Goal: Task Accomplishment & Management: Complete application form

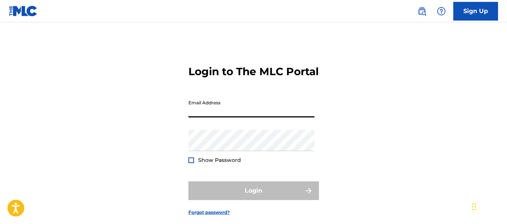
type input "[EMAIL_ADDRESS][DOMAIN_NAME]"
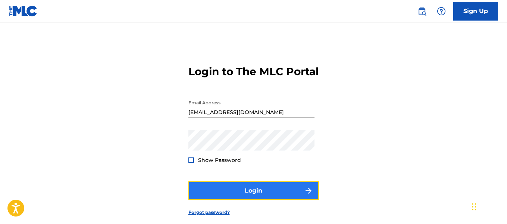
click at [251, 200] on button "Login" at bounding box center [253, 190] width 131 height 19
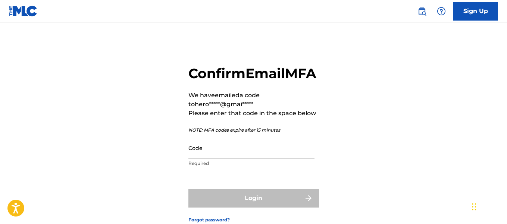
click at [219, 171] on div "Code Required" at bounding box center [251, 154] width 126 height 34
click at [220, 158] on input "Code" at bounding box center [251, 147] width 126 height 21
paste input "632918"
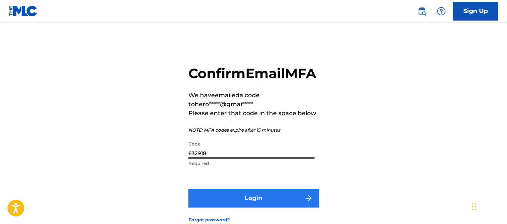
type input "632918"
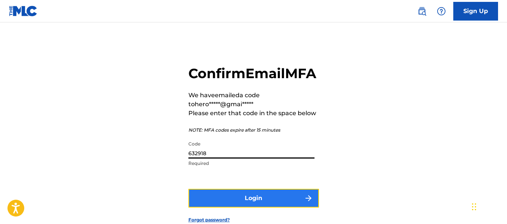
click at [266, 207] on button "Login" at bounding box center [253, 197] width 131 height 19
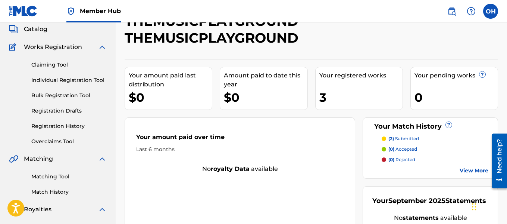
scroll to position [46, 0]
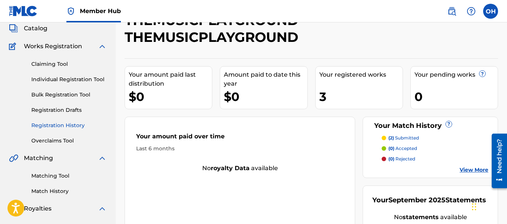
click at [65, 125] on link "Registration History" at bounding box center [68, 125] width 75 height 8
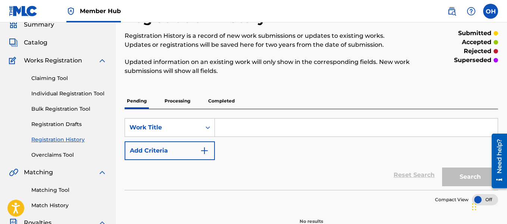
scroll to position [33, 0]
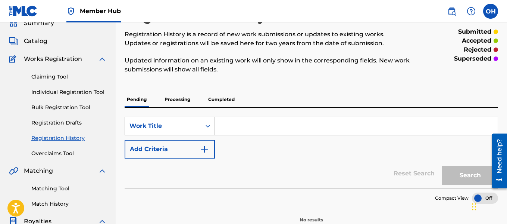
click at [179, 102] on p "Processing" at bounding box center [177, 99] width 30 height 16
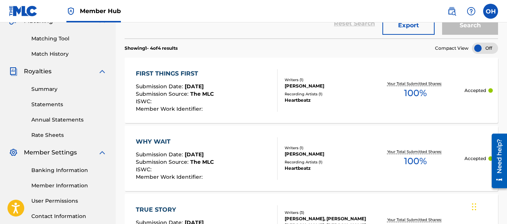
scroll to position [183, 0]
click at [207, 91] on span "The MLC" at bounding box center [202, 93] width 24 height 7
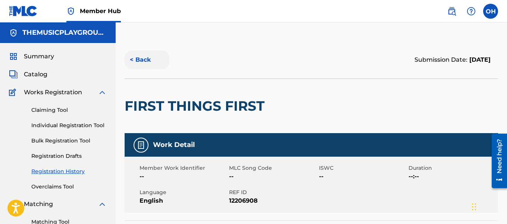
click at [142, 60] on button "< Back" at bounding box center [147, 59] width 45 height 19
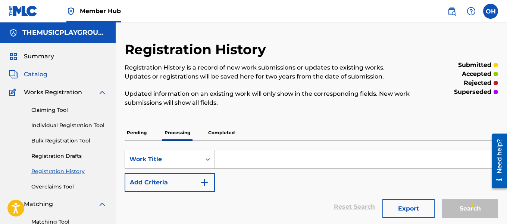
click at [40, 73] on span "Catalog" at bounding box center [36, 74] width 24 height 9
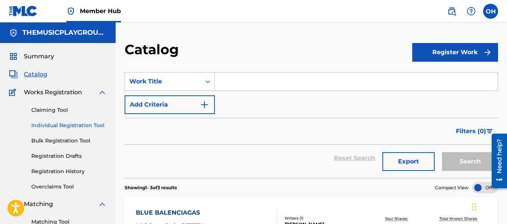
click at [88, 122] on link "Individual Registration Tool" at bounding box center [68, 125] width 75 height 8
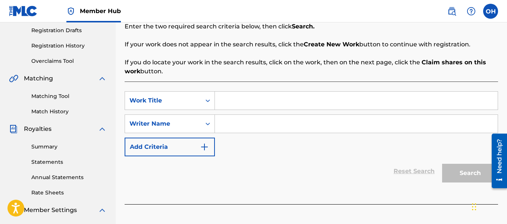
scroll to position [125, 0]
click at [59, 46] on link "Registration History" at bounding box center [68, 46] width 75 height 8
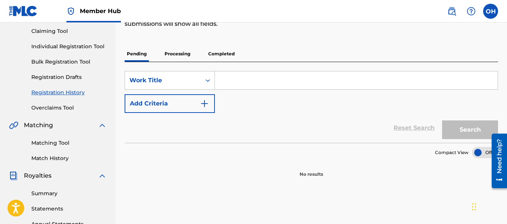
scroll to position [79, 0]
click at [179, 56] on p "Processing" at bounding box center [177, 54] width 30 height 16
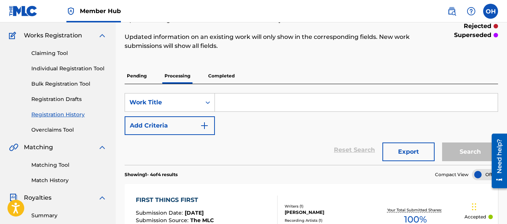
scroll to position [56, 0]
click at [80, 72] on link "Individual Registration Tool" at bounding box center [68, 69] width 75 height 8
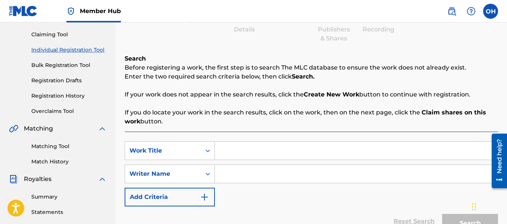
scroll to position [96, 0]
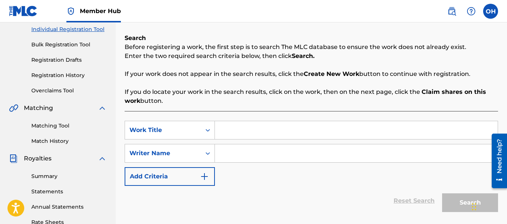
click at [229, 137] on input "Search Form" at bounding box center [356, 130] width 283 height 18
type input "Dues"
click at [230, 151] on input "Search Form" at bounding box center [356, 153] width 283 height 18
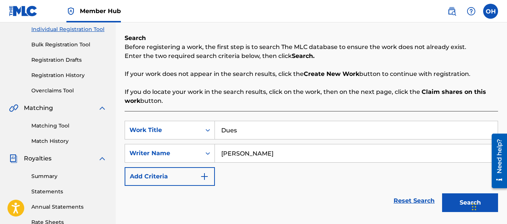
type input "[PERSON_NAME]"
click at [442, 193] on button "Search" at bounding box center [470, 202] width 56 height 19
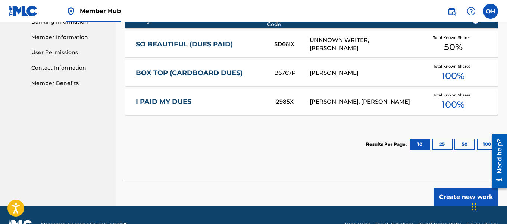
scroll to position [331, 0]
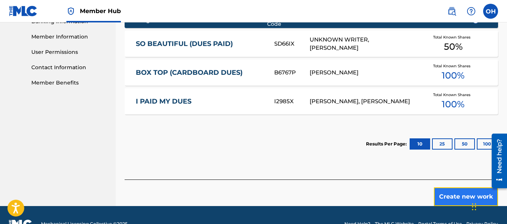
click at [459, 188] on button "Create new work" at bounding box center [466, 196] width 64 height 19
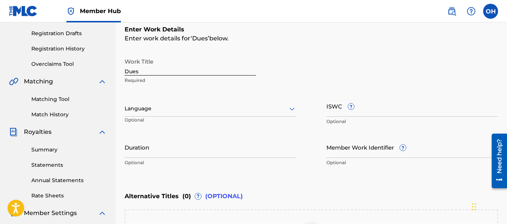
scroll to position [244, 0]
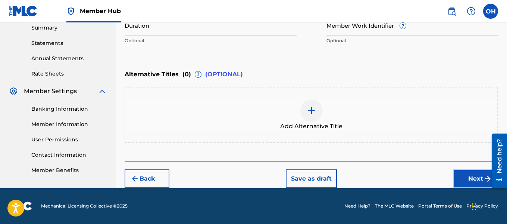
click at [462, 176] on button "Next" at bounding box center [475, 178] width 45 height 19
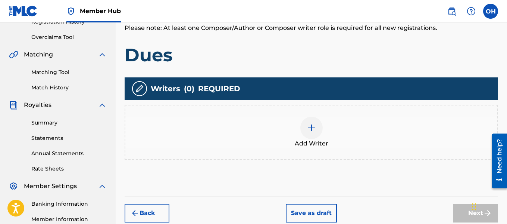
scroll to position [150, 0]
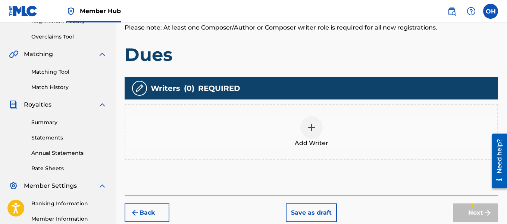
click at [314, 132] on div at bounding box center [311, 127] width 22 height 22
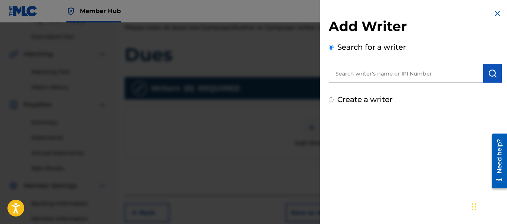
click at [397, 72] on input "text" at bounding box center [406, 73] width 154 height 19
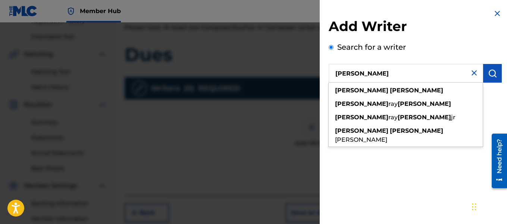
type input "[PERSON_NAME]"
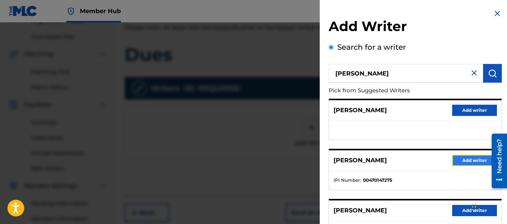
click at [464, 157] on button "Add writer" at bounding box center [474, 159] width 45 height 11
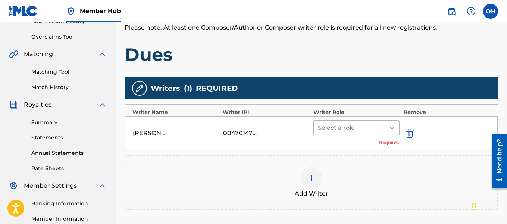
click at [391, 131] on div at bounding box center [391, 127] width 13 height 13
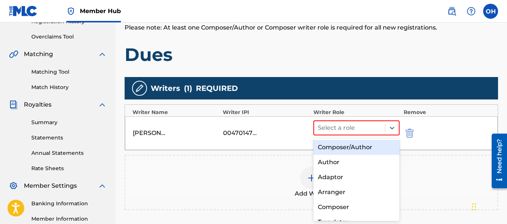
click at [366, 146] on div "Composer/Author" at bounding box center [356, 147] width 87 height 15
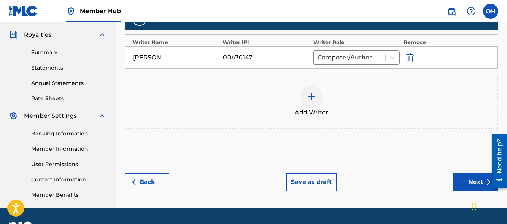
scroll to position [221, 0]
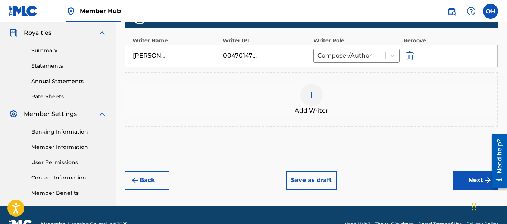
click at [453, 178] on div "Back Save as draft Next" at bounding box center [312, 176] width 374 height 26
click at [460, 180] on button "Next" at bounding box center [475, 180] width 45 height 19
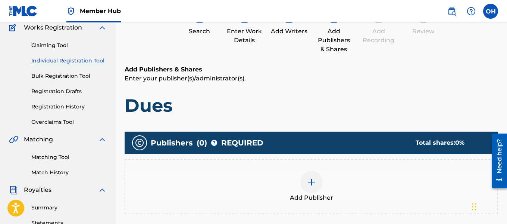
scroll to position [65, 0]
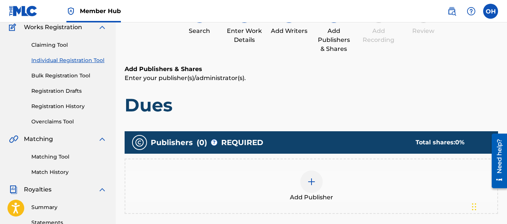
click at [316, 188] on div at bounding box center [311, 181] width 22 height 22
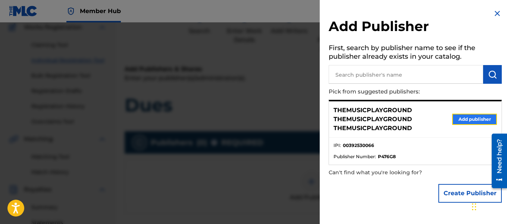
click at [456, 119] on button "Add publisher" at bounding box center [474, 118] width 45 height 11
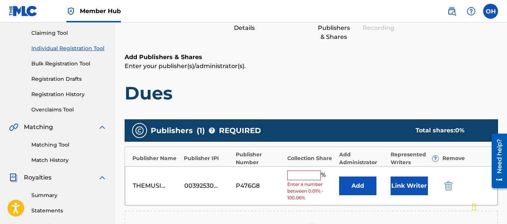
scroll to position [79, 0]
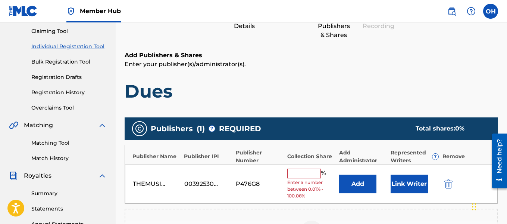
click at [306, 171] on input "text" at bounding box center [304, 173] width 34 height 10
type input "100"
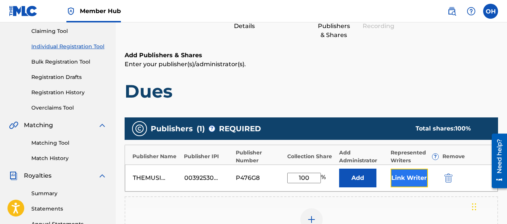
click at [419, 178] on button "Link Writer" at bounding box center [409, 177] width 37 height 19
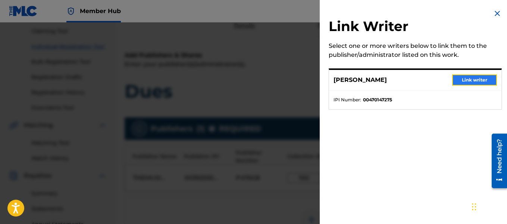
click at [466, 77] on button "Link writer" at bounding box center [474, 79] width 45 height 11
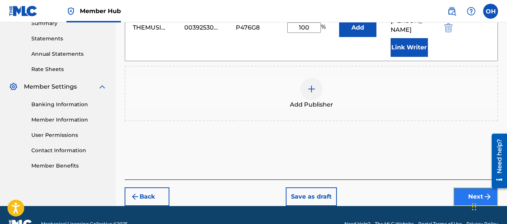
click at [468, 187] on button "Next" at bounding box center [475, 196] width 45 height 19
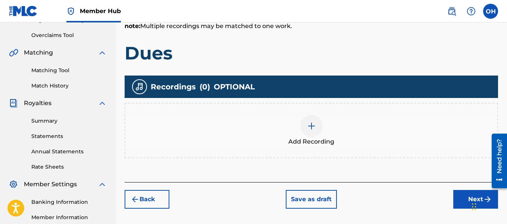
scroll to position [155, 0]
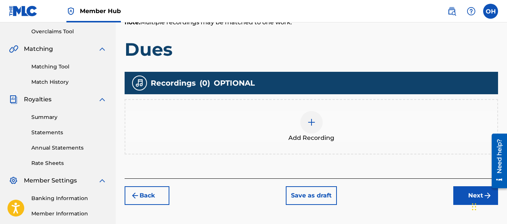
click at [313, 128] on div at bounding box center [311, 122] width 22 height 22
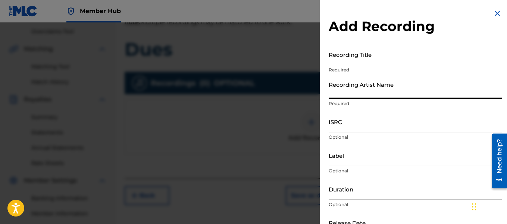
click at [382, 93] on input "Recording Artist Name" at bounding box center [415, 87] width 173 height 21
type input "Heartbeatz"
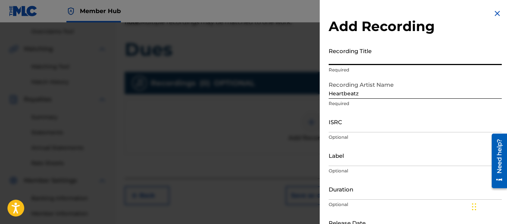
click at [368, 59] on input "Recording Title" at bounding box center [415, 54] width 173 height 21
type input "Dues"
click at [355, 162] on input "Label" at bounding box center [415, 154] width 173 height 21
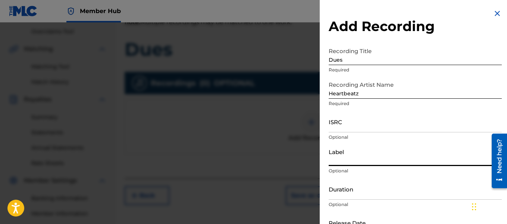
type input "Heartbeatz Entertainment"
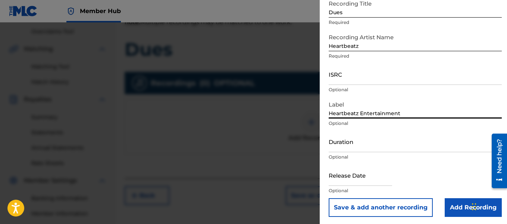
scroll to position [49, 0]
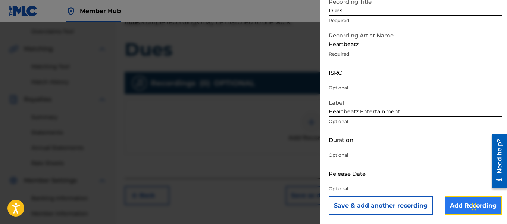
click at [458, 204] on input "Add Recording" at bounding box center [473, 205] width 57 height 19
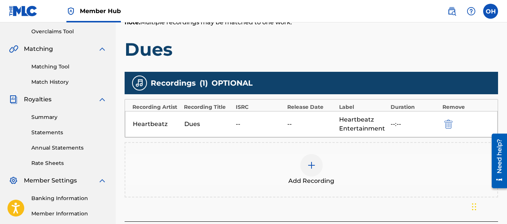
scroll to position [239, 0]
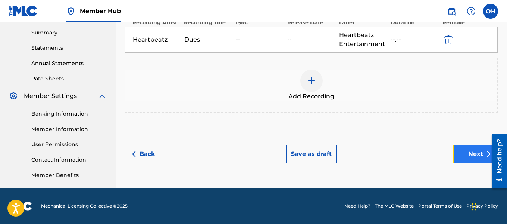
click at [468, 149] on button "Next" at bounding box center [475, 153] width 45 height 19
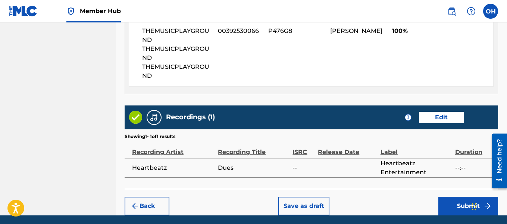
scroll to position [461, 0]
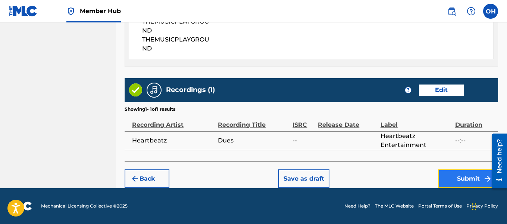
click at [457, 176] on button "Submit" at bounding box center [468, 178] width 60 height 19
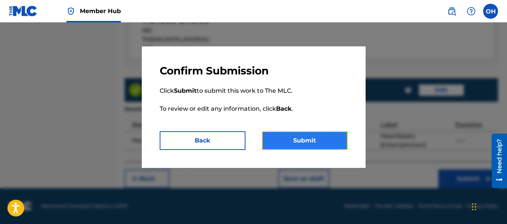
click at [321, 139] on button "Submit" at bounding box center [305, 140] width 86 height 19
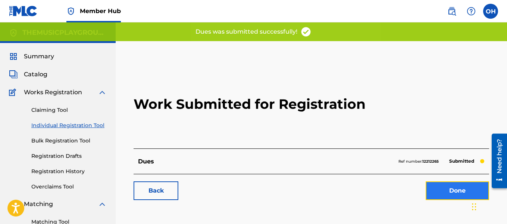
click at [429, 188] on link "Done" at bounding box center [457, 190] width 63 height 19
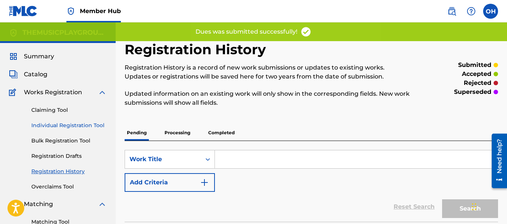
click at [70, 124] on link "Individual Registration Tool" at bounding box center [68, 125] width 75 height 8
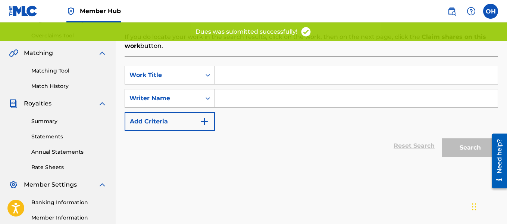
scroll to position [151, 0]
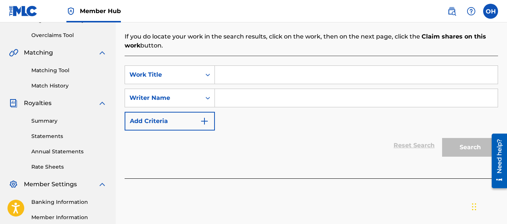
click at [355, 100] on input "Search Form" at bounding box center [356, 98] width 283 height 18
type input "t"
type input "[PERSON_NAME]"
click at [326, 80] on input "Search Form" at bounding box center [356, 75] width 283 height 18
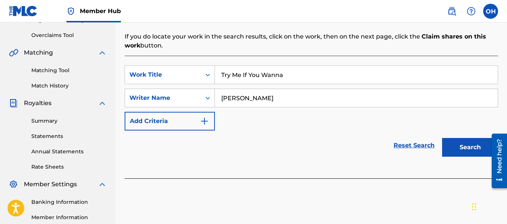
type input "Try Me If You Wanna"
click at [459, 147] on button "Search" at bounding box center [470, 147] width 56 height 19
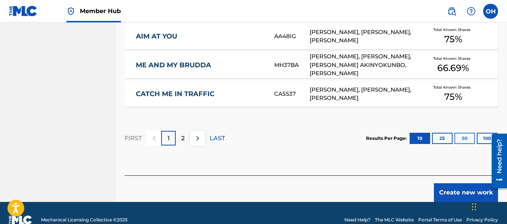
scroll to position [542, 0]
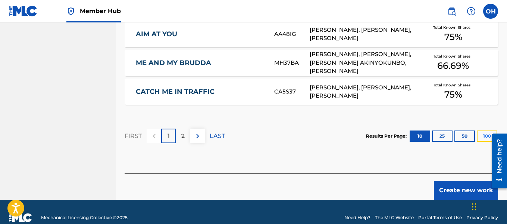
click at [485, 131] on button "100" at bounding box center [487, 135] width 21 height 11
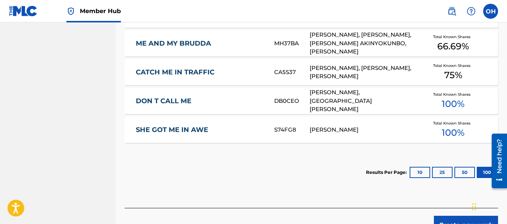
scroll to position [603, 0]
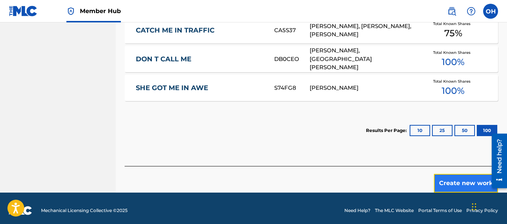
click at [466, 182] on button "Create new work" at bounding box center [466, 183] width 64 height 19
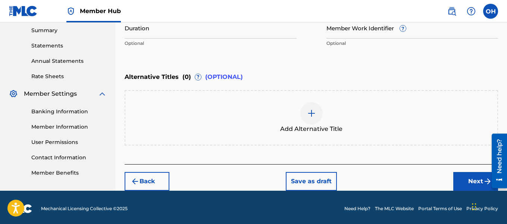
scroll to position [244, 0]
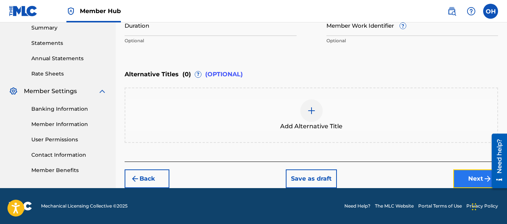
click at [466, 180] on button "Next" at bounding box center [475, 178] width 45 height 19
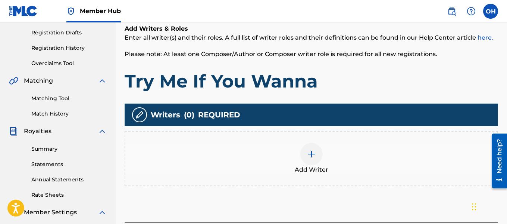
scroll to position [126, 0]
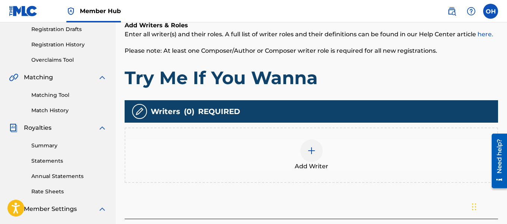
click at [309, 158] on div at bounding box center [311, 150] width 22 height 22
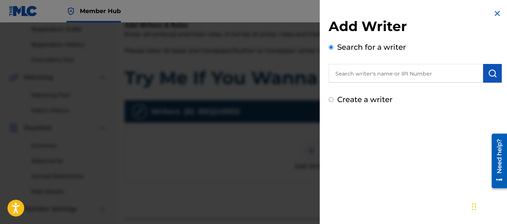
click at [375, 64] on input "text" at bounding box center [406, 73] width 154 height 19
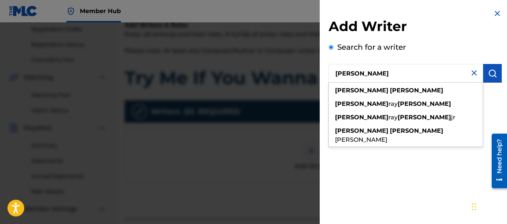
type input "[PERSON_NAME]"
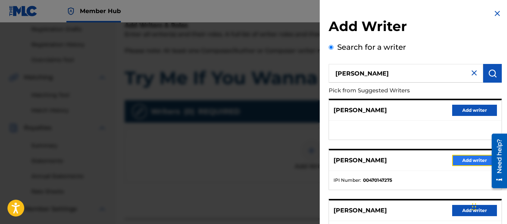
click at [474, 159] on button "Add writer" at bounding box center [474, 159] width 45 height 11
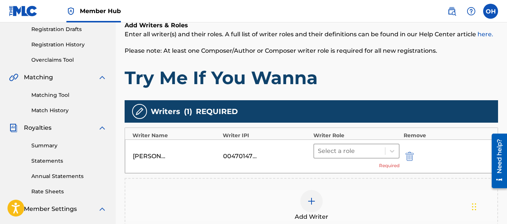
click at [377, 148] on div at bounding box center [350, 151] width 64 height 10
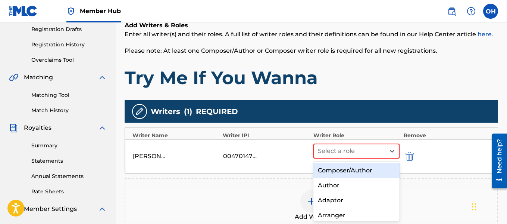
click at [377, 170] on div "Composer/Author" at bounding box center [356, 170] width 87 height 15
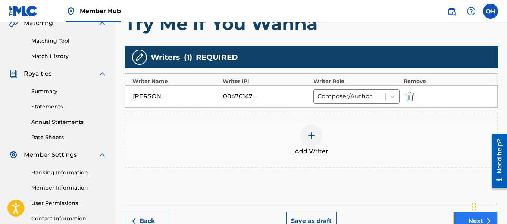
click at [465, 218] on button "Next" at bounding box center [475, 220] width 45 height 19
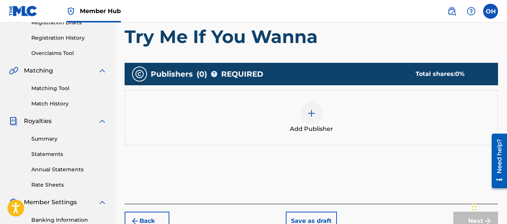
scroll to position [134, 0]
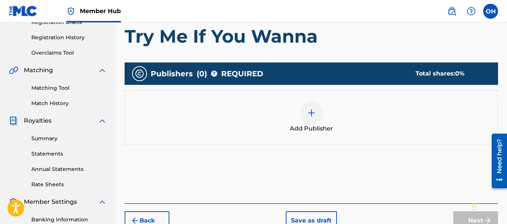
click at [312, 102] on div at bounding box center [311, 112] width 22 height 22
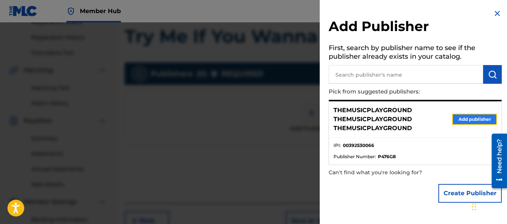
click at [462, 118] on button "Add publisher" at bounding box center [474, 118] width 45 height 11
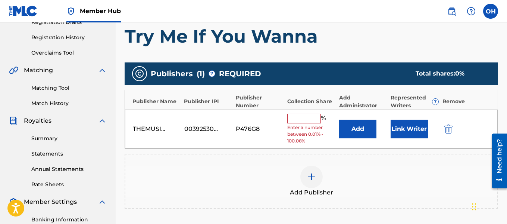
click at [303, 119] on input "text" at bounding box center [304, 118] width 34 height 10
type input "100"
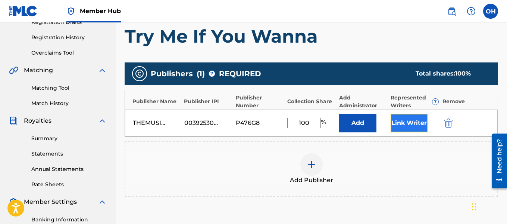
click at [403, 126] on button "Link Writer" at bounding box center [409, 122] width 37 height 19
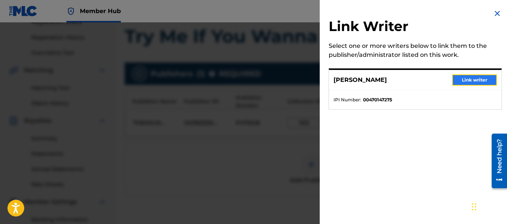
click at [470, 75] on button "Link writer" at bounding box center [474, 79] width 45 height 11
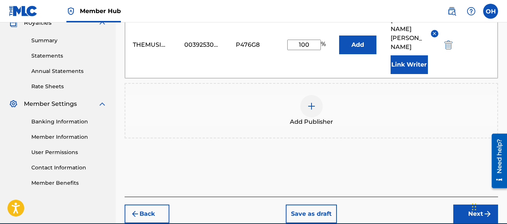
scroll to position [232, 0]
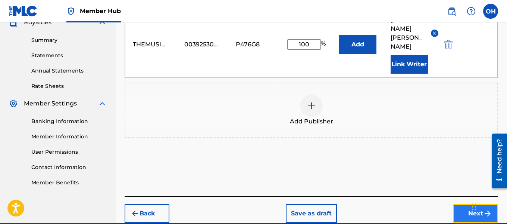
click at [461, 204] on button "Next" at bounding box center [475, 213] width 45 height 19
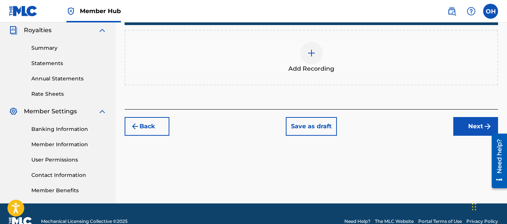
scroll to position [226, 0]
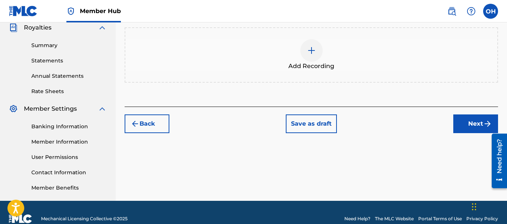
click at [312, 51] on img at bounding box center [311, 50] width 9 height 9
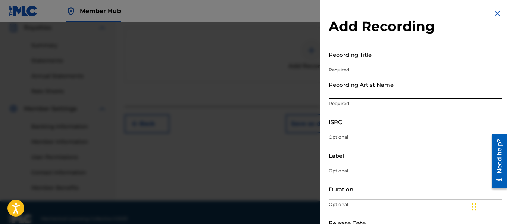
click at [384, 96] on input "Recording Artist Name" at bounding box center [415, 87] width 173 height 21
type input "Heartbeatz"
click at [358, 61] on input "Recording Title" at bounding box center [415, 54] width 173 height 21
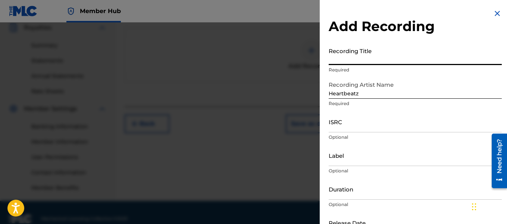
paste input "00470147275"
type input "00470147275"
type input "Try Me If You Wanna"
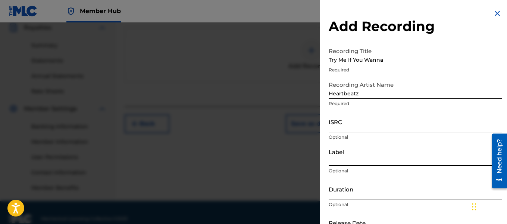
click at [351, 160] on input "Label" at bounding box center [415, 154] width 173 height 21
type input "Heartbeatz Entertainment"
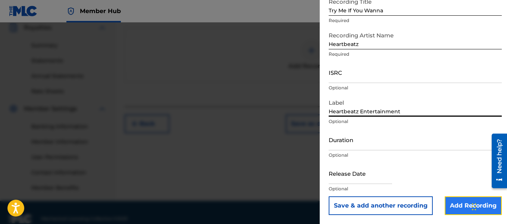
click at [449, 206] on input "Add Recording" at bounding box center [473, 205] width 57 height 19
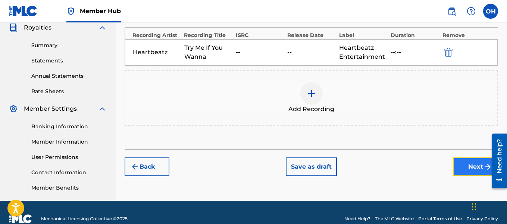
click at [462, 166] on button "Next" at bounding box center [475, 166] width 45 height 19
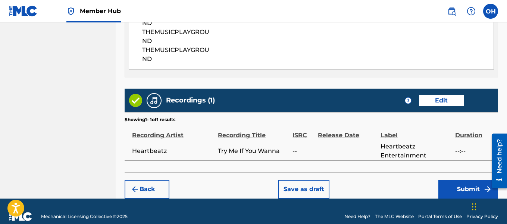
scroll to position [461, 0]
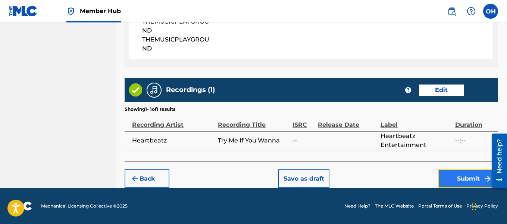
click at [461, 176] on button "Submit" at bounding box center [468, 178] width 60 height 19
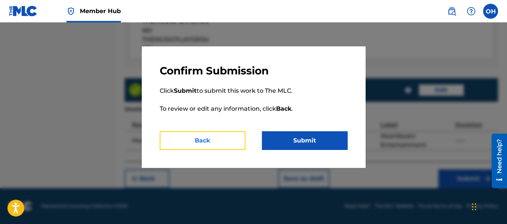
click at [213, 144] on button "Back" at bounding box center [203, 140] width 86 height 19
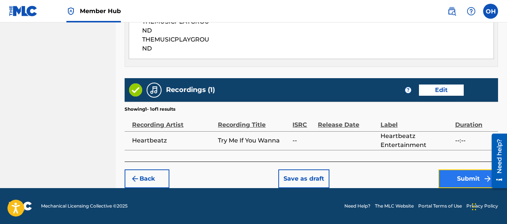
click at [455, 178] on button "Submit" at bounding box center [468, 178] width 60 height 19
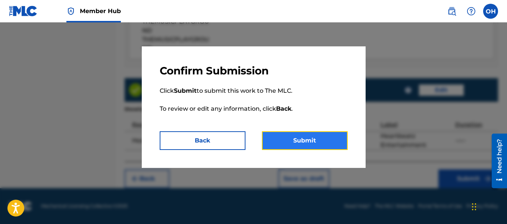
click at [324, 141] on button "Submit" at bounding box center [305, 140] width 86 height 19
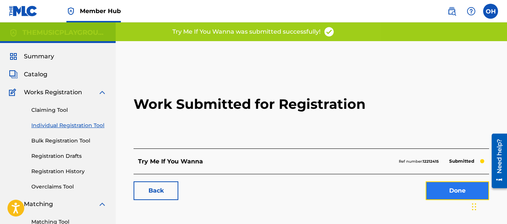
click at [462, 190] on link "Done" at bounding box center [457, 190] width 63 height 19
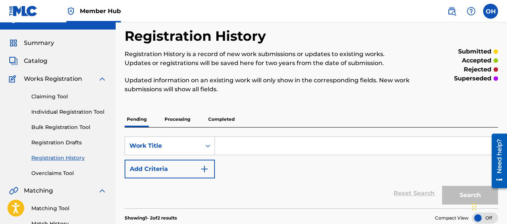
scroll to position [13, 0]
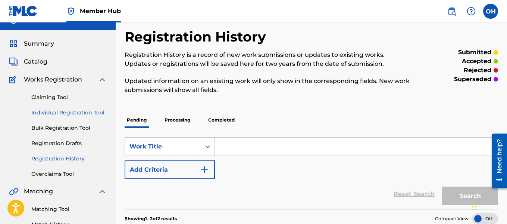
click at [87, 113] on link "Individual Registration Tool" at bounding box center [68, 113] width 75 height 8
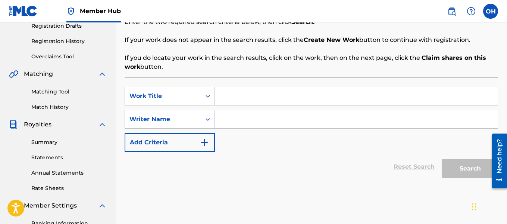
scroll to position [134, 0]
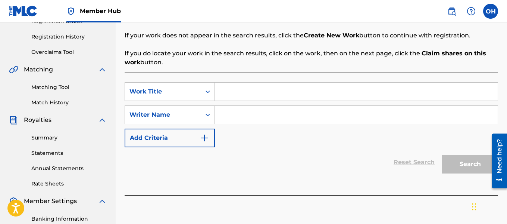
click at [232, 121] on input "Search Form" at bounding box center [356, 115] width 283 height 18
type input "[PERSON_NAME]"
click at [233, 103] on div "SearchWithCriteria10702dea-af63-4f7b-ad5d-942e7bcd0af4 Work Title SearchWithCri…" at bounding box center [312, 114] width 374 height 65
click at [234, 94] on input "Search Form" at bounding box center [356, 91] width 283 height 18
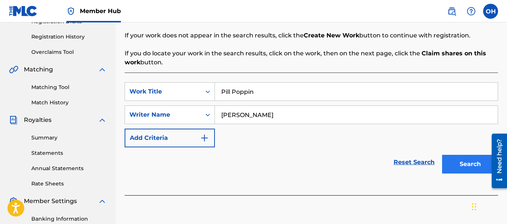
type input "Pill Poppin"
click at [457, 160] on button "Search" at bounding box center [470, 163] width 56 height 19
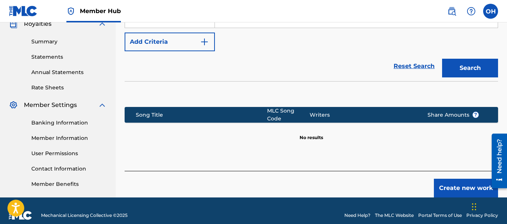
scroll to position [239, 0]
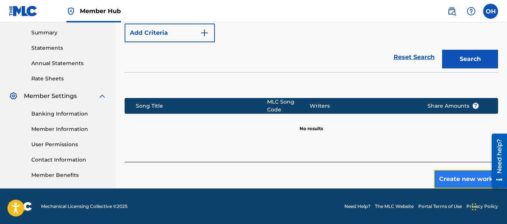
click at [441, 174] on button "Create new work" at bounding box center [466, 178] width 64 height 19
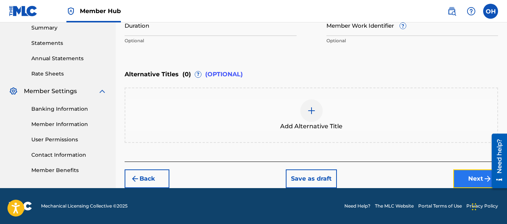
click at [465, 174] on button "Next" at bounding box center [475, 178] width 45 height 19
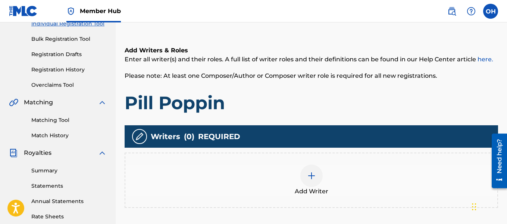
scroll to position [102, 0]
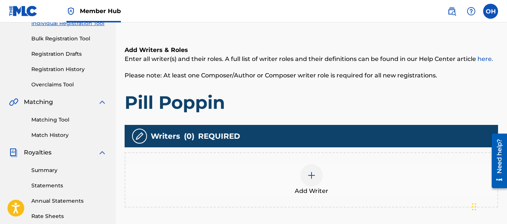
click at [309, 176] on img at bounding box center [311, 175] width 9 height 9
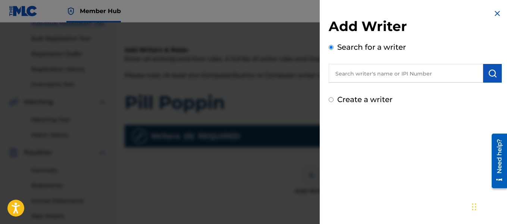
click at [390, 66] on input "text" at bounding box center [406, 73] width 154 height 19
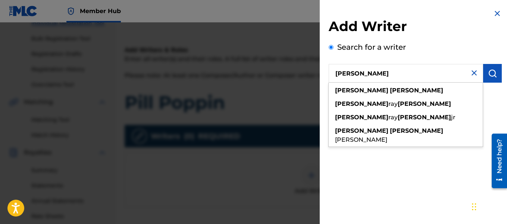
type input "[PERSON_NAME]"
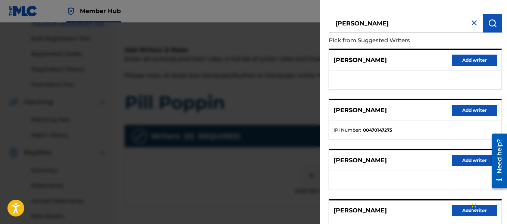
scroll to position [51, 0]
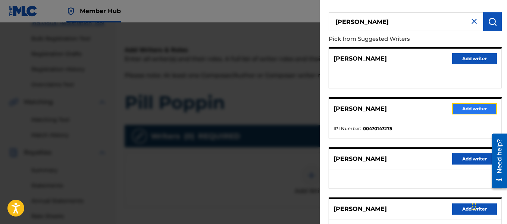
click at [473, 110] on button "Add writer" at bounding box center [474, 108] width 45 height 11
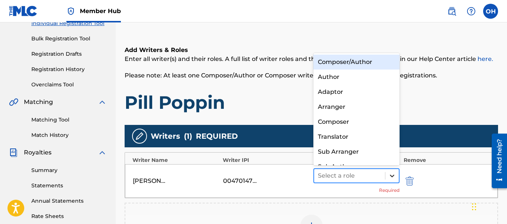
click at [393, 177] on icon at bounding box center [391, 175] width 7 height 7
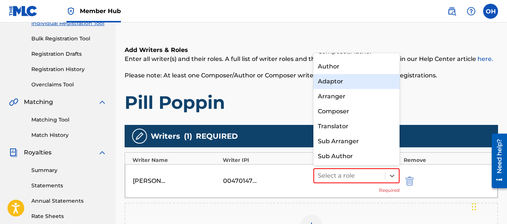
scroll to position [0, 0]
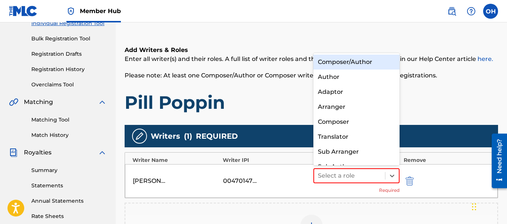
click at [359, 62] on div "Composer/Author" at bounding box center [356, 61] width 87 height 15
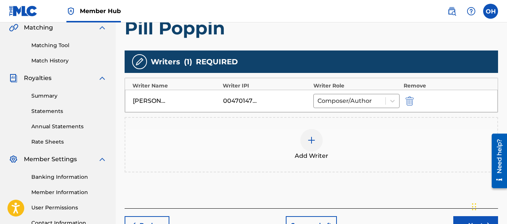
scroll to position [177, 0]
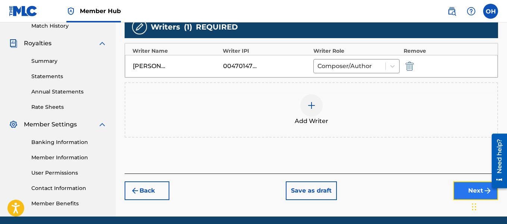
click at [461, 191] on button "Next" at bounding box center [475, 190] width 45 height 19
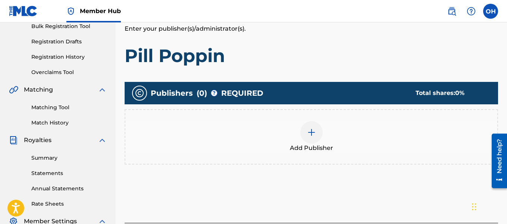
scroll to position [125, 0]
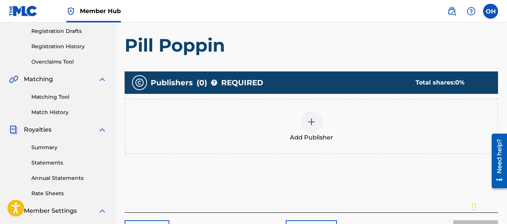
click at [307, 118] on img at bounding box center [311, 121] width 9 height 9
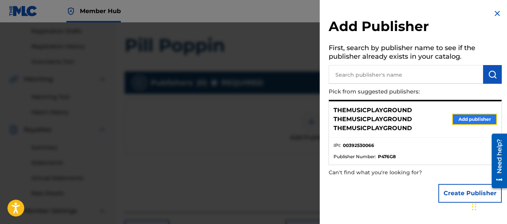
click at [466, 122] on button "Add publisher" at bounding box center [474, 118] width 45 height 11
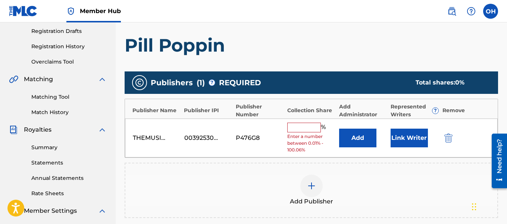
click at [303, 124] on input "text" at bounding box center [304, 127] width 34 height 10
type input "100"
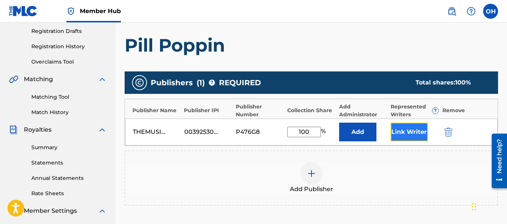
click at [401, 134] on button "Link Writer" at bounding box center [409, 131] width 37 height 19
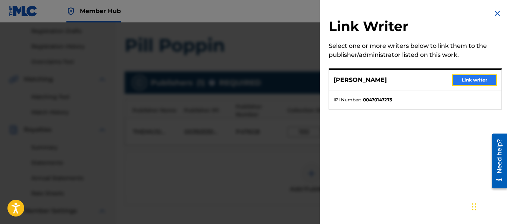
click at [460, 81] on button "Link writer" at bounding box center [474, 79] width 45 height 11
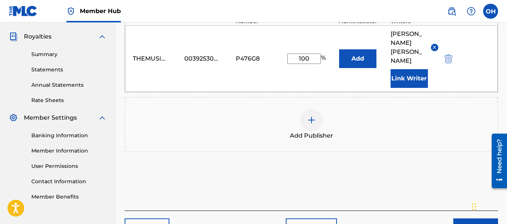
scroll to position [249, 0]
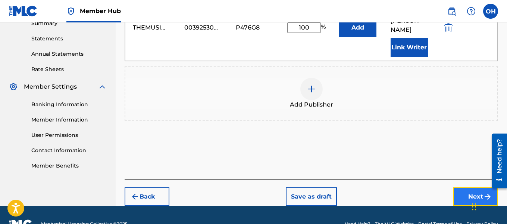
click at [466, 187] on button "Next" at bounding box center [475, 196] width 45 height 19
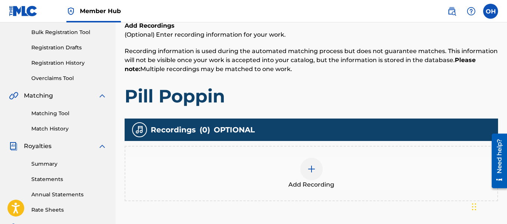
scroll to position [109, 0]
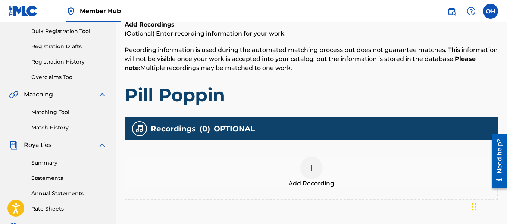
click at [314, 169] on img at bounding box center [311, 167] width 9 height 9
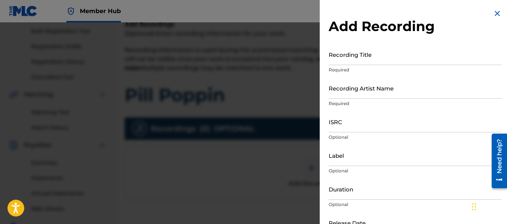
click at [393, 100] on div "Recording Artist Name Required" at bounding box center [415, 94] width 173 height 34
click at [397, 91] on input "Recording Artist Name" at bounding box center [415, 87] width 173 height 21
type input "Heartbeatz"
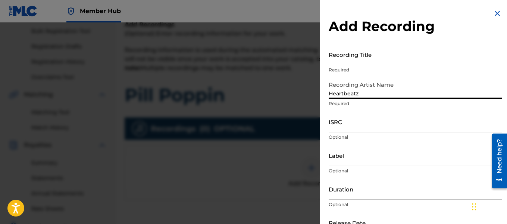
click at [377, 57] on input "Recording Title" at bounding box center [415, 54] width 173 height 21
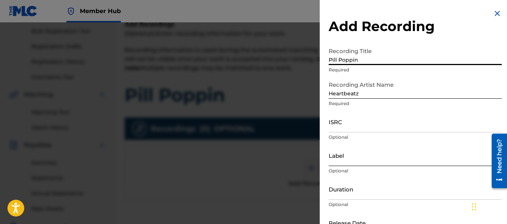
type input "Pill Poppin"
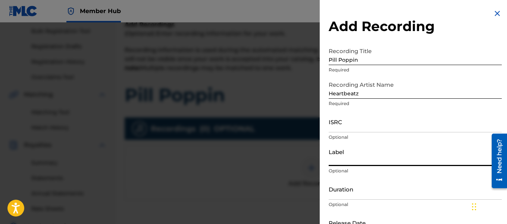
click at [363, 156] on input "Label" at bounding box center [415, 154] width 173 height 21
type input "Heartbeatz Entertainment"
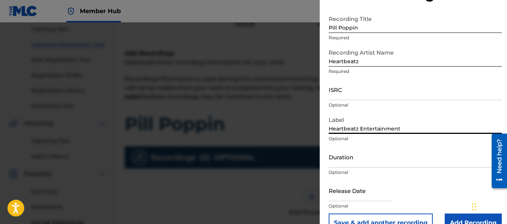
scroll to position [49, 0]
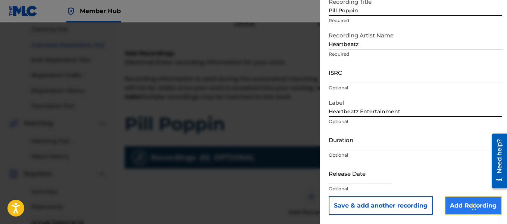
click at [455, 198] on input "Add Recording" at bounding box center [473, 205] width 57 height 19
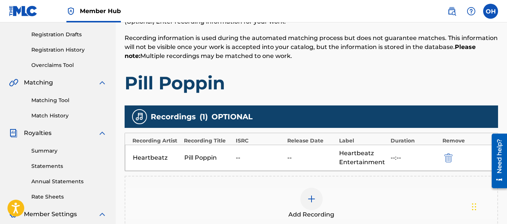
scroll to position [107, 0]
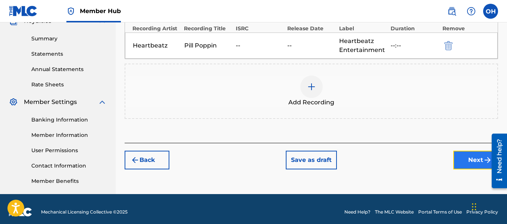
click at [463, 157] on button "Next" at bounding box center [475, 159] width 45 height 19
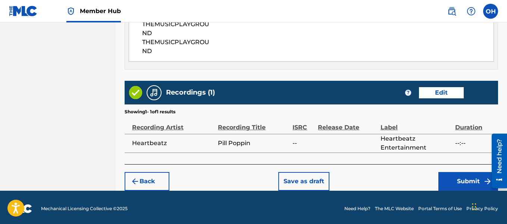
scroll to position [461, 0]
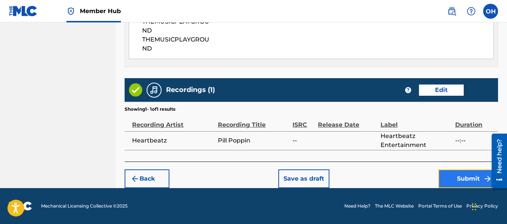
click at [469, 175] on button "Submit" at bounding box center [468, 178] width 60 height 19
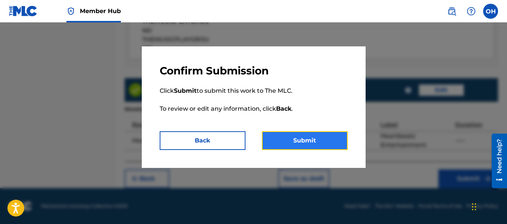
click at [301, 146] on button "Submit" at bounding box center [305, 140] width 86 height 19
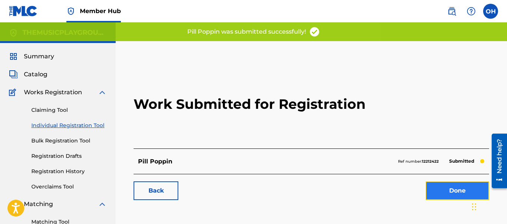
click at [435, 185] on link "Done" at bounding box center [457, 190] width 63 height 19
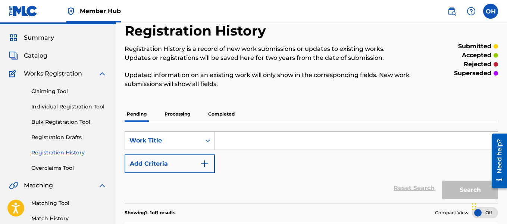
scroll to position [18, 0]
click at [85, 108] on link "Individual Registration Tool" at bounding box center [68, 107] width 75 height 8
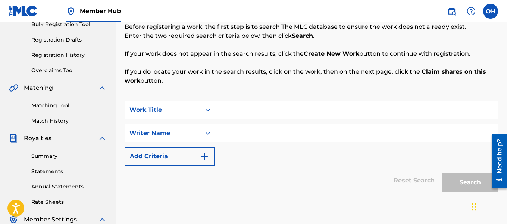
scroll to position [116, 0]
click at [258, 132] on input "Search Form" at bounding box center [356, 133] width 283 height 18
type input "[PERSON_NAME]"
click at [240, 106] on input "Search Form" at bounding box center [356, 109] width 283 height 18
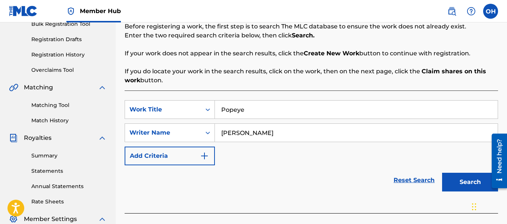
type input "Popeye"
click at [442, 172] on button "Search" at bounding box center [470, 181] width 56 height 19
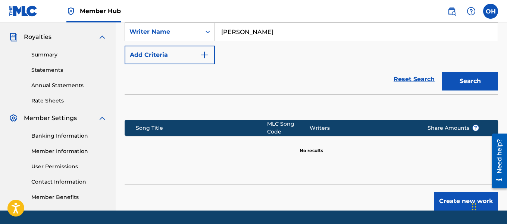
scroll to position [218, 0]
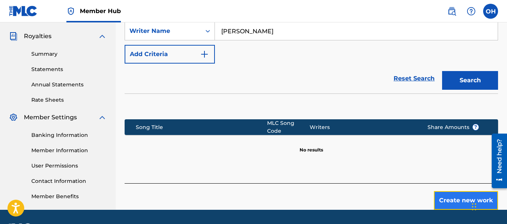
click at [441, 192] on button "Create new work" at bounding box center [466, 200] width 64 height 19
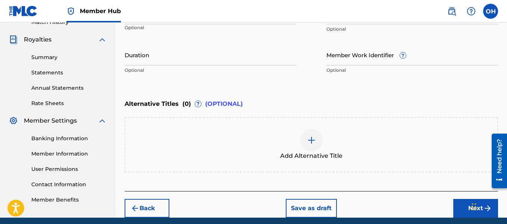
scroll to position [244, 0]
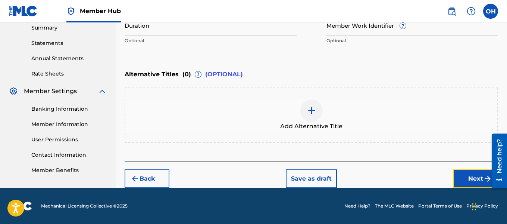
click at [463, 180] on button "Next" at bounding box center [475, 178] width 45 height 19
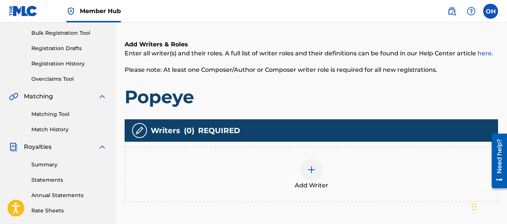
scroll to position [108, 0]
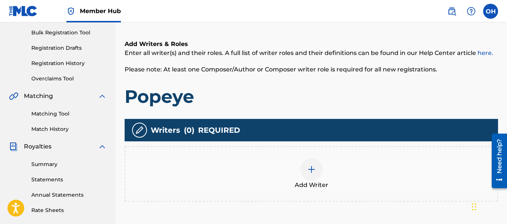
click at [315, 166] on img at bounding box center [311, 169] width 9 height 9
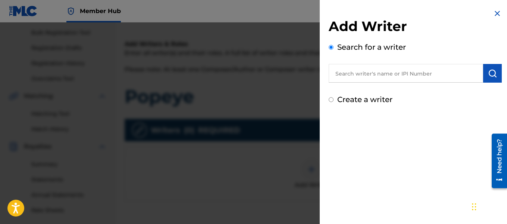
click at [369, 69] on input "text" at bounding box center [406, 73] width 154 height 19
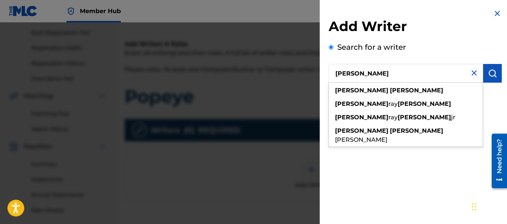
type input "[PERSON_NAME]"
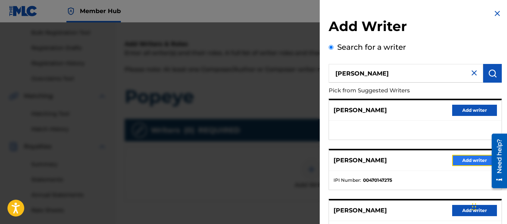
click at [456, 159] on button "Add writer" at bounding box center [474, 159] width 45 height 11
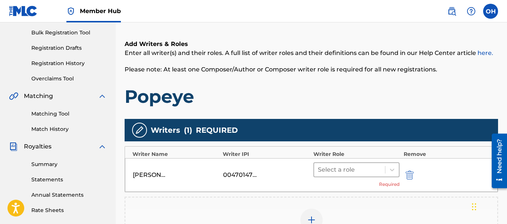
click at [385, 171] on span at bounding box center [385, 169] width 0 height 7
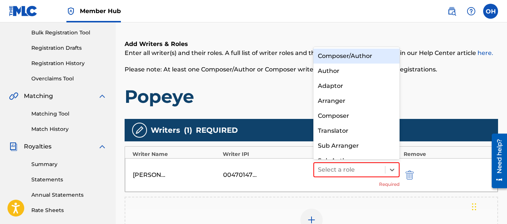
click at [360, 57] on div "Composer/Author" at bounding box center [356, 56] width 87 height 15
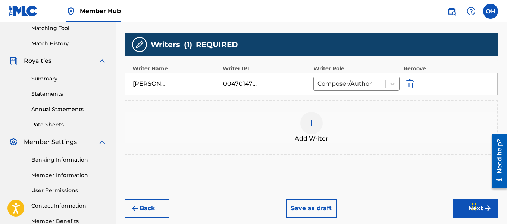
scroll to position [194, 0]
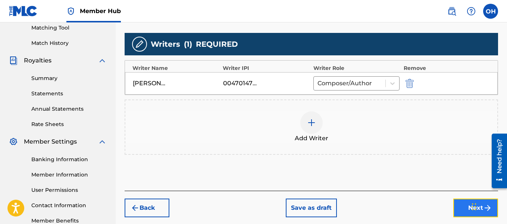
click at [463, 204] on button "Next" at bounding box center [475, 207] width 45 height 19
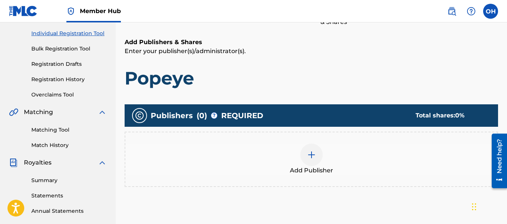
scroll to position [92, 0]
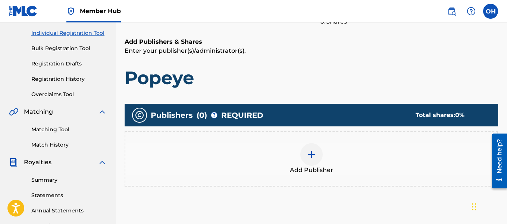
click at [314, 153] on img at bounding box center [311, 154] width 9 height 9
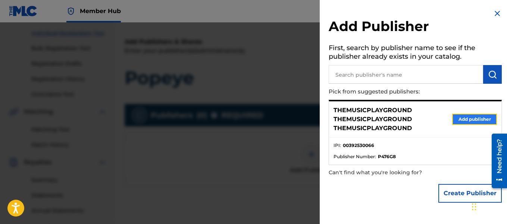
click at [472, 122] on button "Add publisher" at bounding box center [474, 118] width 45 height 11
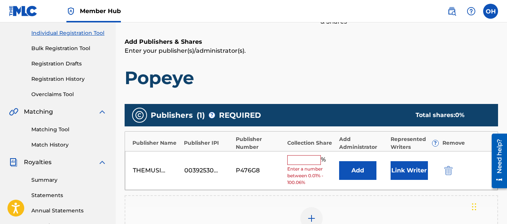
click at [309, 157] on input "text" at bounding box center [304, 160] width 34 height 10
type input "100"
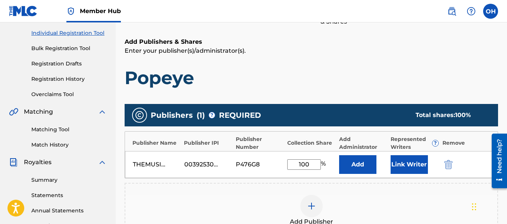
click at [394, 174] on div "THEMUSICPLAYGROUND THEMUSICPLAYGROUND THEMUSICPLAYGROUND 00392530066 P476G8 100…" at bounding box center [311, 164] width 373 height 27
click at [396, 172] on button "Link Writer" at bounding box center [409, 164] width 37 height 19
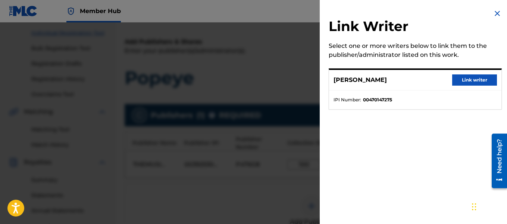
click at [468, 85] on div "[PERSON_NAME] Link writer" at bounding box center [415, 80] width 172 height 21
click at [468, 84] on button "Link writer" at bounding box center [474, 79] width 45 height 11
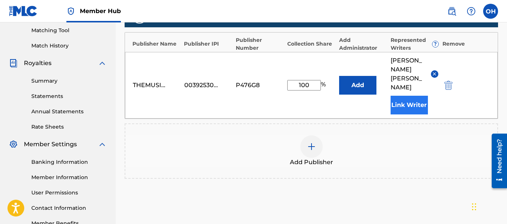
scroll to position [249, 0]
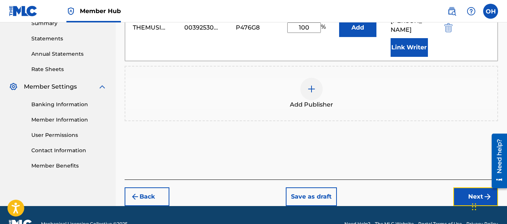
click at [464, 187] on button "Next" at bounding box center [475, 196] width 45 height 19
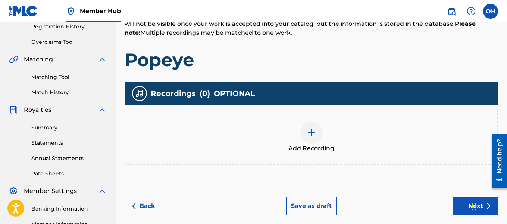
scroll to position [145, 0]
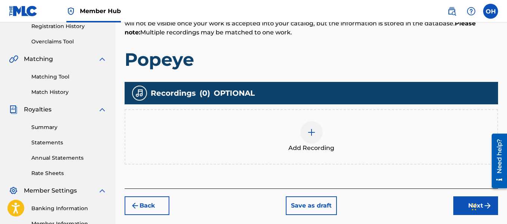
click at [316, 135] on div at bounding box center [311, 132] width 22 height 22
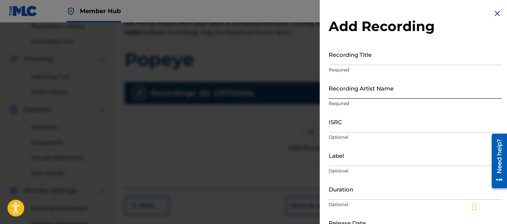
click at [424, 90] on input "Recording Artist Name" at bounding box center [415, 87] width 173 height 21
type input "Heartbeatz"
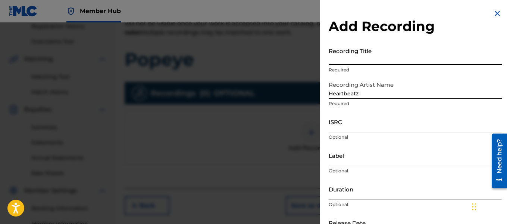
click at [378, 65] on input "Recording Title" at bounding box center [415, 54] width 173 height 21
type input "Popeye"
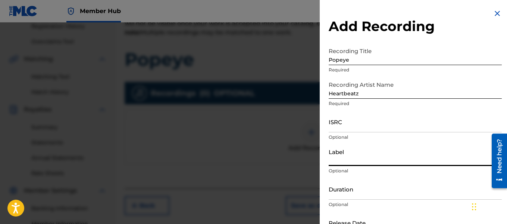
click at [364, 162] on input "Label" at bounding box center [415, 154] width 173 height 21
type input "Heartbeatz Entertainment"
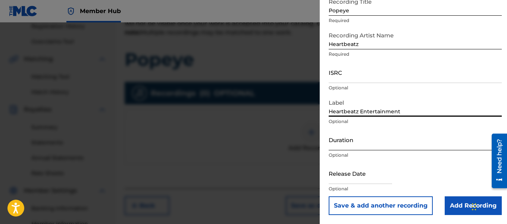
scroll to position [156, 0]
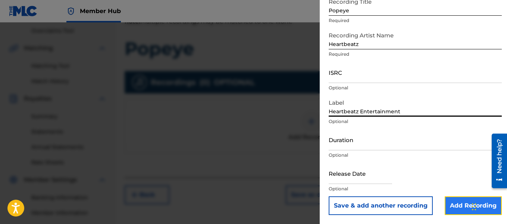
click at [451, 204] on input "Add Recording" at bounding box center [473, 205] width 57 height 19
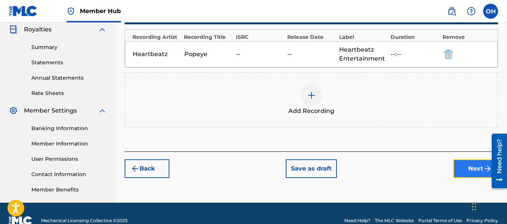
click at [462, 162] on button "Next" at bounding box center [475, 168] width 45 height 19
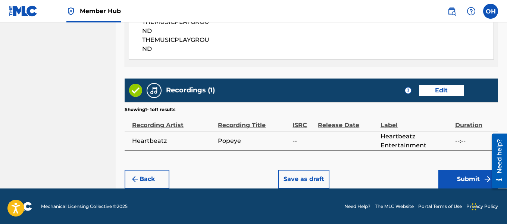
scroll to position [461, 0]
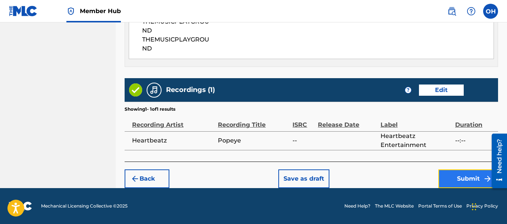
click at [461, 178] on button "Submit" at bounding box center [468, 178] width 60 height 19
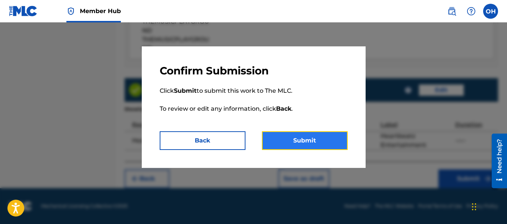
click at [322, 141] on button "Submit" at bounding box center [305, 140] width 86 height 19
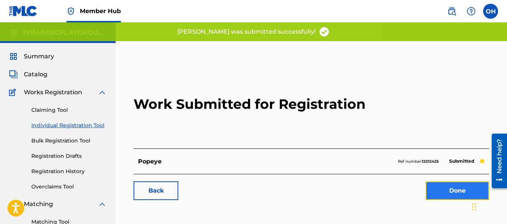
click at [449, 190] on link "Done" at bounding box center [457, 190] width 63 height 19
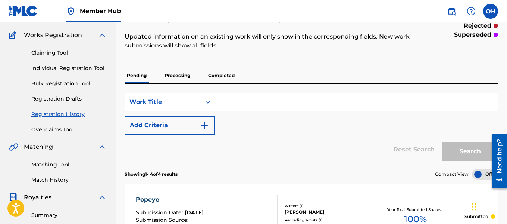
scroll to position [50, 0]
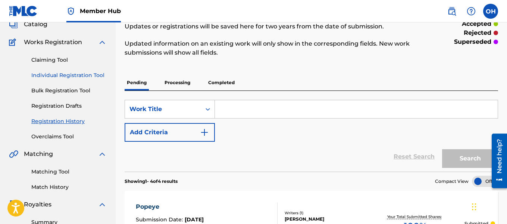
click at [83, 75] on link "Individual Registration Tool" at bounding box center [68, 75] width 75 height 8
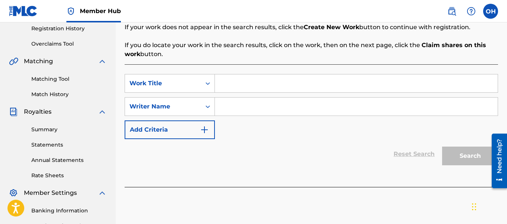
scroll to position [142, 0]
click at [251, 81] on input "Search Form" at bounding box center [356, 84] width 283 height 18
type input "Let Her B"
click at [248, 103] on input "Search Form" at bounding box center [356, 107] width 283 height 18
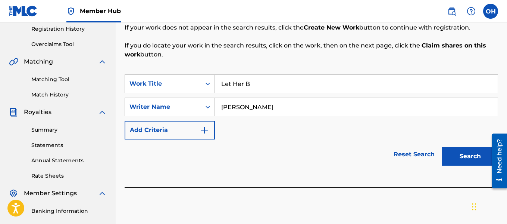
click at [442, 147] on button "Search" at bounding box center [470, 156] width 56 height 19
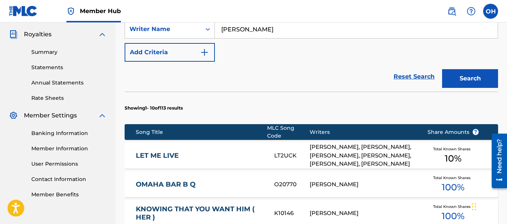
scroll to position [219, 0]
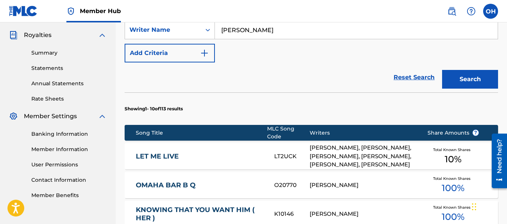
type input "[PERSON_NAME]"
click at [442, 70] on button "Search" at bounding box center [470, 79] width 56 height 19
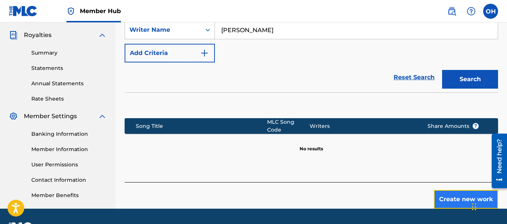
click at [443, 195] on button "Create new work" at bounding box center [466, 199] width 64 height 19
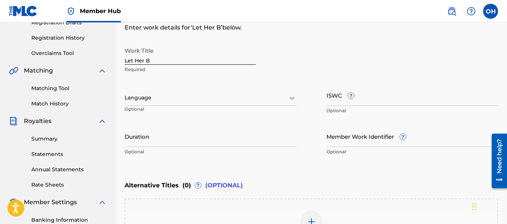
scroll to position [244, 0]
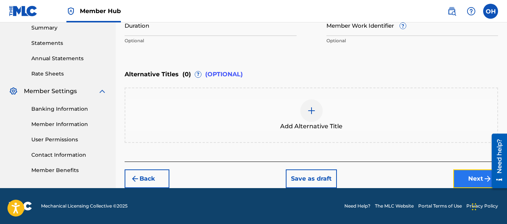
click at [461, 170] on button "Next" at bounding box center [475, 178] width 45 height 19
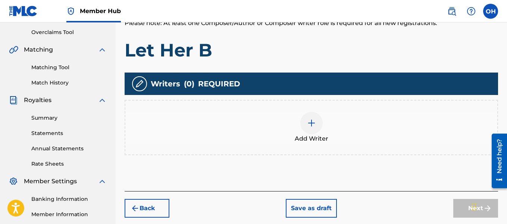
scroll to position [161, 0]
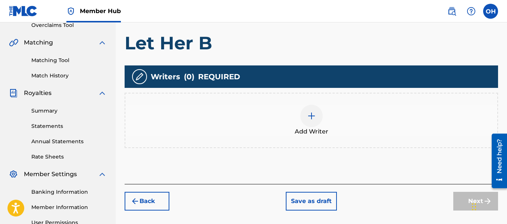
click at [315, 119] on img at bounding box center [311, 115] width 9 height 9
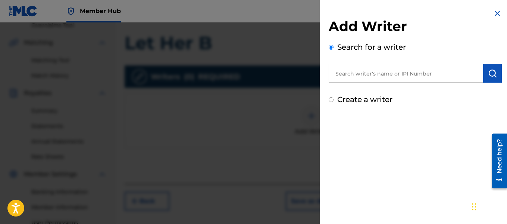
click at [373, 72] on input "text" at bounding box center [406, 73] width 154 height 19
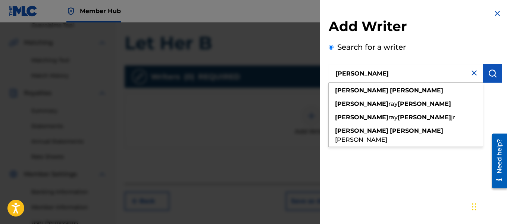
type input "[PERSON_NAME]"
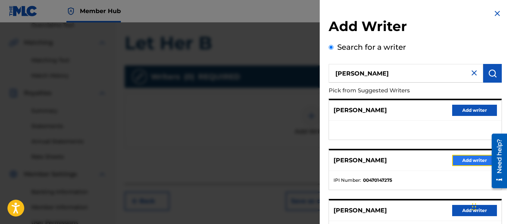
click at [452, 157] on button "Add writer" at bounding box center [474, 159] width 45 height 11
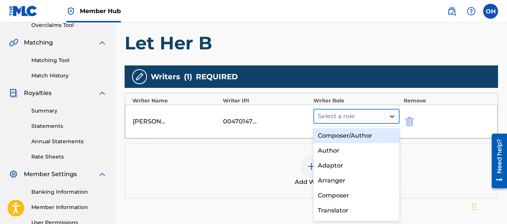
click at [394, 117] on icon at bounding box center [391, 115] width 7 height 7
click at [375, 132] on div "Composer/Author" at bounding box center [356, 135] width 87 height 15
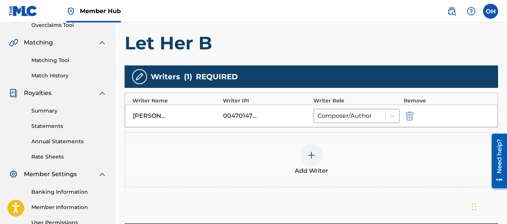
scroll to position [239, 0]
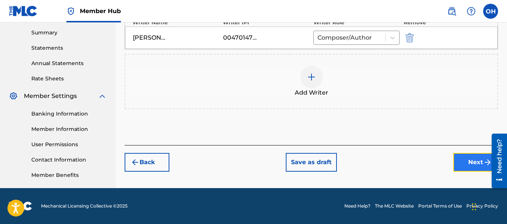
click at [466, 165] on button "Next" at bounding box center [475, 162] width 45 height 19
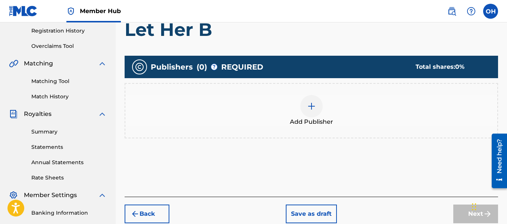
scroll to position [141, 0]
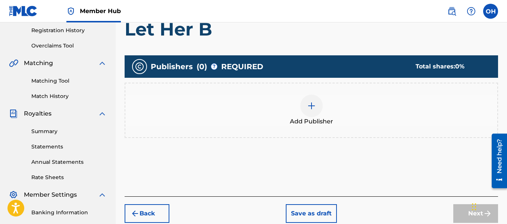
click at [309, 107] on img at bounding box center [311, 105] width 9 height 9
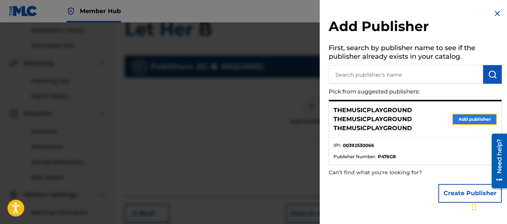
click at [454, 114] on button "Add publisher" at bounding box center [474, 118] width 45 height 11
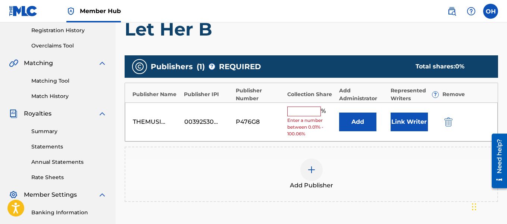
click at [311, 109] on input "text" at bounding box center [304, 111] width 34 height 10
type input "100"
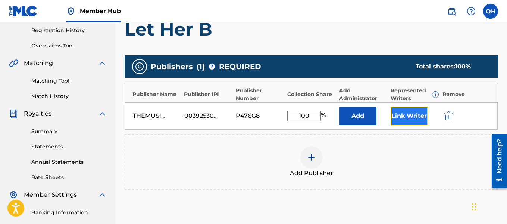
click at [407, 116] on button "Link Writer" at bounding box center [409, 115] width 37 height 19
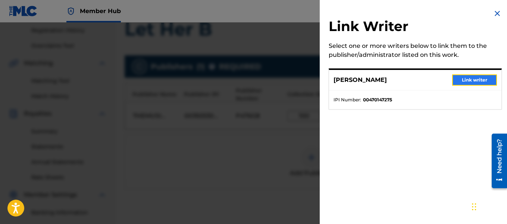
click at [474, 78] on button "Link writer" at bounding box center [474, 79] width 45 height 11
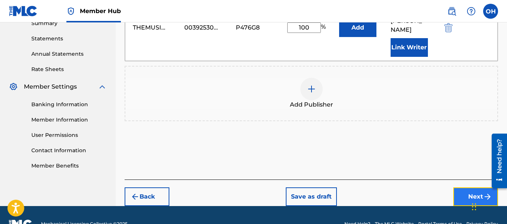
click at [469, 187] on button "Next" at bounding box center [475, 196] width 45 height 19
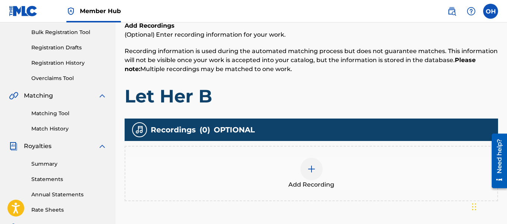
scroll to position [109, 0]
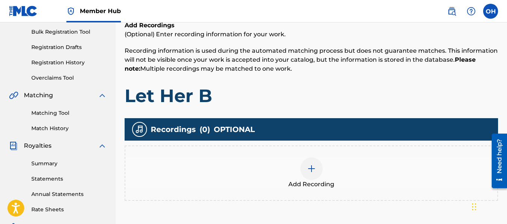
click at [312, 168] on img at bounding box center [311, 168] width 9 height 9
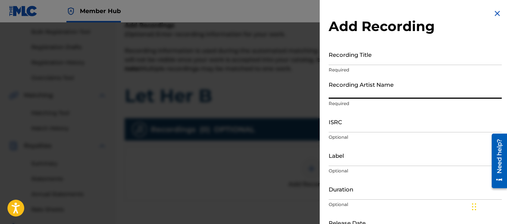
click at [372, 91] on input "Recording Artist Name" at bounding box center [415, 87] width 173 height 21
type input "Heartbeatz"
click at [363, 61] on input "Recording Title" at bounding box center [415, 54] width 173 height 21
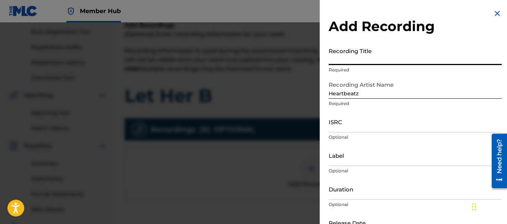
click at [363, 61] on input "Recording Title" at bounding box center [415, 54] width 173 height 21
type input "H"
type input "Let Her B"
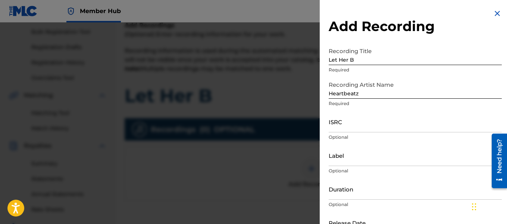
click at [363, 168] on p "Optional" at bounding box center [415, 170] width 173 height 7
click at [363, 156] on input "Label" at bounding box center [415, 154] width 173 height 21
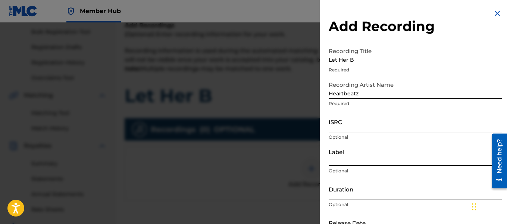
type input "Heartbeatz Entertainment"
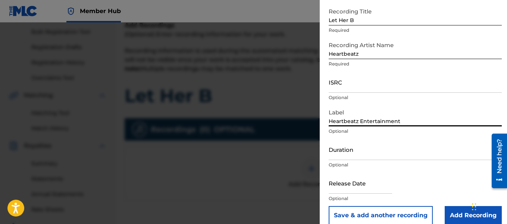
scroll to position [49, 0]
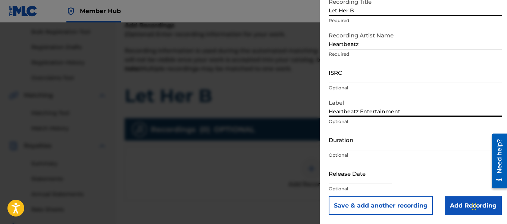
drag, startPoint x: 415, startPoint y: 111, endPoint x: 324, endPoint y: 115, distance: 90.7
click at [324, 115] on div "Add Recording Recording Title Let Her B Required Recording Artist Name Heartbea…" at bounding box center [415, 87] width 191 height 273
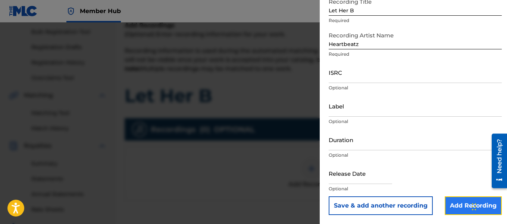
click at [445, 202] on input "Add Recording" at bounding box center [473, 205] width 57 height 19
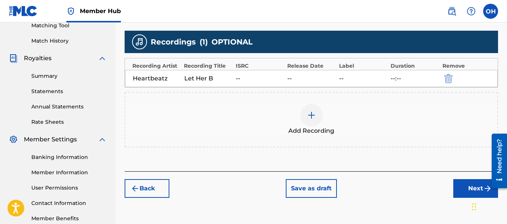
scroll to position [196, 0]
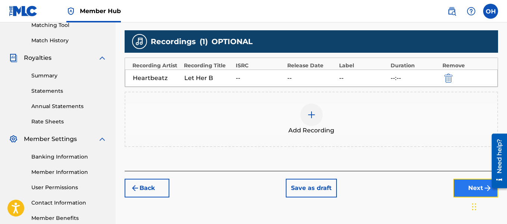
click at [468, 188] on button "Next" at bounding box center [475, 187] width 45 height 19
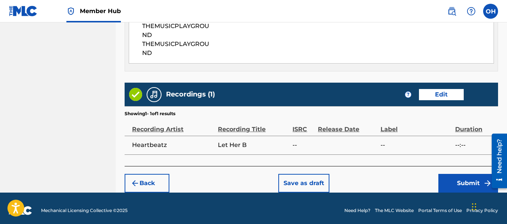
scroll to position [460, 0]
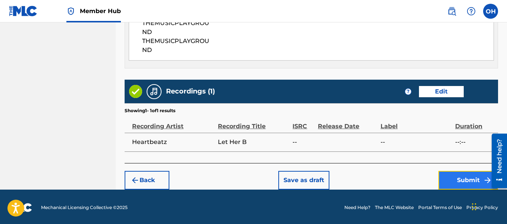
click at [443, 176] on button "Submit" at bounding box center [468, 180] width 60 height 19
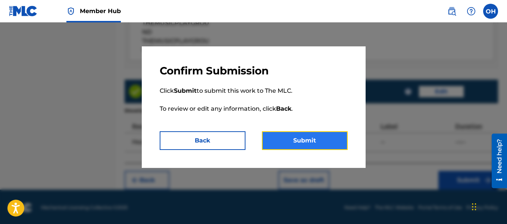
click at [318, 138] on button "Submit" at bounding box center [305, 140] width 86 height 19
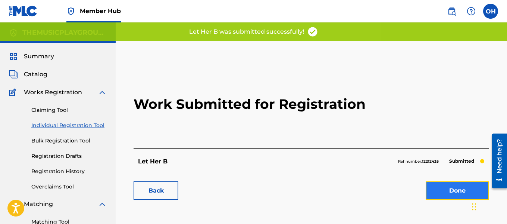
click at [456, 192] on link "Done" at bounding box center [457, 190] width 63 height 19
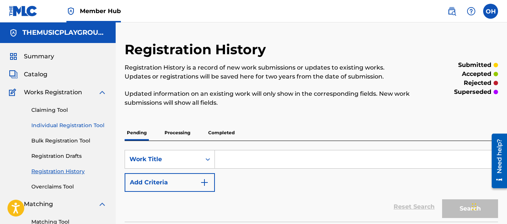
click at [79, 127] on link "Individual Registration Tool" at bounding box center [68, 125] width 75 height 8
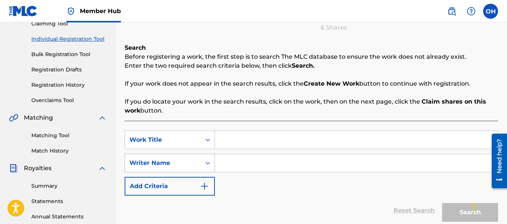
scroll to position [87, 0]
click at [231, 143] on input "Search Form" at bounding box center [356, 139] width 283 height 18
type input "Jumpin"
click at [233, 158] on input "Search Form" at bounding box center [356, 162] width 283 height 18
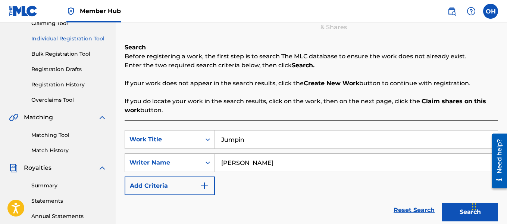
type input "[PERSON_NAME]"
click at [442, 202] on button "Search" at bounding box center [470, 211] width 56 height 19
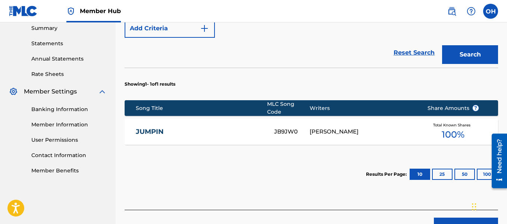
scroll to position [244, 0]
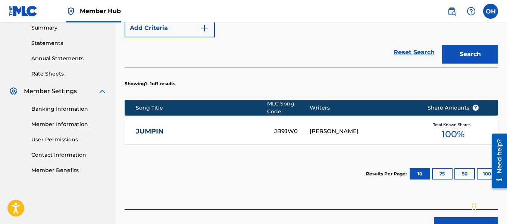
click at [329, 127] on div "[PERSON_NAME]" at bounding box center [363, 131] width 106 height 9
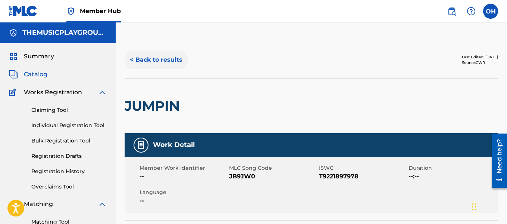
click at [158, 59] on button "< Back to results" at bounding box center [156, 59] width 63 height 19
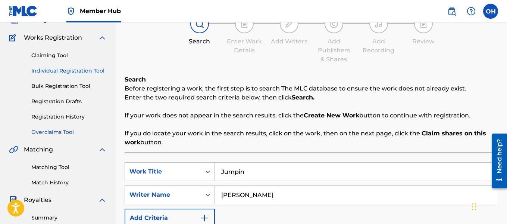
scroll to position [55, 0]
click at [64, 169] on link "Matching Tool" at bounding box center [68, 167] width 75 height 8
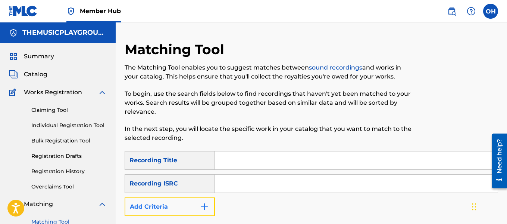
click at [200, 212] on button "Add Criteria" at bounding box center [170, 206] width 90 height 19
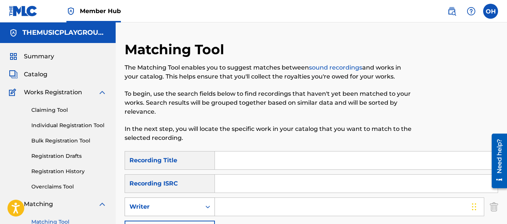
click at [186, 204] on div "Writer" at bounding box center [162, 206] width 67 height 9
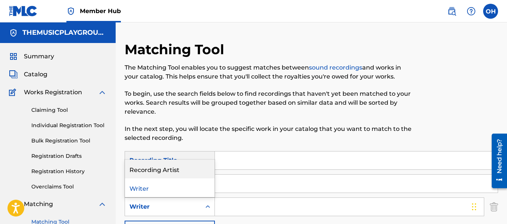
click at [188, 170] on div "Recording Artist" at bounding box center [170, 168] width 90 height 19
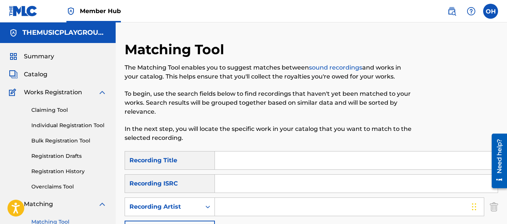
click at [227, 206] on input "Search Form" at bounding box center [349, 206] width 269 height 18
type input "heartbeatz"
click at [228, 157] on input "Search Form" at bounding box center [356, 160] width 283 height 18
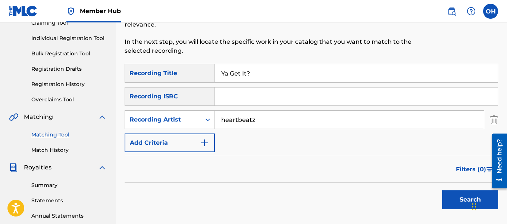
scroll to position [88, 0]
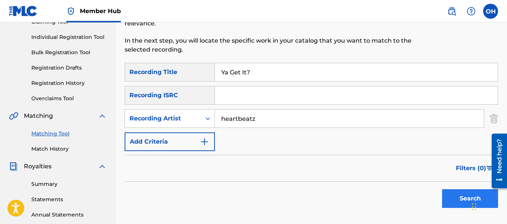
type input "Ya Get It?"
click at [452, 192] on button "Search" at bounding box center [470, 198] width 56 height 19
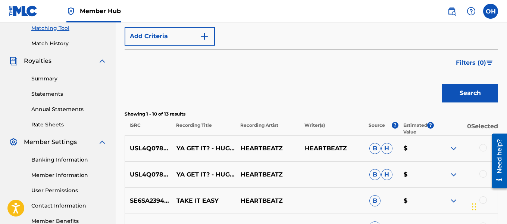
scroll to position [203, 0]
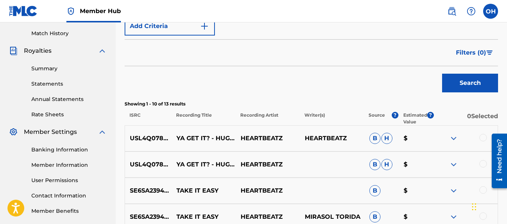
click at [453, 137] on img at bounding box center [453, 138] width 9 height 9
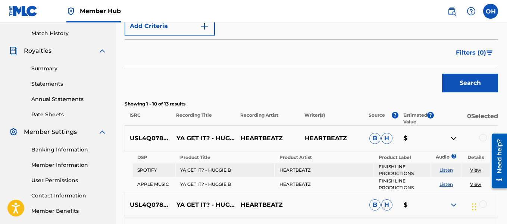
click at [453, 137] on img at bounding box center [453, 138] width 9 height 9
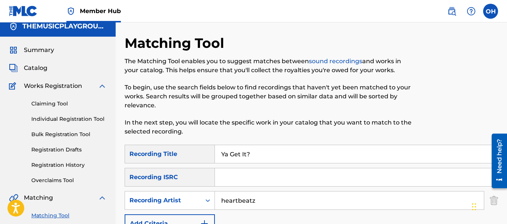
scroll to position [6, 0]
click at [71, 118] on link "Individual Registration Tool" at bounding box center [68, 119] width 75 height 8
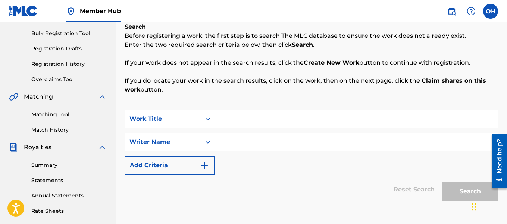
scroll to position [112, 0]
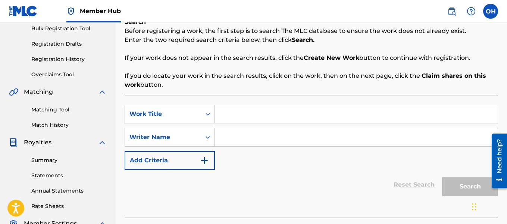
click at [233, 140] on input "Search Form" at bounding box center [356, 137] width 283 height 18
type input "[PERSON_NAME]"
click at [235, 117] on input "Search Form" at bounding box center [356, 114] width 283 height 18
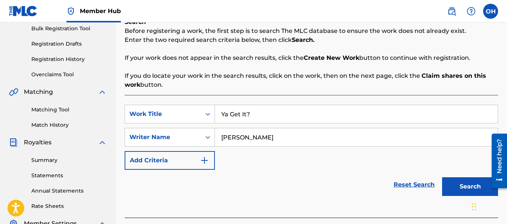
type input "Ya Get It?"
click at [442, 177] on button "Search" at bounding box center [470, 186] width 56 height 19
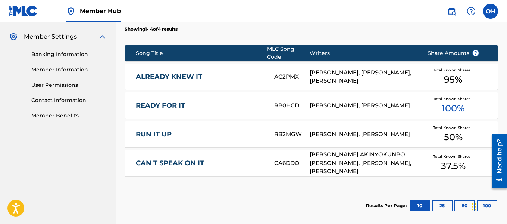
scroll to position [299, 0]
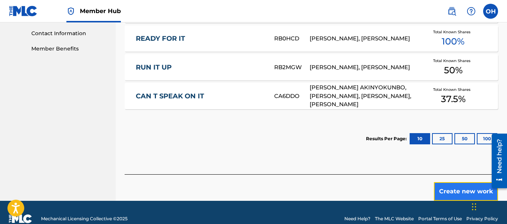
click at [439, 187] on button "Create new work" at bounding box center [466, 191] width 64 height 19
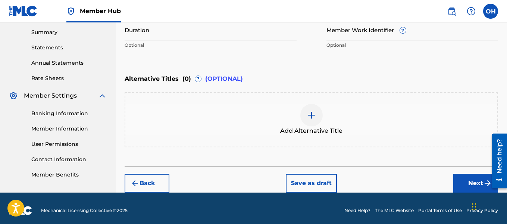
scroll to position [244, 0]
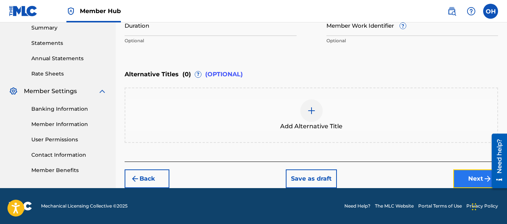
click at [462, 181] on button "Next" at bounding box center [475, 178] width 45 height 19
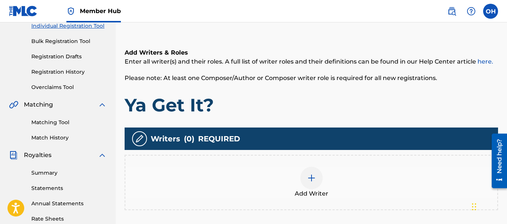
scroll to position [100, 0]
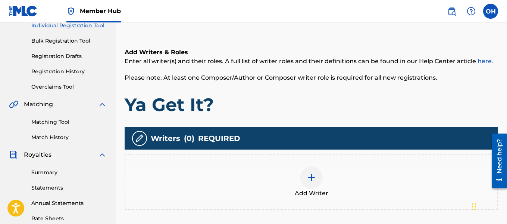
click at [317, 182] on div at bounding box center [311, 177] width 22 height 22
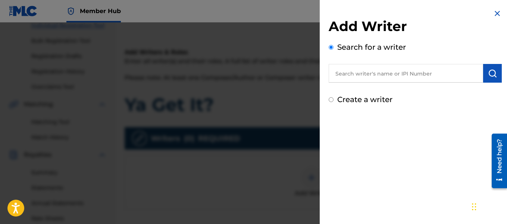
click at [365, 83] on div "Add Writer Search for a writer Create a writer" at bounding box center [415, 61] width 173 height 87
click at [369, 74] on input "text" at bounding box center [406, 73] width 154 height 19
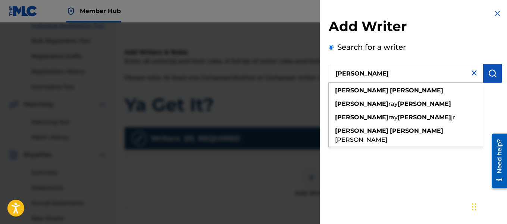
type input "[PERSON_NAME]"
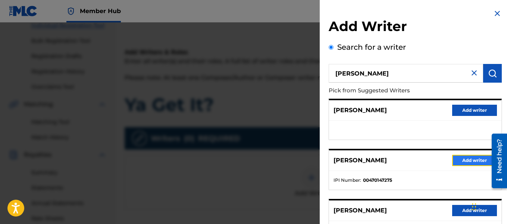
click at [459, 158] on button "Add writer" at bounding box center [474, 159] width 45 height 11
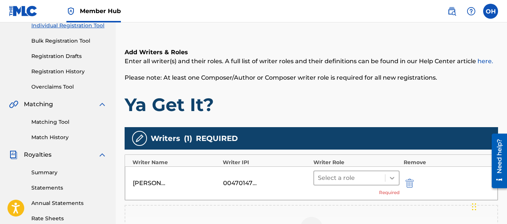
click at [393, 179] on icon at bounding box center [391, 177] width 7 height 7
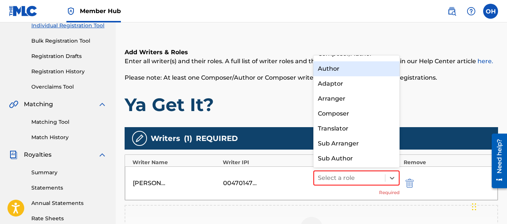
scroll to position [0, 0]
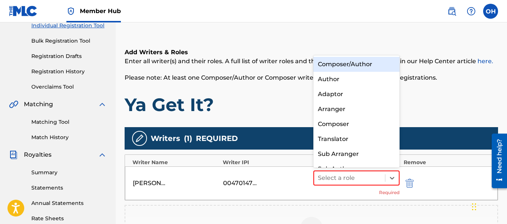
click at [360, 62] on div "Composer/Author" at bounding box center [356, 64] width 87 height 15
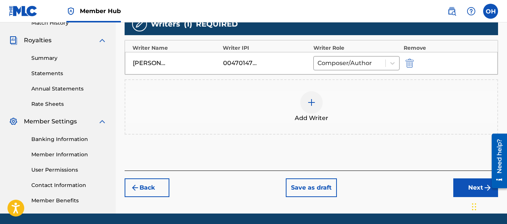
scroll to position [213, 0]
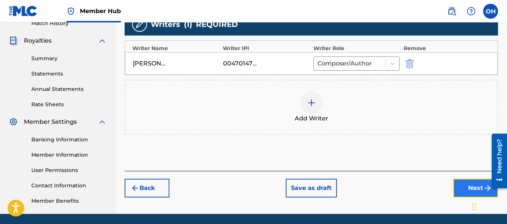
click at [459, 187] on button "Next" at bounding box center [475, 187] width 45 height 19
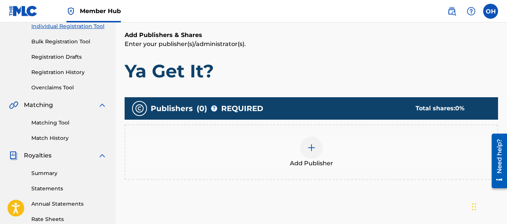
scroll to position [99, 0]
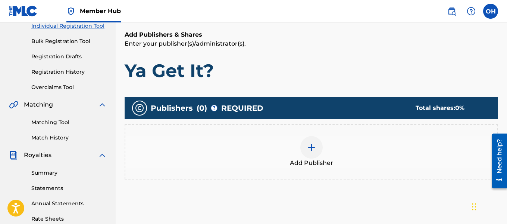
click at [318, 147] on div at bounding box center [311, 147] width 22 height 22
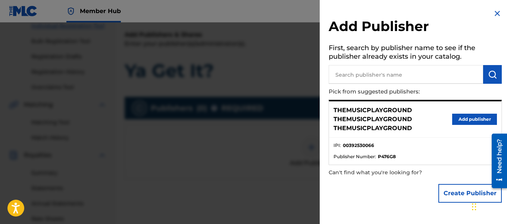
click at [451, 107] on div "THEMUSICPLAYGROUND THEMUSICPLAYGROUND THEMUSICPLAYGROUND Add publisher" at bounding box center [415, 119] width 172 height 36
click at [453, 116] on button "Add publisher" at bounding box center [474, 118] width 45 height 11
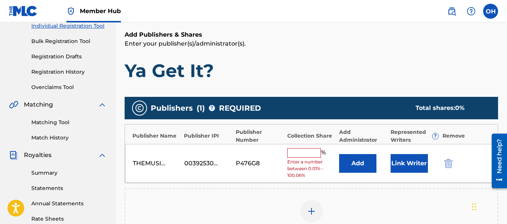
click at [296, 151] on input "text" at bounding box center [304, 153] width 34 height 10
type input "100"
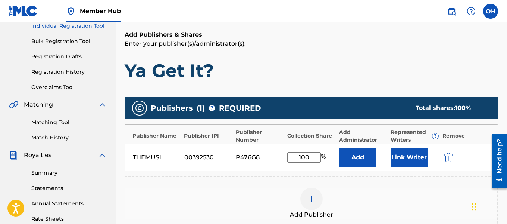
click at [390, 160] on div "THEMUSICPLAYGROUND THEMUSICPLAYGROUND THEMUSICPLAYGROUND 00392530066 P476G8 100…" at bounding box center [311, 157] width 373 height 27
click at [395, 160] on button "Link Writer" at bounding box center [409, 157] width 37 height 19
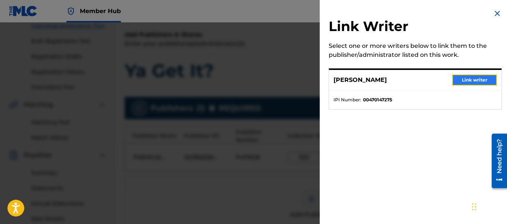
click at [461, 76] on button "Link writer" at bounding box center [474, 79] width 45 height 11
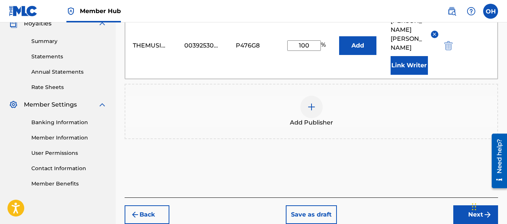
click at [403, 133] on div "Publishers ( 1 ) ? REQUIRED Total shares: 100 % Publisher Name Publisher IPI Pu…" at bounding box center [312, 63] width 374 height 203
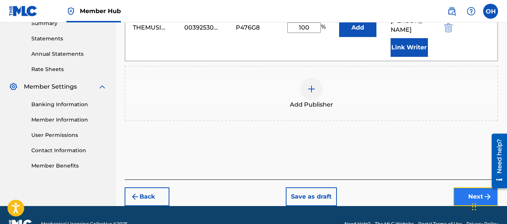
click at [460, 187] on button "Next" at bounding box center [475, 196] width 45 height 19
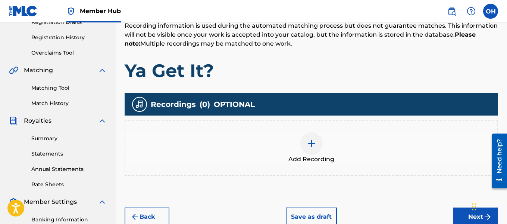
scroll to position [144, 0]
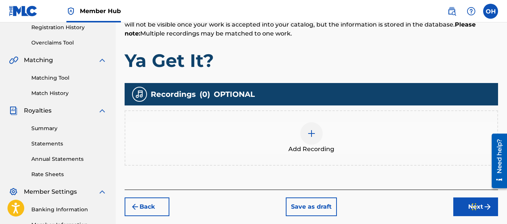
click at [306, 137] on div at bounding box center [311, 133] width 22 height 22
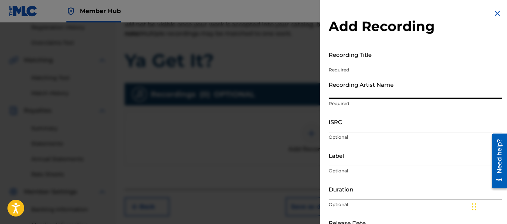
click at [400, 97] on input "Recording Artist Name" at bounding box center [415, 87] width 173 height 21
type input "Heartbeatz"
click at [381, 65] on div "Recording Title Required" at bounding box center [415, 61] width 173 height 34
click at [381, 62] on input "Recording Title" at bounding box center [415, 54] width 173 height 21
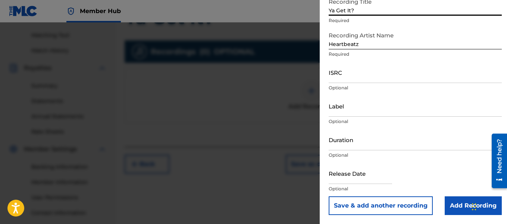
scroll to position [187, 0]
type input "Ya Get It?"
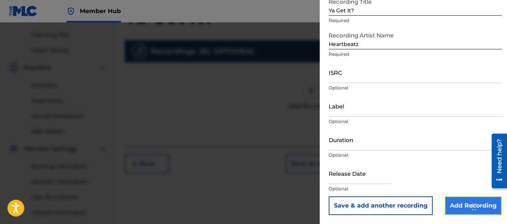
click at [447, 199] on input "Add Recording" at bounding box center [473, 205] width 57 height 19
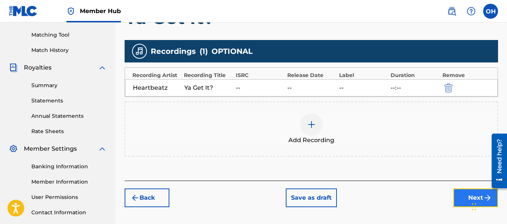
click at [462, 198] on button "Next" at bounding box center [475, 197] width 45 height 19
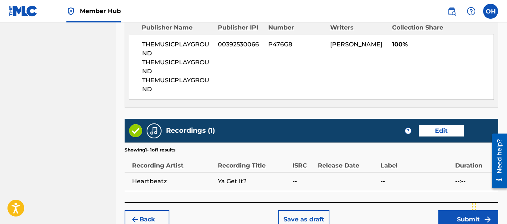
scroll to position [461, 0]
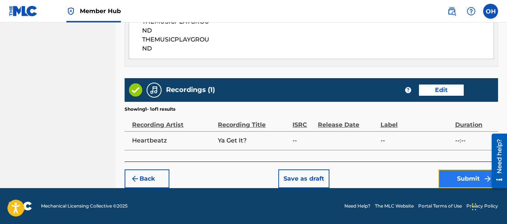
click at [448, 169] on button "Submit" at bounding box center [468, 178] width 60 height 19
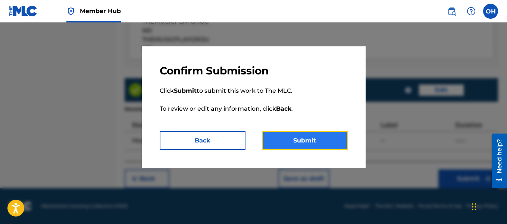
click at [317, 141] on button "Submit" at bounding box center [305, 140] width 86 height 19
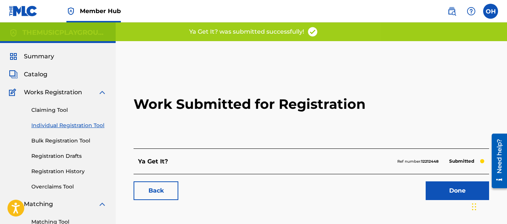
click at [422, 188] on div "Done" at bounding box center [453, 190] width 72 height 19
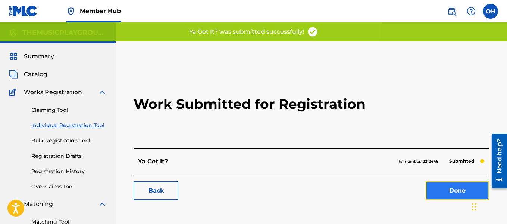
click at [428, 189] on link "Done" at bounding box center [457, 190] width 63 height 19
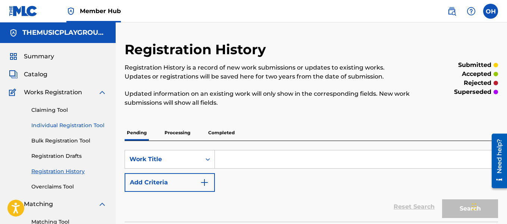
click at [85, 124] on link "Individual Registration Tool" at bounding box center [68, 125] width 75 height 8
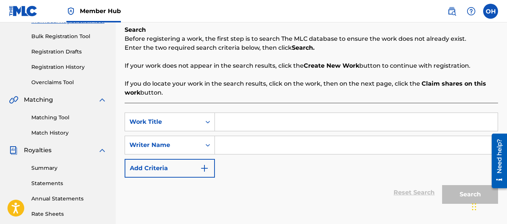
scroll to position [104, 0]
click at [257, 150] on input "Search Form" at bounding box center [356, 144] width 283 height 18
type input "[PERSON_NAME]"
click at [256, 124] on input "Search Form" at bounding box center [356, 121] width 283 height 18
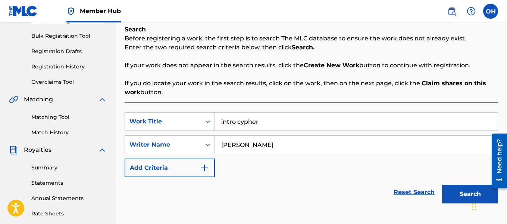
click at [442, 184] on button "Search" at bounding box center [470, 193] width 56 height 19
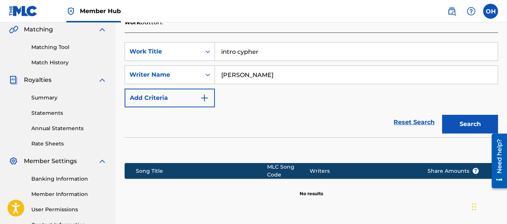
scroll to position [175, 0]
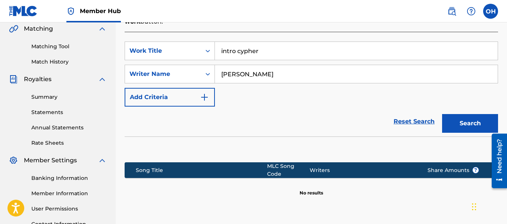
click at [238, 49] on input "intro cypher" at bounding box center [356, 51] width 283 height 18
type input "Intro Cypher"
click at [466, 128] on button "Search" at bounding box center [470, 123] width 56 height 19
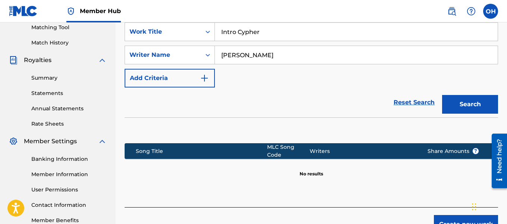
scroll to position [195, 0]
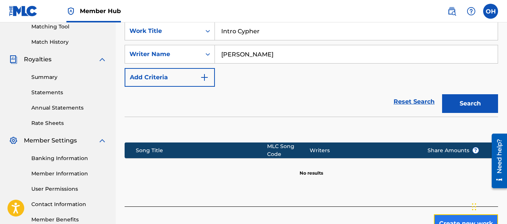
click at [452, 214] on button "Create new work" at bounding box center [466, 223] width 64 height 19
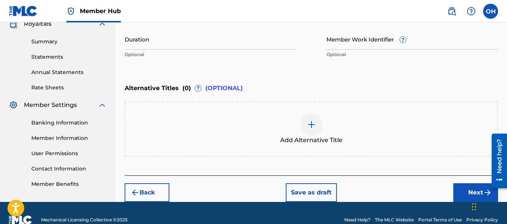
scroll to position [235, 0]
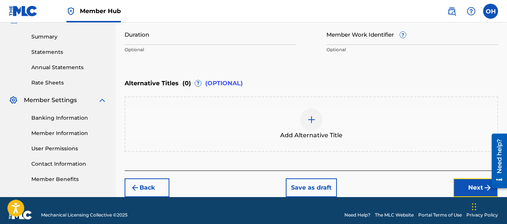
click at [467, 185] on button "Next" at bounding box center [475, 187] width 45 height 19
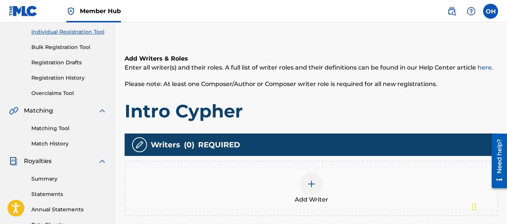
scroll to position [107, 0]
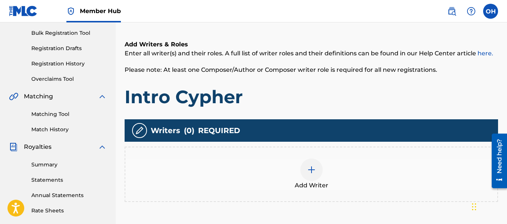
click at [313, 165] on div at bounding box center [311, 169] width 22 height 22
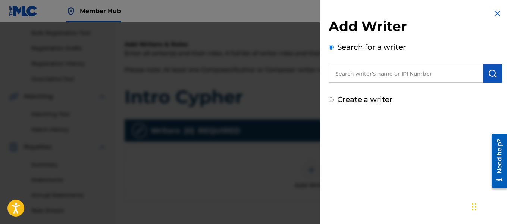
click at [375, 72] on input "text" at bounding box center [406, 73] width 154 height 19
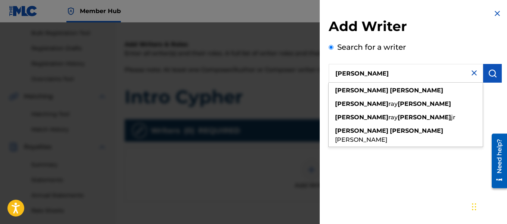
type input "[PERSON_NAME]"
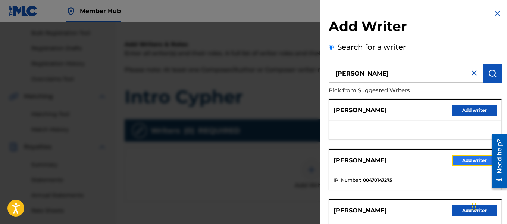
click at [457, 160] on button "Add writer" at bounding box center [474, 159] width 45 height 11
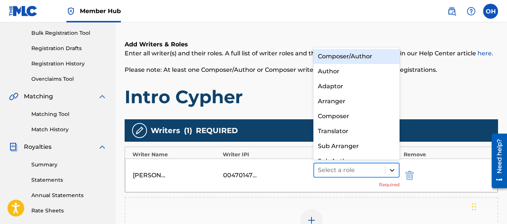
click at [391, 168] on icon at bounding box center [391, 169] width 7 height 7
click at [371, 60] on div "Composer/Author" at bounding box center [356, 56] width 87 height 15
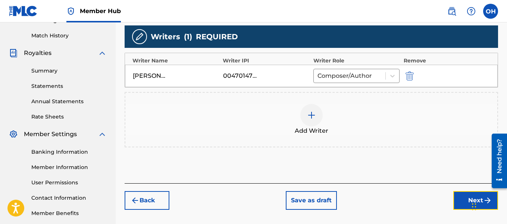
click at [457, 199] on button "Next" at bounding box center [475, 200] width 45 height 19
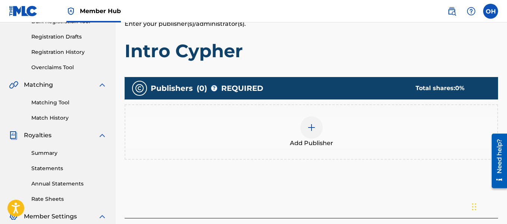
scroll to position [134, 0]
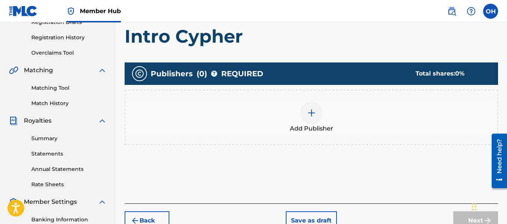
click at [313, 118] on div at bounding box center [311, 112] width 22 height 22
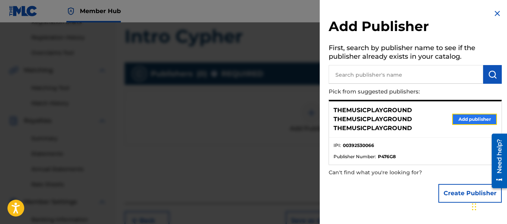
click at [468, 119] on button "Add publisher" at bounding box center [474, 118] width 45 height 11
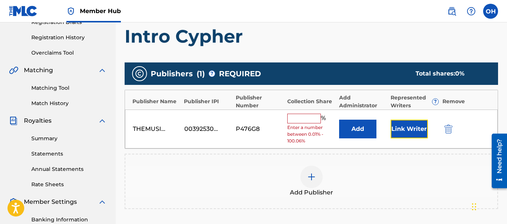
drag, startPoint x: 405, startPoint y: 130, endPoint x: 390, endPoint y: 143, distance: 19.9
click at [390, 143] on div "THEMUSICPLAYGROUND THEMUSICPLAYGROUND THEMUSICPLAYGROUND 00392530066 P476G8 % E…" at bounding box center [311, 128] width 373 height 39
click at [314, 119] on input "text" at bounding box center [304, 118] width 34 height 10
type input "100"
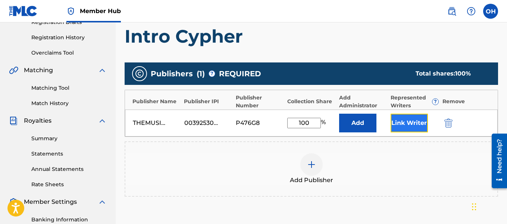
click at [397, 125] on button "Link Writer" at bounding box center [409, 122] width 37 height 19
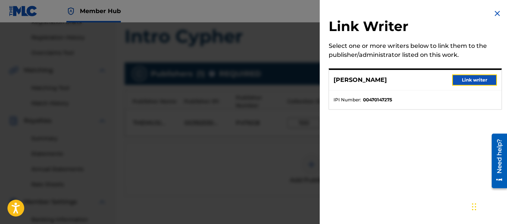
click at [472, 83] on button "Link writer" at bounding box center [474, 79] width 45 height 11
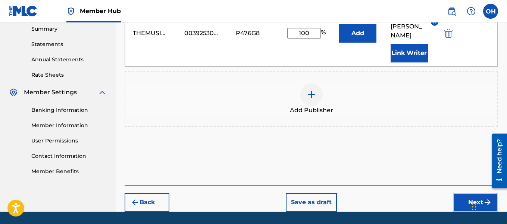
click at [468, 193] on button "Next" at bounding box center [475, 202] width 45 height 19
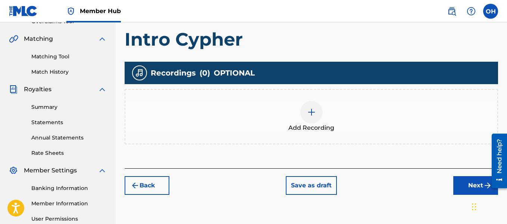
scroll to position [172, 0]
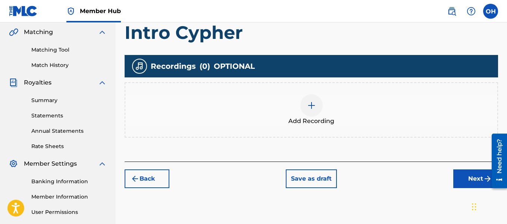
click at [312, 110] on div at bounding box center [311, 105] width 22 height 22
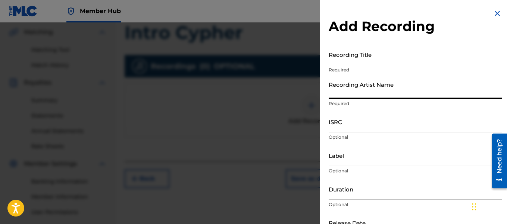
click at [391, 92] on input "Recording Artist Name" at bounding box center [415, 87] width 173 height 21
type input "Heartbeatz"
click at [367, 59] on input "Recording Title" at bounding box center [415, 54] width 173 height 21
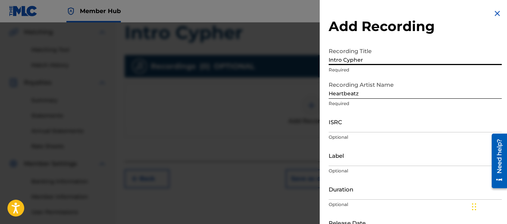
scroll to position [49, 0]
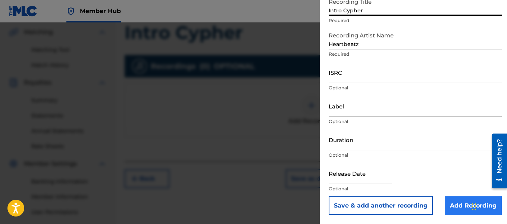
type input "Intro Cypher"
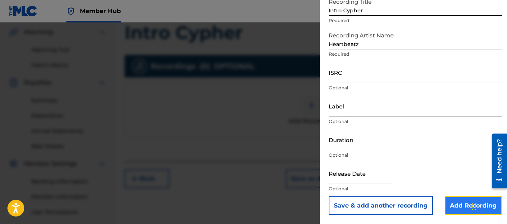
click at [459, 204] on input "Add Recording" at bounding box center [473, 205] width 57 height 19
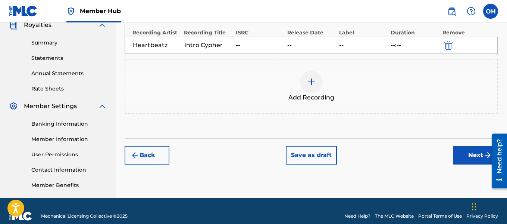
scroll to position [232, 0]
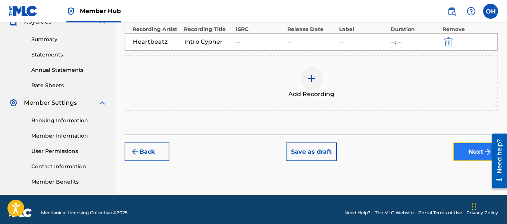
click at [465, 153] on button "Next" at bounding box center [475, 151] width 45 height 19
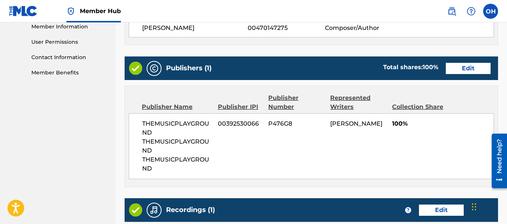
scroll to position [461, 0]
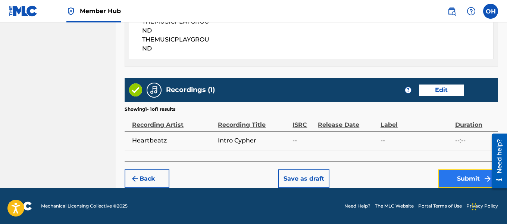
click at [452, 179] on button "Submit" at bounding box center [468, 178] width 60 height 19
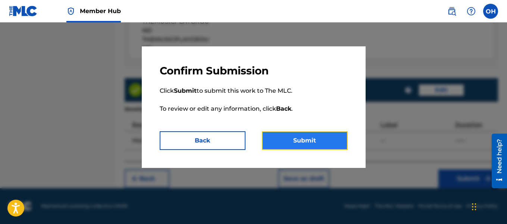
click at [321, 138] on button "Submit" at bounding box center [305, 140] width 86 height 19
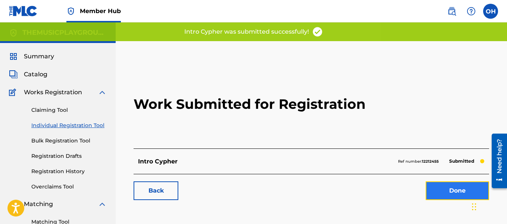
click at [461, 190] on link "Done" at bounding box center [457, 190] width 63 height 19
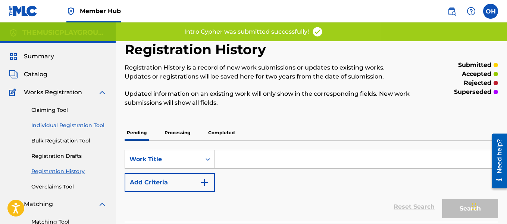
click at [60, 125] on link "Individual Registration Tool" at bounding box center [68, 125] width 75 height 8
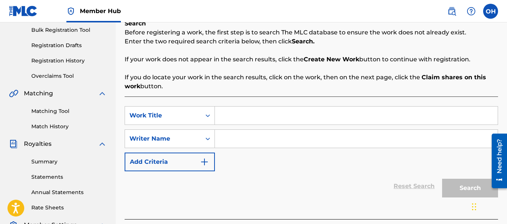
scroll to position [129, 0]
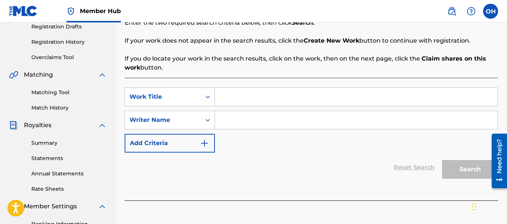
click at [259, 95] on input "Search Form" at bounding box center [356, 97] width 283 height 18
type input "Baggz Full"
click at [256, 116] on input "Search Form" at bounding box center [356, 120] width 283 height 18
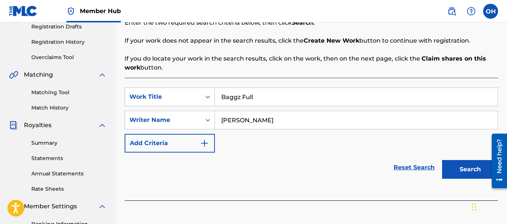
type input "[PERSON_NAME]"
click at [442, 160] on button "Search" at bounding box center [470, 169] width 56 height 19
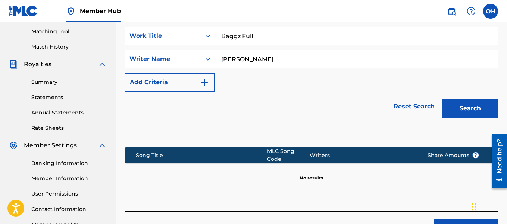
scroll to position [239, 0]
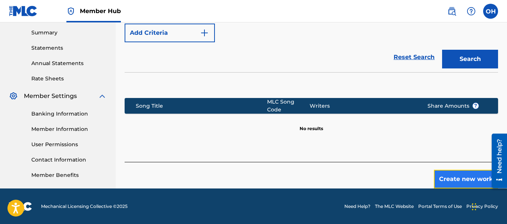
click at [461, 175] on button "Create new work" at bounding box center [466, 178] width 64 height 19
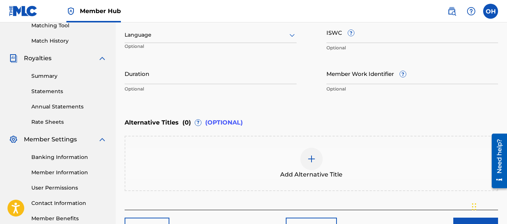
scroll to position [244, 0]
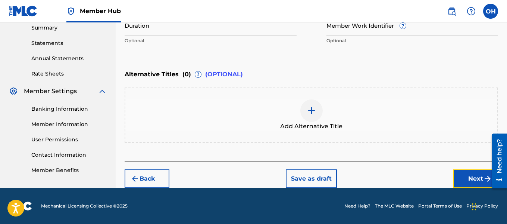
click at [459, 179] on button "Next" at bounding box center [475, 178] width 45 height 19
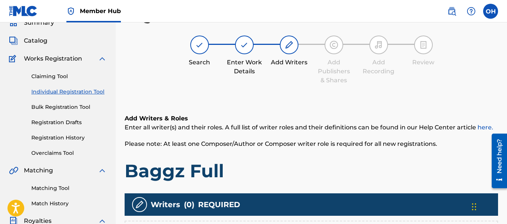
scroll to position [104, 0]
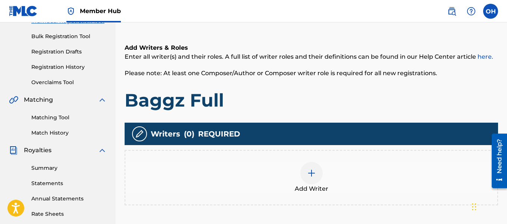
click at [308, 168] on div at bounding box center [311, 173] width 22 height 22
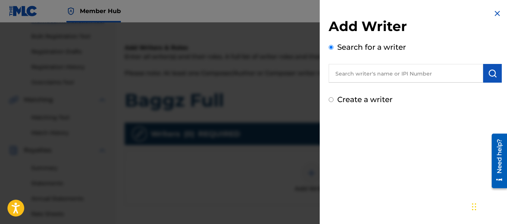
click at [386, 73] on input "text" at bounding box center [406, 73] width 154 height 19
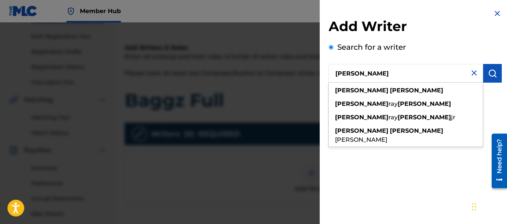
type input "[PERSON_NAME]"
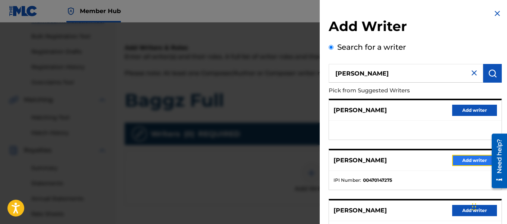
click at [457, 160] on button "Add writer" at bounding box center [474, 159] width 45 height 11
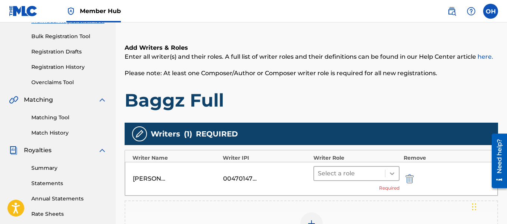
click at [394, 174] on icon at bounding box center [391, 172] width 7 height 7
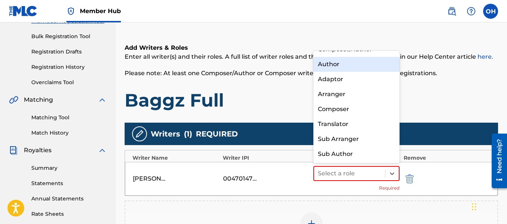
scroll to position [0, 0]
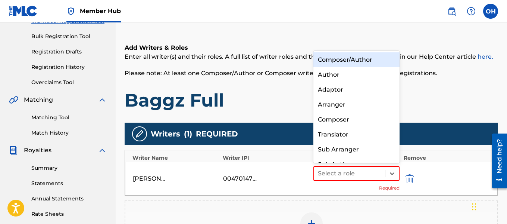
click at [362, 55] on div "Composer/Author" at bounding box center [356, 59] width 87 height 15
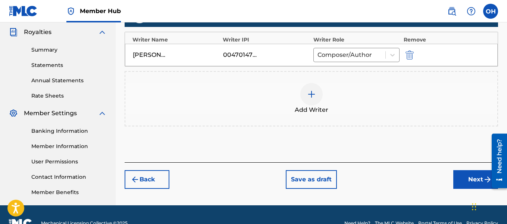
scroll to position [223, 0]
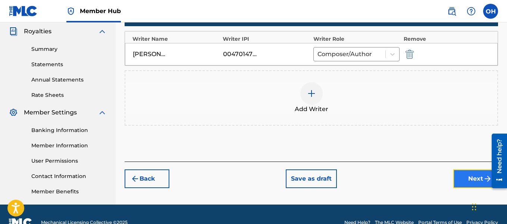
click at [460, 174] on button "Next" at bounding box center [475, 178] width 45 height 19
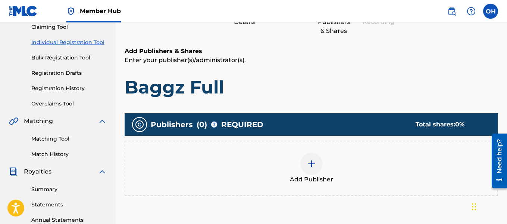
scroll to position [84, 0]
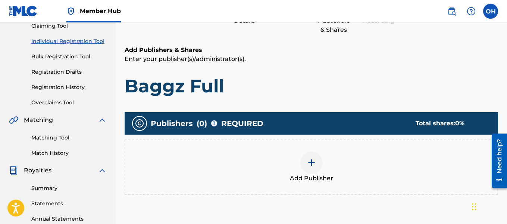
click at [326, 161] on div "Add Publisher" at bounding box center [311, 166] width 372 height 31
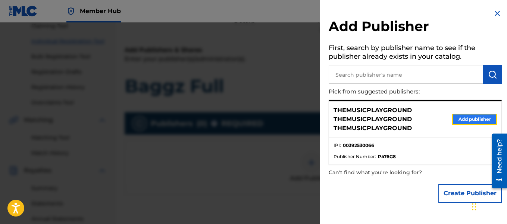
click at [477, 118] on button "Add publisher" at bounding box center [474, 118] width 45 height 11
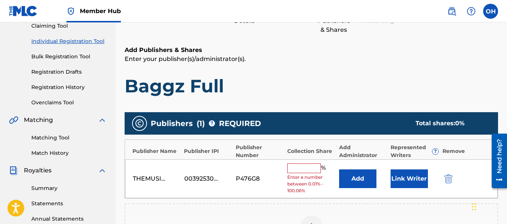
click at [311, 163] on input "text" at bounding box center [304, 168] width 34 height 10
type input "100"
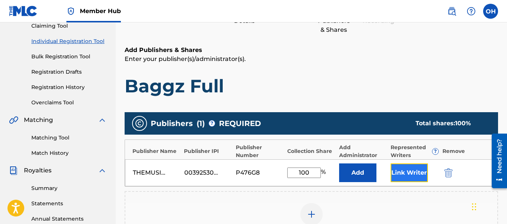
click at [400, 175] on button "Link Writer" at bounding box center [409, 172] width 37 height 19
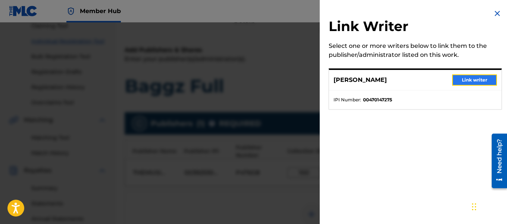
click at [471, 75] on button "Link writer" at bounding box center [474, 79] width 45 height 11
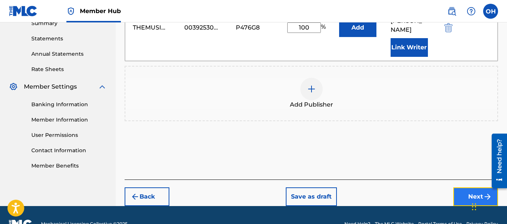
click at [456, 187] on button "Next" at bounding box center [475, 196] width 45 height 19
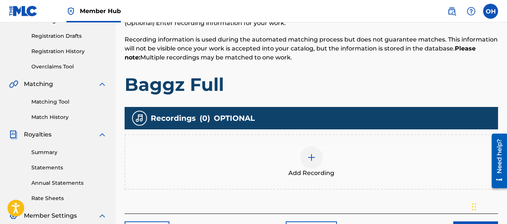
scroll to position [121, 0]
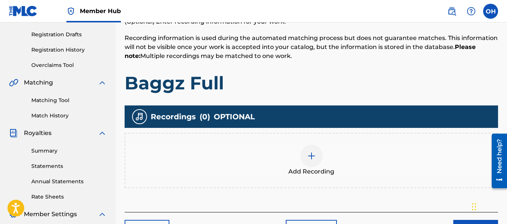
click at [309, 164] on div at bounding box center [311, 155] width 22 height 22
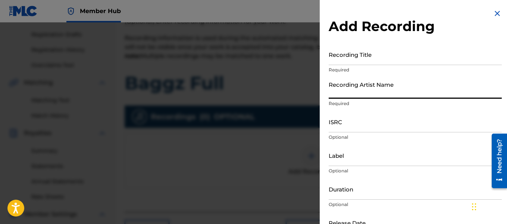
click at [349, 93] on input "Recording Artist Name" at bounding box center [415, 87] width 173 height 21
type input "Heartbeatz"
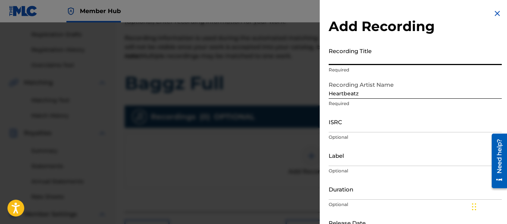
click at [360, 62] on input "Recording Title" at bounding box center [415, 54] width 173 height 21
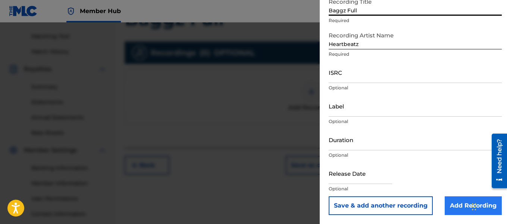
scroll to position [185, 0]
type input "Baggz Full"
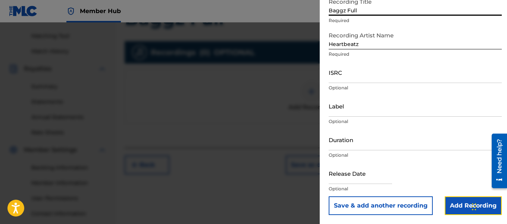
click at [459, 203] on input "Add Recording" at bounding box center [473, 205] width 57 height 19
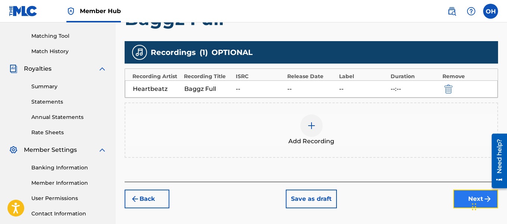
click at [456, 196] on button "Next" at bounding box center [475, 198] width 45 height 19
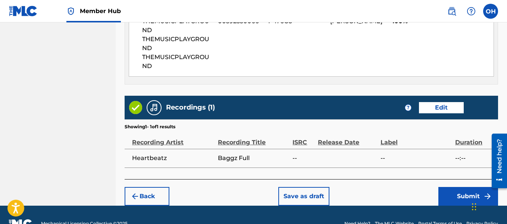
scroll to position [461, 0]
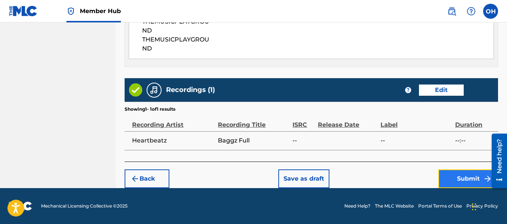
click at [444, 181] on button "Submit" at bounding box center [468, 178] width 60 height 19
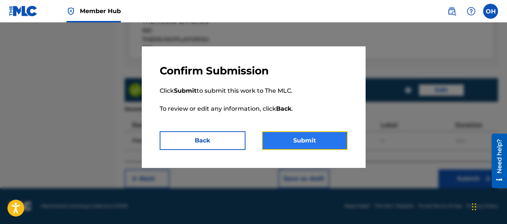
click at [318, 134] on button "Submit" at bounding box center [305, 140] width 86 height 19
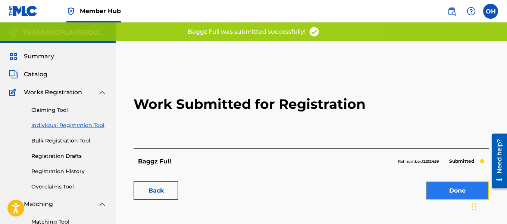
click at [440, 187] on link "Done" at bounding box center [457, 190] width 63 height 19
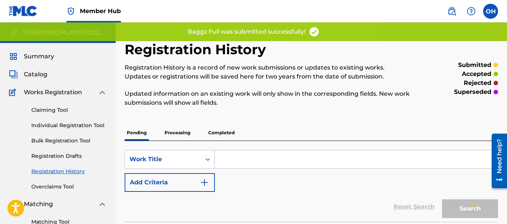
click at [73, 119] on div "Claiming Tool Individual Registration Tool Bulk Registration Tool Registration …" at bounding box center [58, 144] width 98 height 94
click at [73, 121] on link "Individual Registration Tool" at bounding box center [68, 125] width 75 height 8
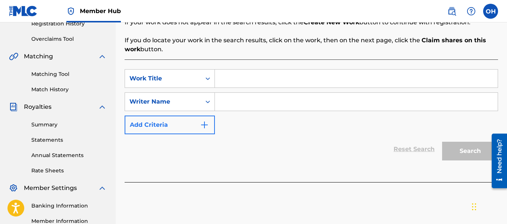
scroll to position [148, 0]
click at [220, 103] on input "Search Form" at bounding box center [356, 101] width 283 height 18
type input "[PERSON_NAME]"
click at [318, 78] on input "Search Form" at bounding box center [356, 78] width 283 height 18
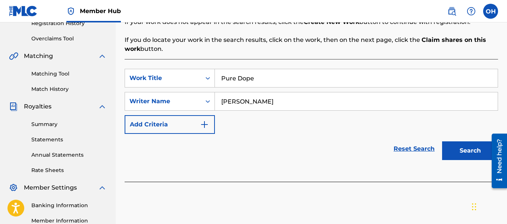
type input "Pure Dope"
click at [442, 141] on button "Search" at bounding box center [470, 150] width 56 height 19
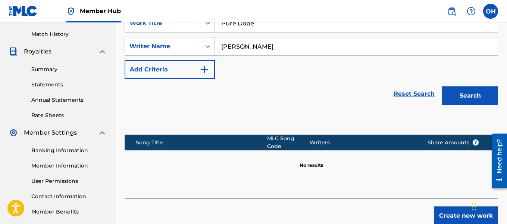
scroll to position [239, 0]
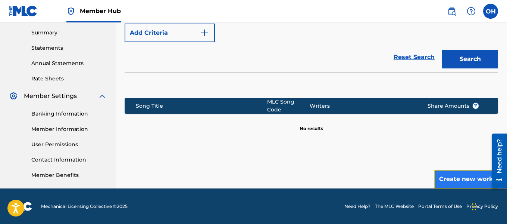
click at [446, 174] on button "Create new work" at bounding box center [466, 178] width 64 height 19
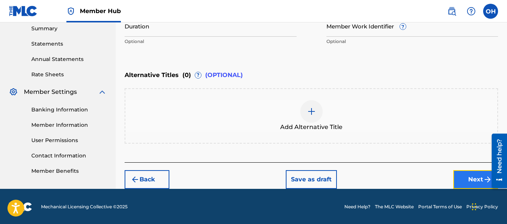
click at [469, 176] on button "Next" at bounding box center [475, 179] width 45 height 19
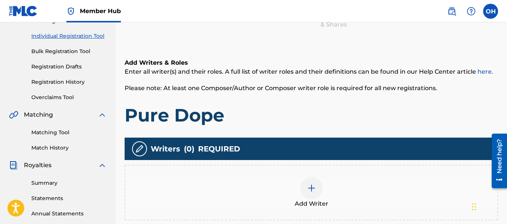
scroll to position [90, 0]
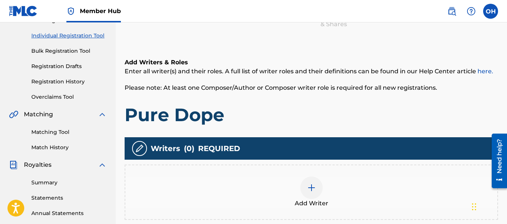
click at [316, 188] on div at bounding box center [311, 187] width 22 height 22
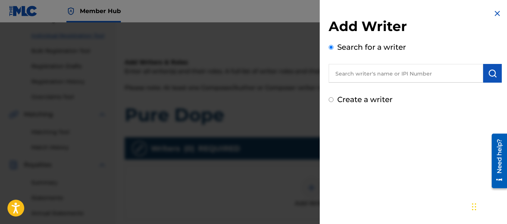
click at [398, 78] on input "text" at bounding box center [406, 73] width 154 height 19
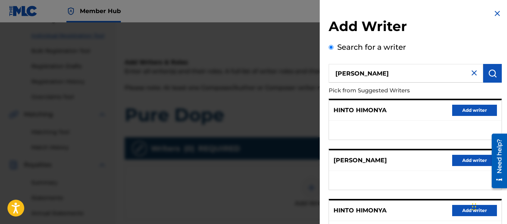
click at [396, 74] on input "[PERSON_NAME]" at bounding box center [406, 73] width 154 height 19
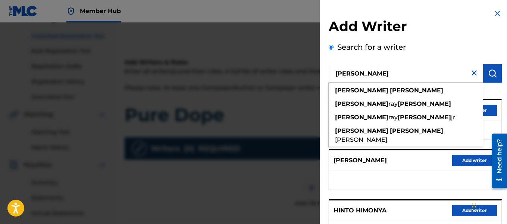
type input "[PERSON_NAME]"
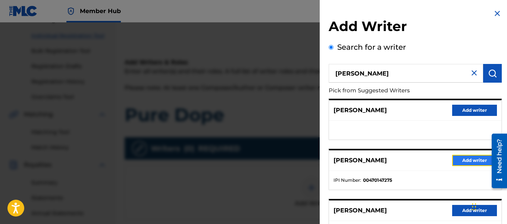
click at [473, 159] on button "Add writer" at bounding box center [474, 159] width 45 height 11
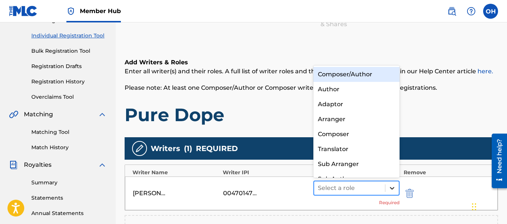
click at [393, 189] on icon at bounding box center [391, 187] width 7 height 7
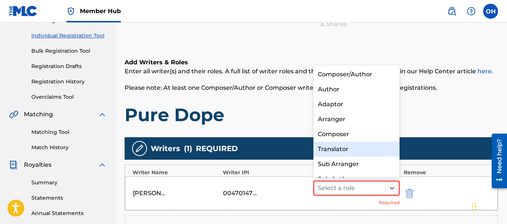
scroll to position [10, 0]
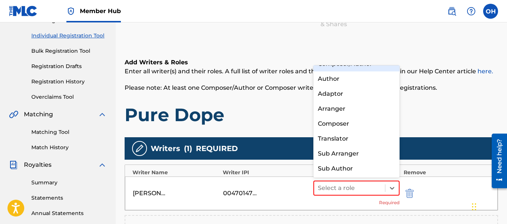
click at [357, 69] on div "Composer/Author" at bounding box center [356, 63] width 87 height 15
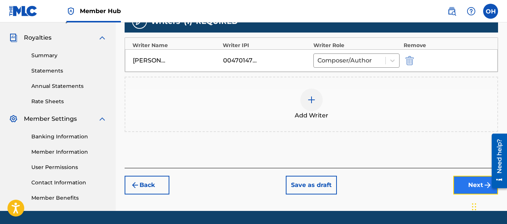
click at [460, 179] on button "Next" at bounding box center [475, 184] width 45 height 19
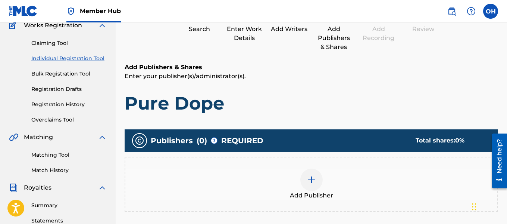
scroll to position [71, 0]
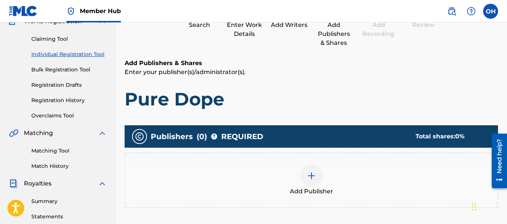
click at [311, 163] on div "Add Publisher" at bounding box center [312, 179] width 374 height 55
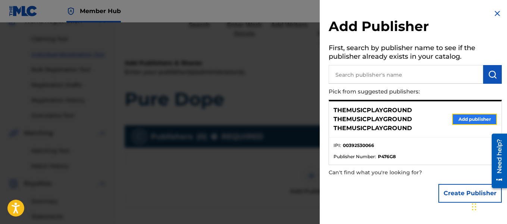
click at [464, 115] on button "Add publisher" at bounding box center [474, 118] width 45 height 11
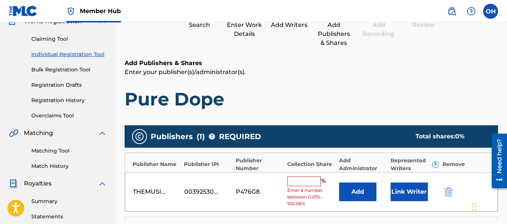
click at [314, 175] on div "THEMUSICPLAYGROUND THEMUSICPLAYGROUND THEMUSICPLAYGROUND 00392530066 P476G8 % E…" at bounding box center [311, 191] width 373 height 39
click at [313, 179] on input "text" at bounding box center [304, 181] width 34 height 10
type input "100"
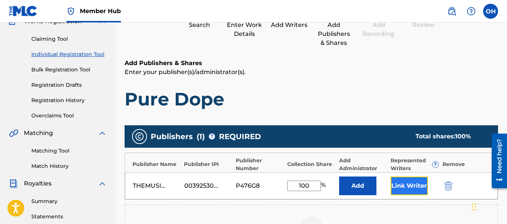
click at [413, 183] on button "Link Writer" at bounding box center [409, 185] width 37 height 19
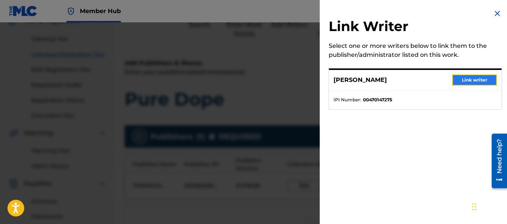
click at [467, 81] on button "Link writer" at bounding box center [474, 79] width 45 height 11
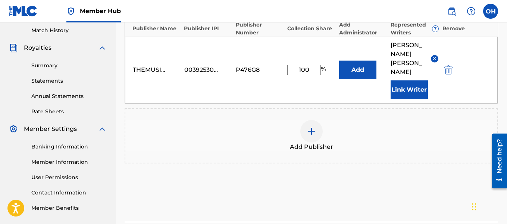
scroll to position [235, 0]
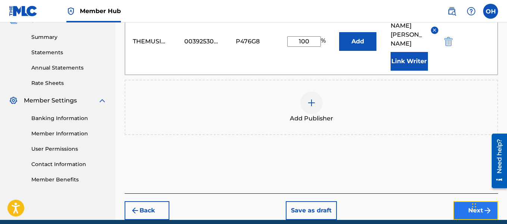
click at [461, 201] on button "Next" at bounding box center [475, 210] width 45 height 19
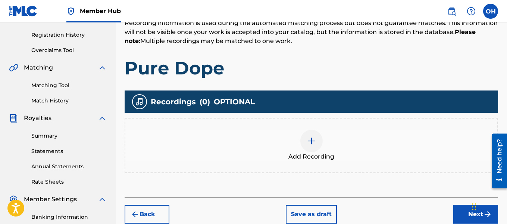
scroll to position [142, 0]
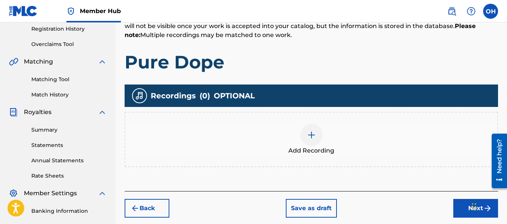
click at [299, 140] on div "Add Recording" at bounding box center [311, 139] width 372 height 31
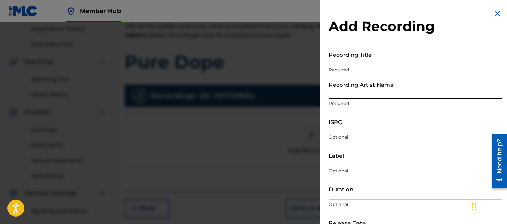
click at [395, 95] on input "Recording Artist Name" at bounding box center [415, 87] width 173 height 21
type input "Heartbeatz"
click at [381, 63] on input "Recording Title" at bounding box center [415, 54] width 173 height 21
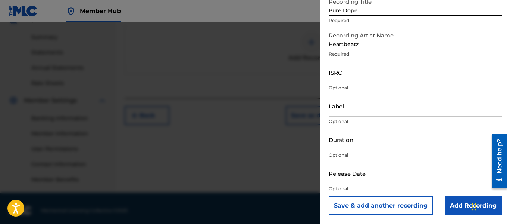
scroll to position [235, 0]
type input "Pure Dope"
click at [446, 199] on input "Add Recording" at bounding box center [473, 205] width 57 height 19
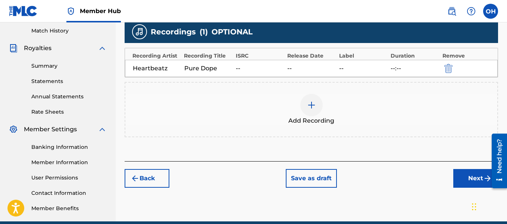
scroll to position [206, 0]
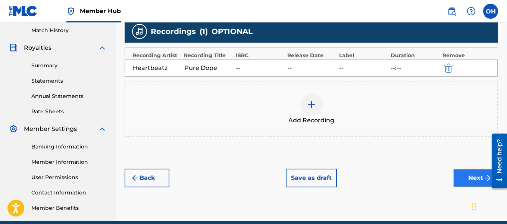
click at [455, 184] on button "Next" at bounding box center [475, 177] width 45 height 19
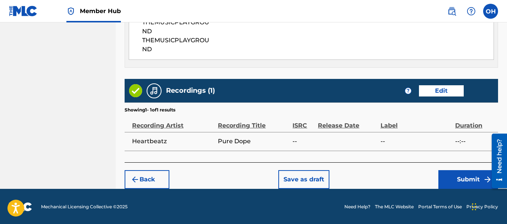
scroll to position [461, 0]
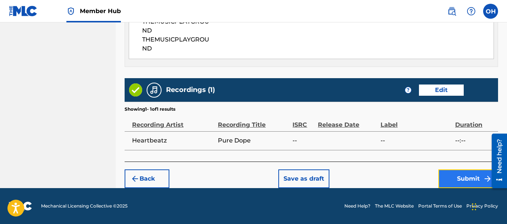
click at [456, 178] on button "Submit" at bounding box center [468, 178] width 60 height 19
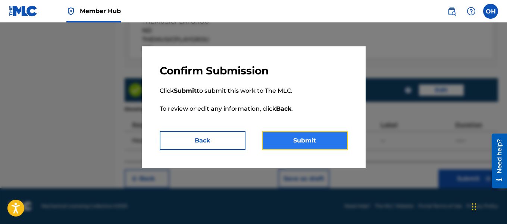
click at [323, 146] on button "Submit" at bounding box center [305, 140] width 86 height 19
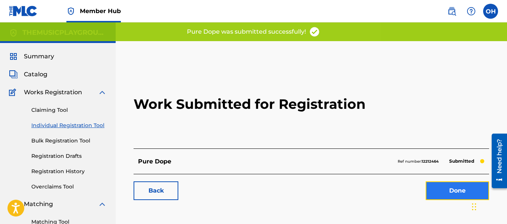
click at [437, 185] on link "Done" at bounding box center [457, 190] width 63 height 19
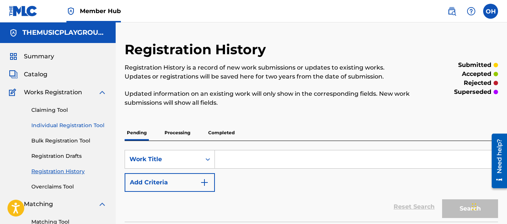
click at [85, 123] on link "Individual Registration Tool" at bounding box center [68, 125] width 75 height 8
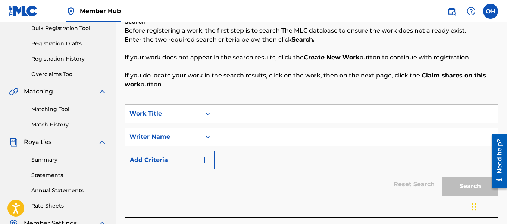
scroll to position [116, 0]
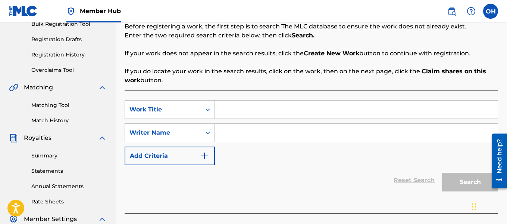
click at [335, 143] on div "SearchWithCriteria10702dea-af63-4f7b-ad5d-942e7bcd0af4 Work Title SearchWithCri…" at bounding box center [312, 132] width 374 height 65
click at [336, 134] on input "Search Form" at bounding box center [356, 133] width 283 height 18
type input "[PERSON_NAME]"
click at [326, 113] on input "Search Form" at bounding box center [356, 109] width 283 height 18
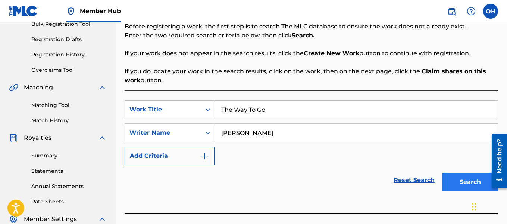
type input "The Way To Go"
click at [467, 179] on button "Search" at bounding box center [470, 181] width 56 height 19
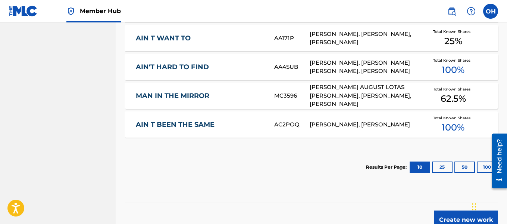
scroll to position [431, 0]
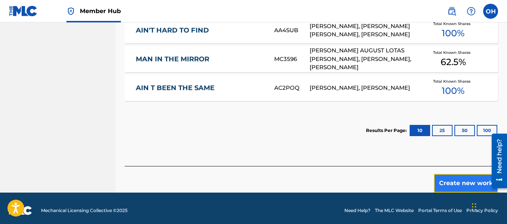
click at [450, 178] on button "Create new work" at bounding box center [466, 183] width 64 height 19
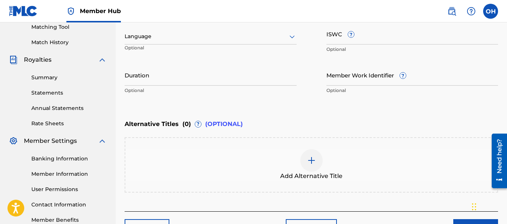
scroll to position [244, 0]
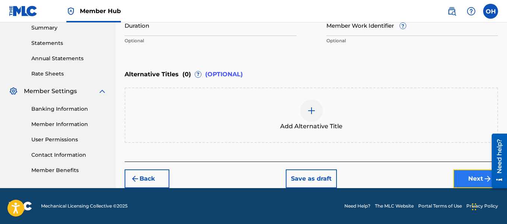
click at [465, 171] on button "Next" at bounding box center [475, 178] width 45 height 19
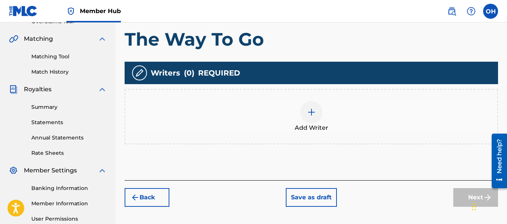
scroll to position [165, 0]
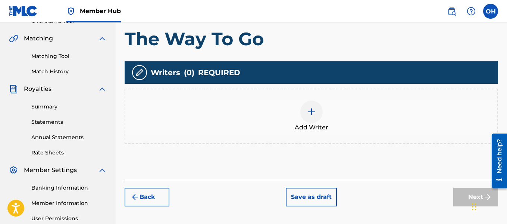
click at [311, 115] on img at bounding box center [311, 111] width 9 height 9
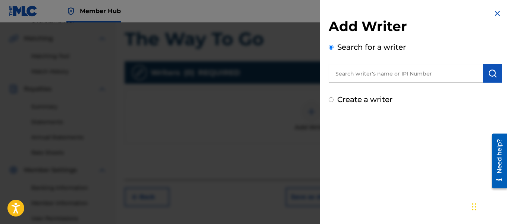
click at [383, 70] on input "text" at bounding box center [406, 73] width 154 height 19
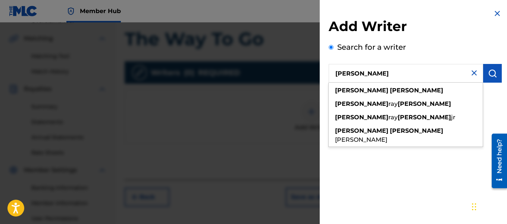
type input "[PERSON_NAME]"
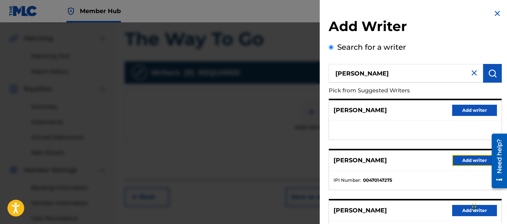
click at [454, 161] on button "Add writer" at bounding box center [474, 159] width 45 height 11
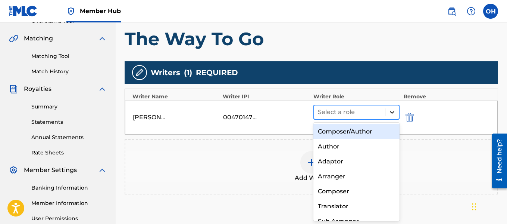
click at [392, 114] on icon at bounding box center [391, 111] width 7 height 7
click at [378, 133] on div "Composer/Author" at bounding box center [356, 131] width 87 height 15
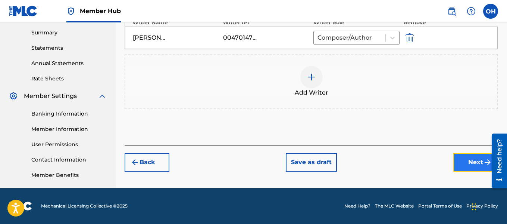
click at [458, 171] on button "Next" at bounding box center [475, 162] width 45 height 19
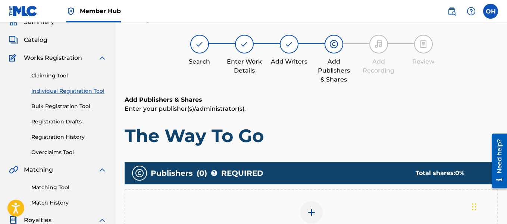
scroll to position [34, 0]
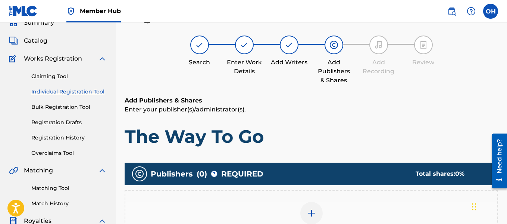
click at [312, 204] on div at bounding box center [311, 212] width 22 height 22
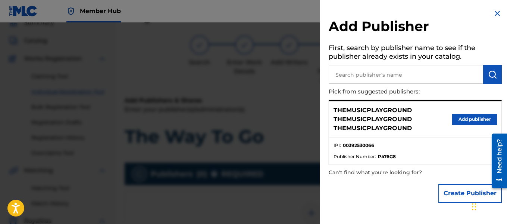
click at [453, 125] on div "THEMUSICPLAYGROUND THEMUSICPLAYGROUND THEMUSICPLAYGROUND Add publisher" at bounding box center [415, 119] width 172 height 36
click at [458, 116] on button "Add publisher" at bounding box center [474, 118] width 45 height 11
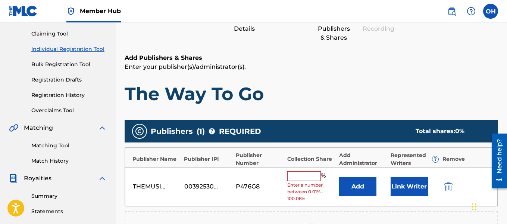
scroll to position [76, 0]
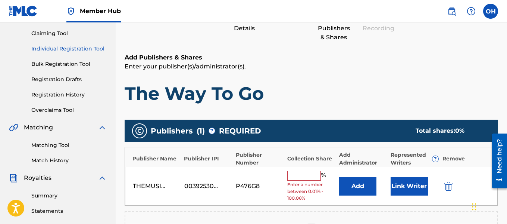
click at [305, 178] on input "text" at bounding box center [304, 176] width 34 height 10
type input "100"
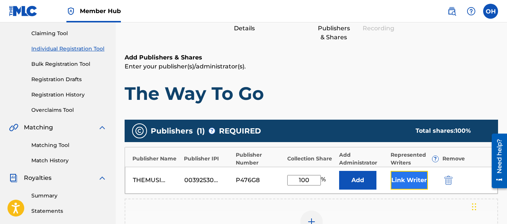
click at [396, 184] on button "Link Writer" at bounding box center [409, 180] width 37 height 19
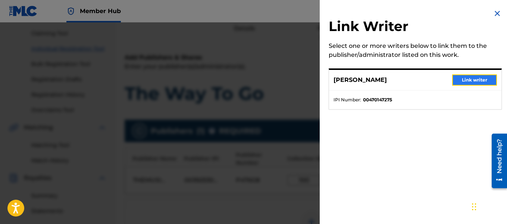
click at [463, 77] on button "Link writer" at bounding box center [474, 79] width 45 height 11
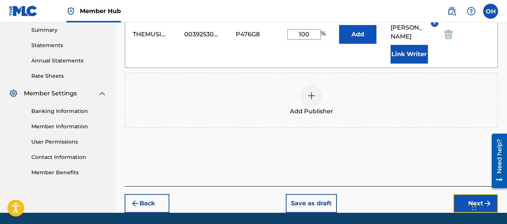
click at [456, 194] on button "Next" at bounding box center [475, 203] width 45 height 19
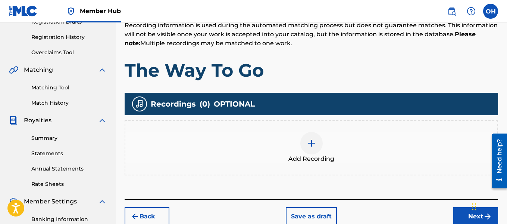
scroll to position [134, 0]
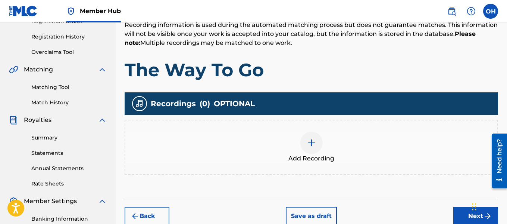
click at [309, 144] on img at bounding box center [311, 142] width 9 height 9
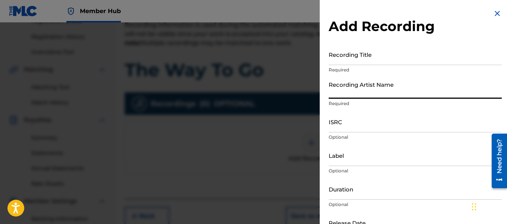
click at [393, 86] on input "Recording Artist Name" at bounding box center [415, 87] width 173 height 21
type input "Heartbeatz"
click at [387, 60] on input "Recording Title" at bounding box center [415, 54] width 173 height 21
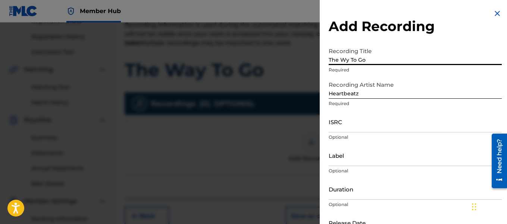
click at [343, 61] on input "The Wy To Go" at bounding box center [415, 54] width 173 height 21
click at [358, 59] on input "The Way To Go" at bounding box center [415, 54] width 173 height 21
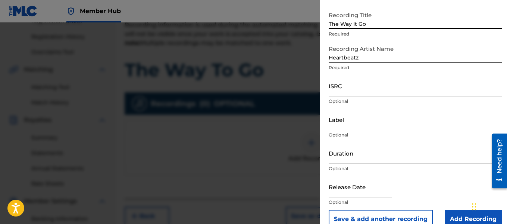
scroll to position [49, 0]
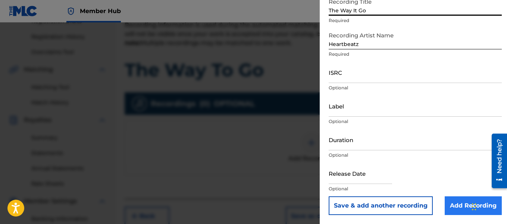
type input "The Way It Go"
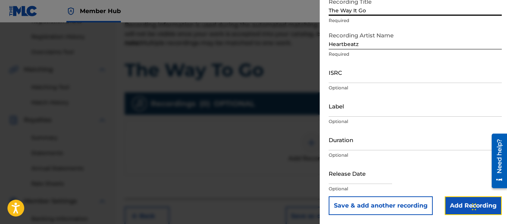
click at [448, 200] on input "Add Recording" at bounding box center [473, 205] width 57 height 19
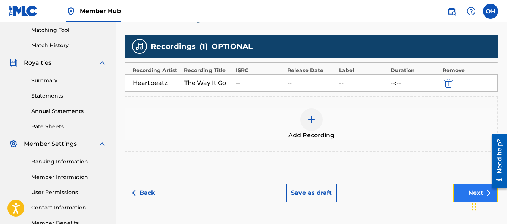
click at [466, 194] on button "Next" at bounding box center [475, 192] width 45 height 19
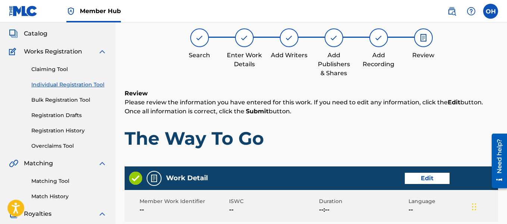
scroll to position [34, 0]
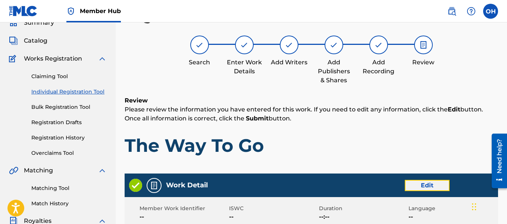
click at [428, 184] on button "Edit" at bounding box center [427, 184] width 45 height 11
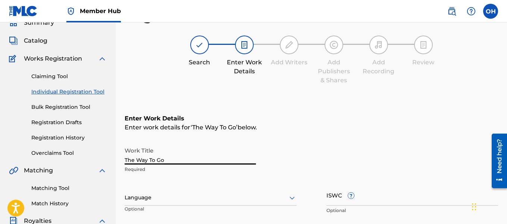
click at [153, 161] on input "The Way To Go" at bounding box center [190, 153] width 131 height 21
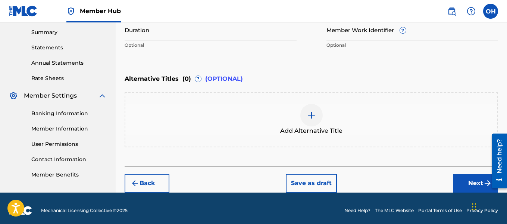
scroll to position [244, 0]
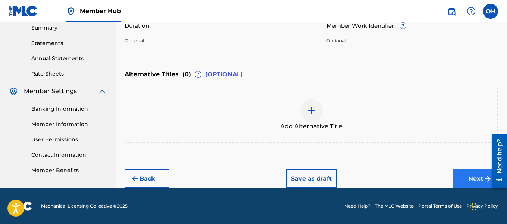
type input "The Way It Go"
click at [468, 174] on button "Next" at bounding box center [475, 178] width 45 height 19
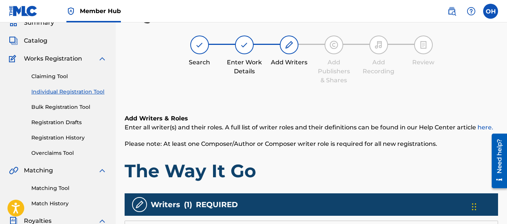
scroll to position [239, 0]
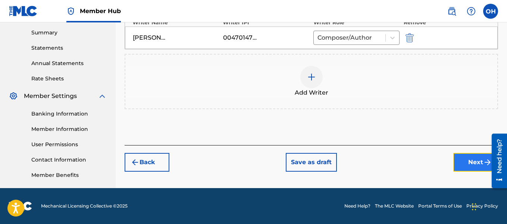
click at [467, 169] on button "Next" at bounding box center [475, 162] width 45 height 19
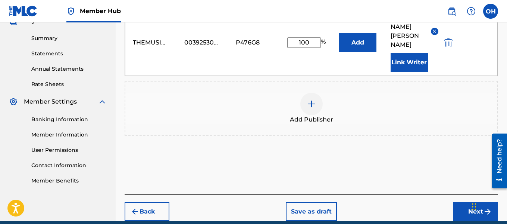
scroll to position [249, 0]
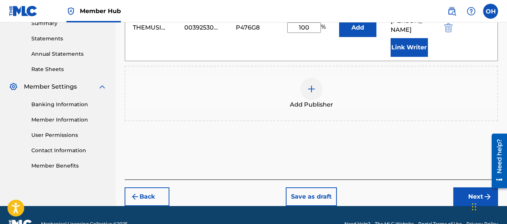
click at [467, 179] on div "Back Save as draft Next" at bounding box center [312, 192] width 374 height 26
click at [468, 187] on button "Next" at bounding box center [475, 196] width 45 height 19
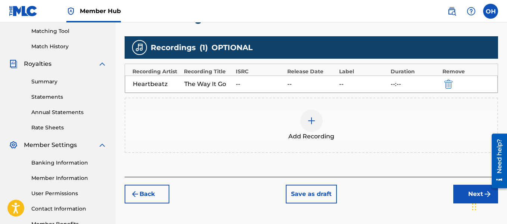
scroll to position [195, 0]
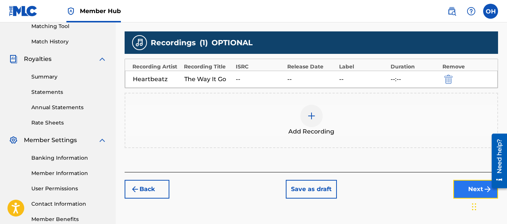
click at [468, 187] on button "Next" at bounding box center [475, 188] width 45 height 19
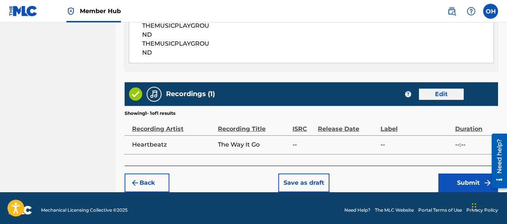
scroll to position [461, 0]
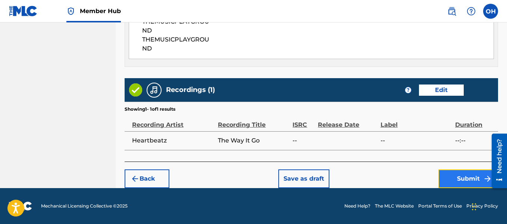
click at [463, 178] on button "Submit" at bounding box center [468, 178] width 60 height 19
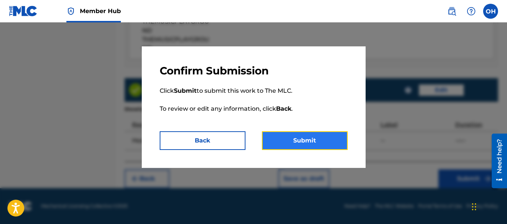
click at [313, 147] on button "Submit" at bounding box center [305, 140] width 86 height 19
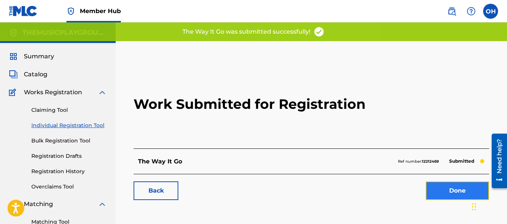
click at [443, 185] on link "Done" at bounding box center [457, 190] width 63 height 19
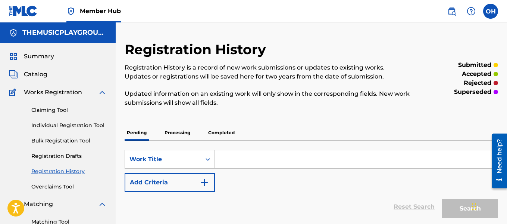
click at [90, 119] on div "Claiming Tool Individual Registration Tool Bulk Registration Tool Registration …" at bounding box center [58, 144] width 98 height 94
click at [76, 119] on div "Claiming Tool Individual Registration Tool Bulk Registration Tool Registration …" at bounding box center [58, 144] width 98 height 94
click at [76, 124] on link "Individual Registration Tool" at bounding box center [68, 125] width 75 height 8
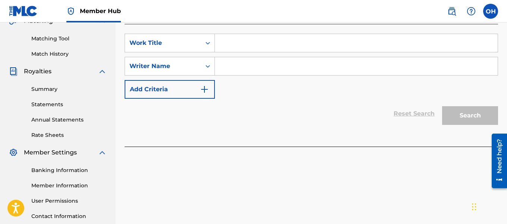
scroll to position [185, 0]
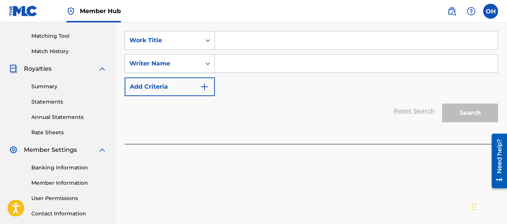
click at [260, 47] on input "Search Form" at bounding box center [356, 40] width 283 height 18
type input "Thrilla"
click at [256, 60] on input "Search Form" at bounding box center [356, 63] width 283 height 18
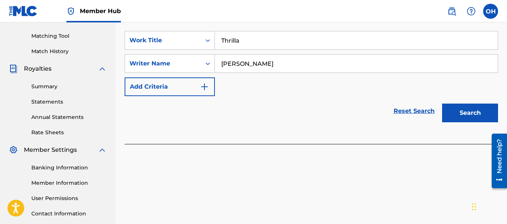
type input "[PERSON_NAME]"
click at [442, 103] on button "Search" at bounding box center [470, 112] width 56 height 19
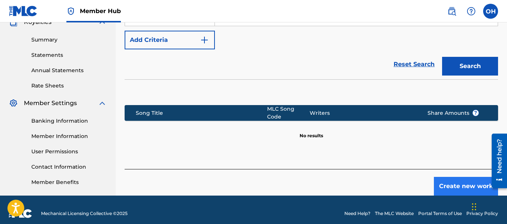
scroll to position [232, 0]
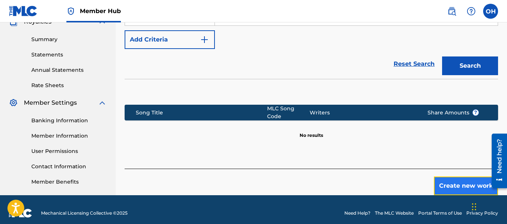
click at [446, 181] on button "Create new work" at bounding box center [466, 185] width 64 height 19
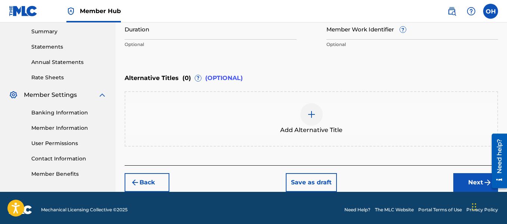
scroll to position [244, 0]
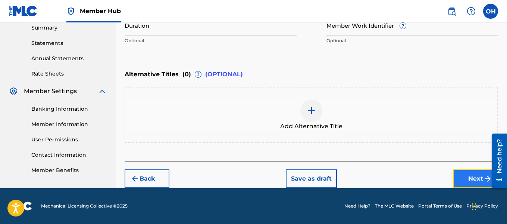
click at [456, 174] on button "Next" at bounding box center [475, 178] width 45 height 19
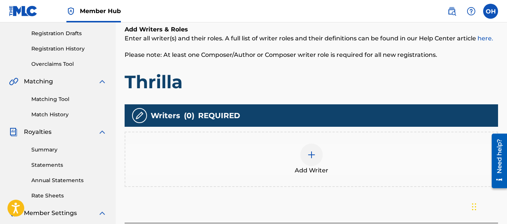
scroll to position [127, 0]
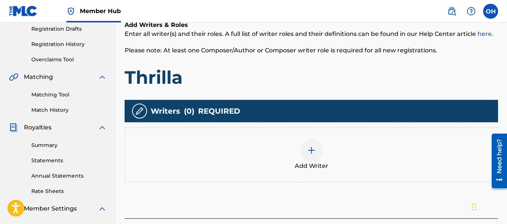
click at [313, 149] on img at bounding box center [311, 150] width 9 height 9
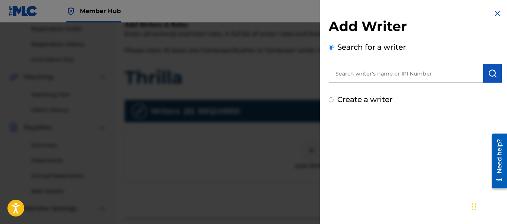
click at [369, 81] on input "text" at bounding box center [406, 73] width 154 height 19
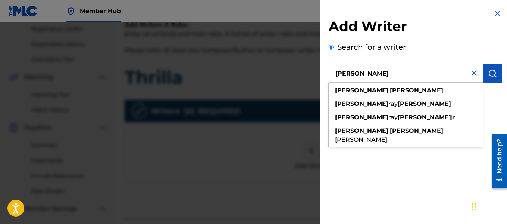
type input "[PERSON_NAME]"
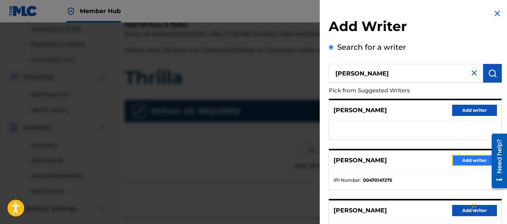
click at [457, 156] on button "Add writer" at bounding box center [474, 159] width 45 height 11
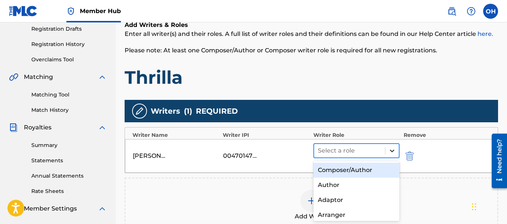
click at [397, 147] on div at bounding box center [391, 150] width 13 height 13
click at [374, 172] on div "Composer/Author" at bounding box center [356, 169] width 87 height 15
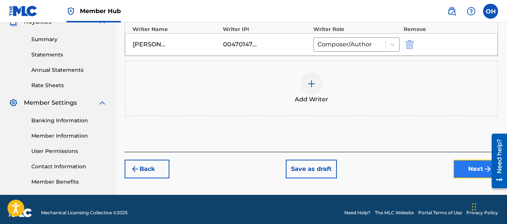
click at [459, 169] on button "Next" at bounding box center [475, 168] width 45 height 19
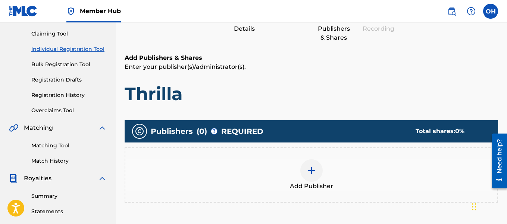
scroll to position [76, 0]
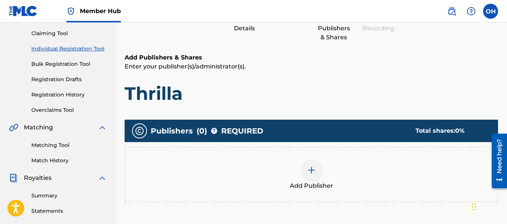
click at [325, 169] on div "Add Publisher" at bounding box center [311, 174] width 372 height 31
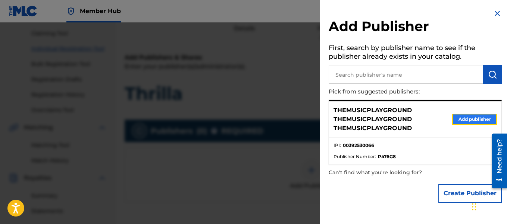
click at [472, 120] on button "Add publisher" at bounding box center [474, 118] width 45 height 11
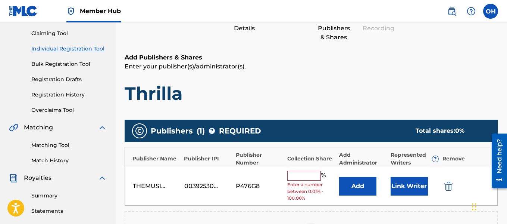
click at [298, 177] on input "text" at bounding box center [304, 176] width 34 height 10
type input "100"
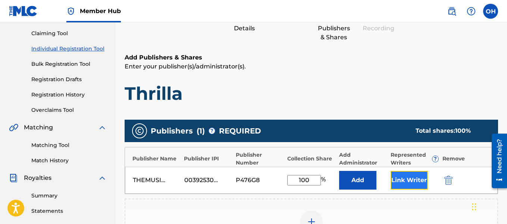
click at [409, 185] on button "Link Writer" at bounding box center [409, 180] width 37 height 19
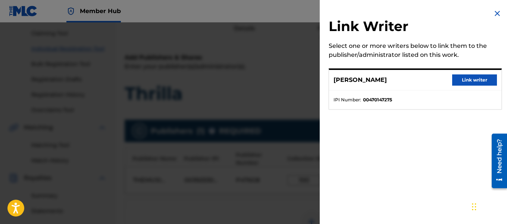
click at [461, 73] on div "[PERSON_NAME] Link writer" at bounding box center [415, 80] width 172 height 21
click at [461, 79] on button "Link writer" at bounding box center [474, 79] width 45 height 11
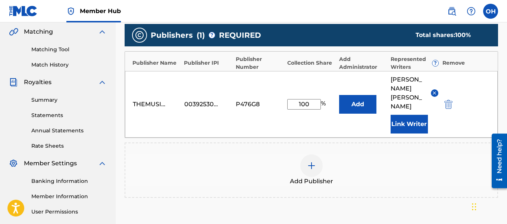
scroll to position [249, 0]
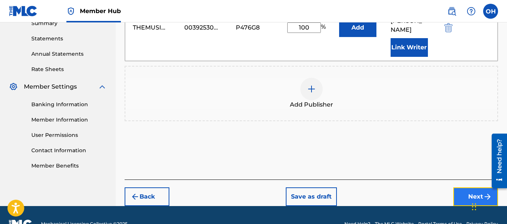
click at [456, 187] on button "Next" at bounding box center [475, 196] width 45 height 19
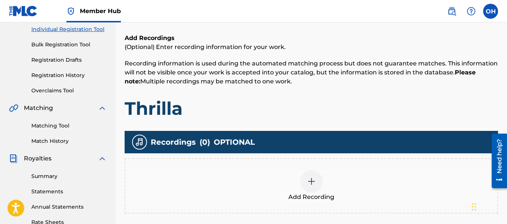
scroll to position [96, 0]
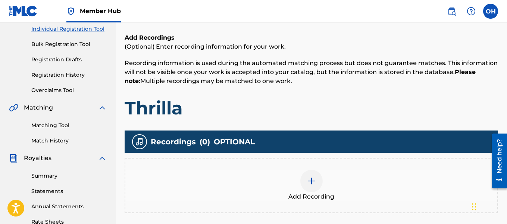
click at [313, 178] on img at bounding box center [311, 180] width 9 height 9
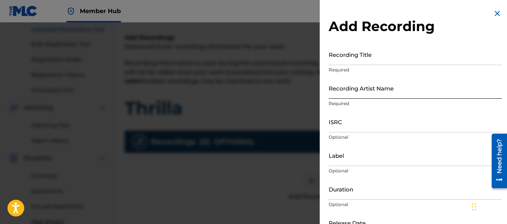
click at [401, 93] on input "Recording Artist Name" at bounding box center [415, 87] width 173 height 21
type input "Heartbeatz"
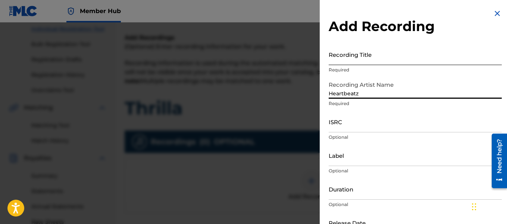
click at [372, 59] on input "Recording Title" at bounding box center [415, 54] width 173 height 21
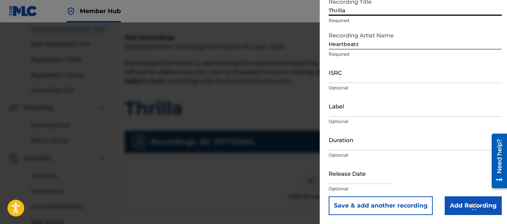
scroll to position [102, 0]
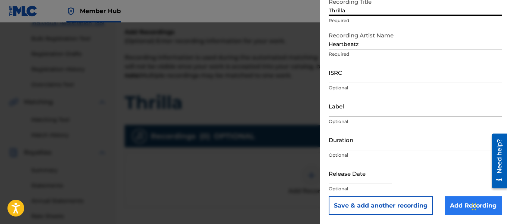
type input "Thrilla"
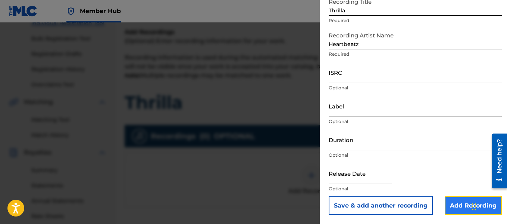
click at [457, 207] on input "Add Recording" at bounding box center [473, 205] width 57 height 19
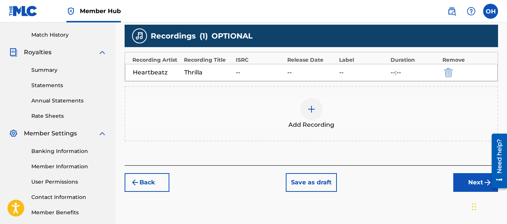
scroll to position [239, 0]
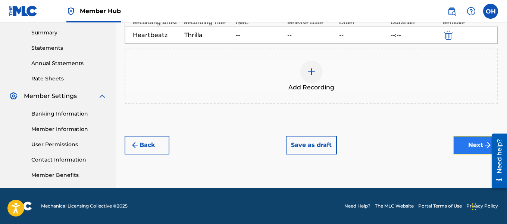
click at [462, 147] on button "Next" at bounding box center [475, 144] width 45 height 19
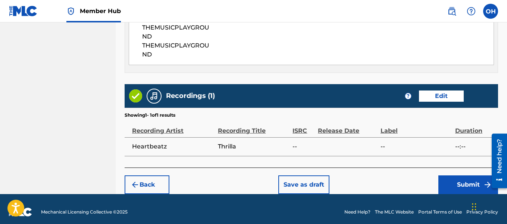
scroll to position [461, 0]
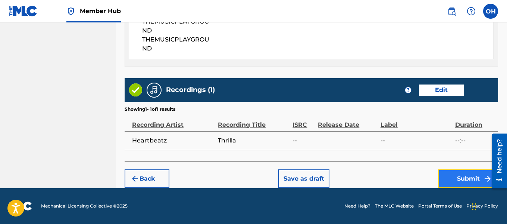
click at [454, 172] on button "Submit" at bounding box center [468, 178] width 60 height 19
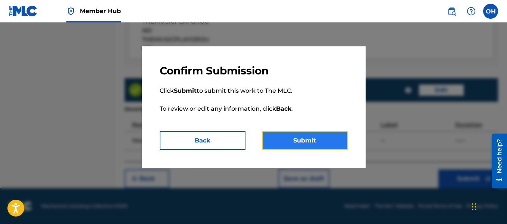
click at [325, 141] on button "Submit" at bounding box center [305, 140] width 86 height 19
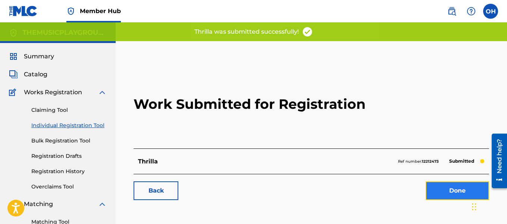
click at [456, 184] on link "Done" at bounding box center [457, 190] width 63 height 19
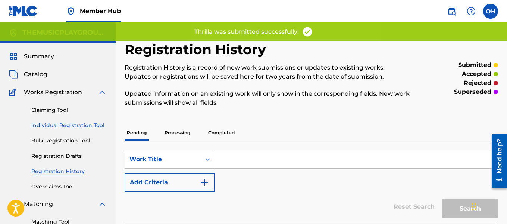
click at [83, 127] on link "Individual Registration Tool" at bounding box center [68, 125] width 75 height 8
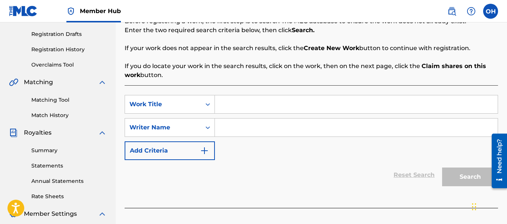
scroll to position [122, 0]
click at [228, 126] on input "Search Form" at bounding box center [356, 127] width 283 height 18
type input "[PERSON_NAME]"
click at [225, 103] on input "Search Form" at bounding box center [356, 104] width 283 height 18
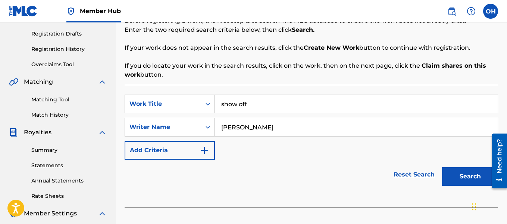
type input "show off"
click at [442, 167] on button "Search" at bounding box center [470, 176] width 56 height 19
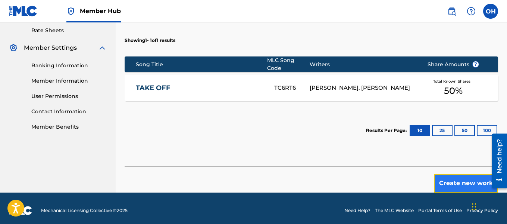
click at [441, 183] on button "Create new work" at bounding box center [466, 183] width 64 height 19
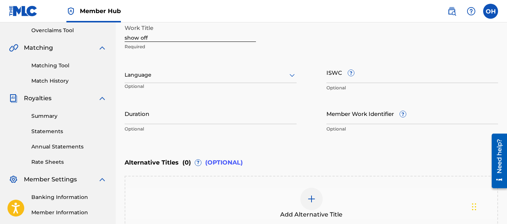
scroll to position [153, 0]
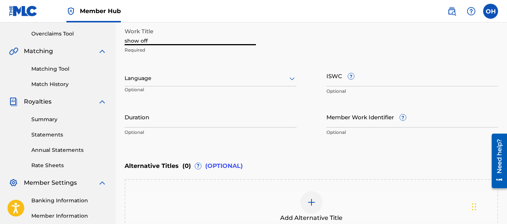
drag, startPoint x: 157, startPoint y: 36, endPoint x: 86, endPoint y: 54, distance: 72.9
click at [87, 54] on main "THEMUSICPLAYGROUND THEMUSICPLAYGROUND THEMUSICPLAYGROUND Summary Catalog Works …" at bounding box center [253, 74] width 507 height 409
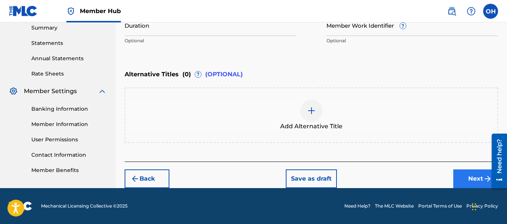
type input "Show Off"
click at [467, 179] on button "Next" at bounding box center [475, 178] width 45 height 19
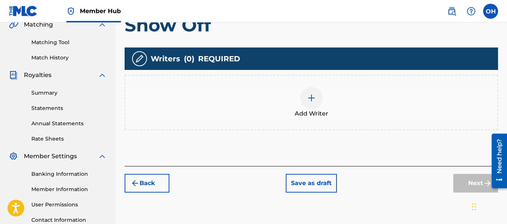
scroll to position [182, 0]
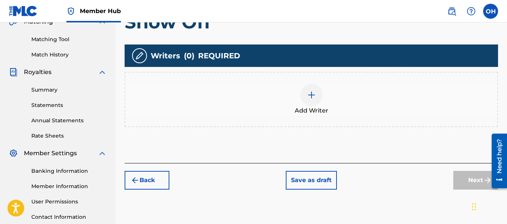
click at [315, 109] on span "Add Writer" at bounding box center [312, 110] width 34 height 9
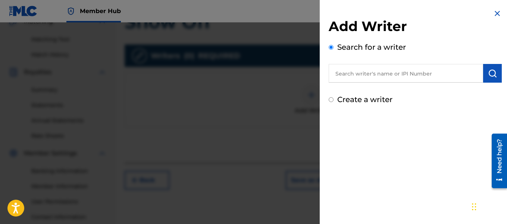
click at [416, 68] on input "text" at bounding box center [406, 73] width 154 height 19
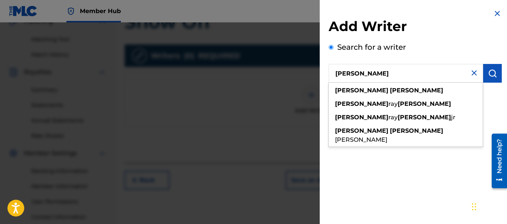
type input "[PERSON_NAME]"
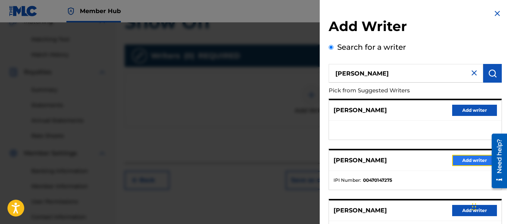
click at [466, 157] on button "Add writer" at bounding box center [474, 159] width 45 height 11
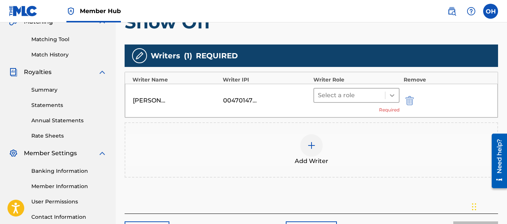
click at [389, 97] on icon at bounding box center [391, 94] width 7 height 7
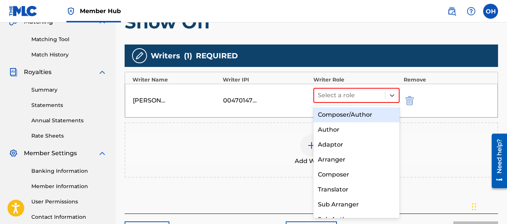
click at [365, 117] on div "Composer/Author" at bounding box center [356, 114] width 87 height 15
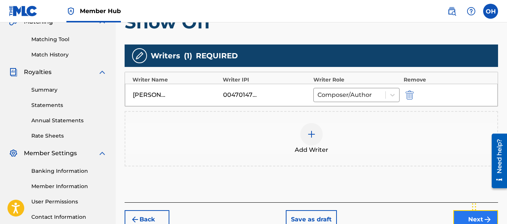
click at [458, 215] on button "Next" at bounding box center [475, 219] width 45 height 19
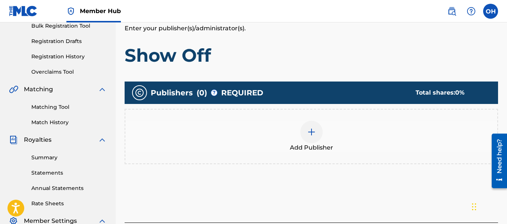
scroll to position [115, 0]
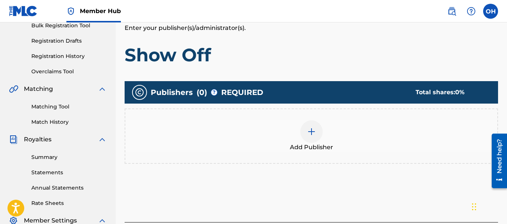
click at [320, 133] on div at bounding box center [311, 131] width 22 height 22
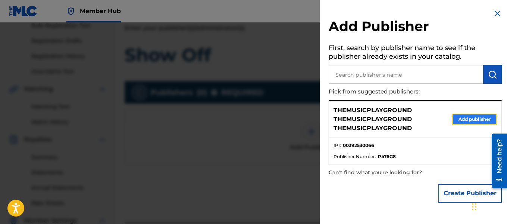
click at [465, 124] on button "Add publisher" at bounding box center [474, 118] width 45 height 11
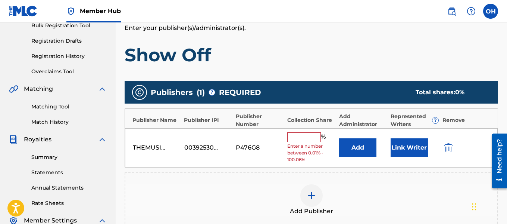
click at [300, 136] on input "text" at bounding box center [304, 137] width 34 height 10
type input "100"
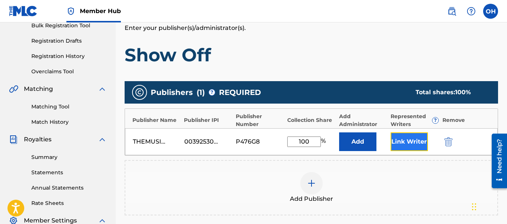
click at [394, 147] on button "Link Writer" at bounding box center [409, 141] width 37 height 19
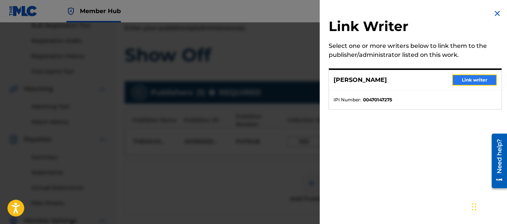
click at [472, 84] on button "Link writer" at bounding box center [474, 79] width 45 height 11
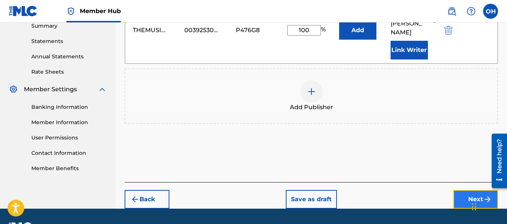
click at [467, 190] on button "Next" at bounding box center [475, 199] width 45 height 19
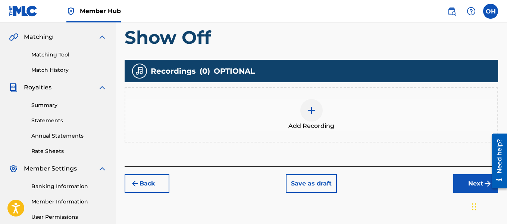
scroll to position [171, 0]
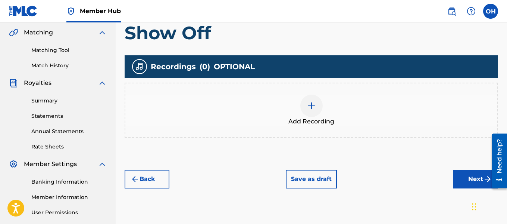
click at [297, 112] on div "Add Recording" at bounding box center [311, 109] width 372 height 31
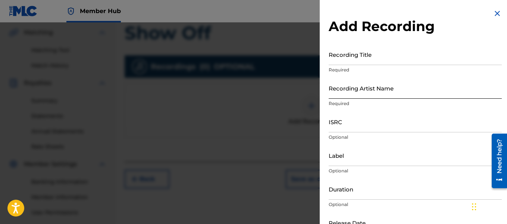
click at [387, 90] on input "Recording Artist Name" at bounding box center [415, 87] width 173 height 21
type input "Heartbeatz"
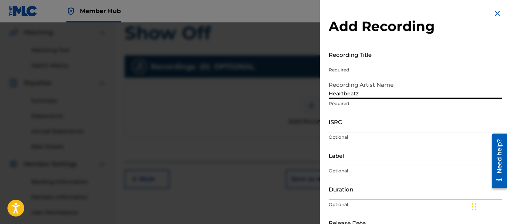
click at [381, 64] on input "Recording Title" at bounding box center [415, 54] width 173 height 21
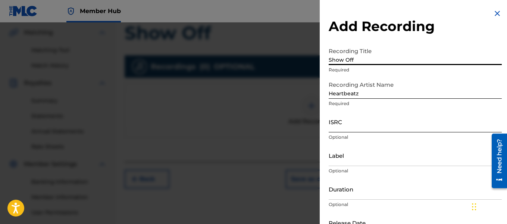
scroll to position [49, 0]
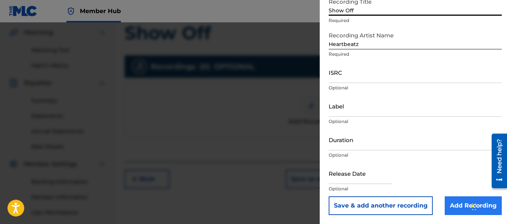
type input "Show Off"
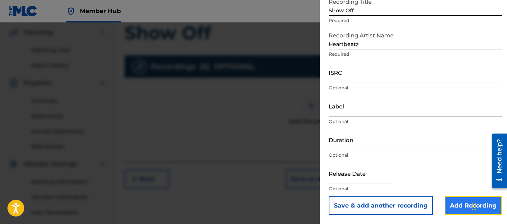
click at [457, 201] on input "Add Recording" at bounding box center [473, 205] width 57 height 19
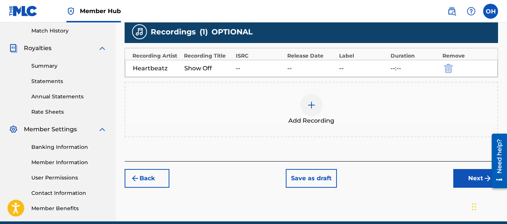
scroll to position [210, 0]
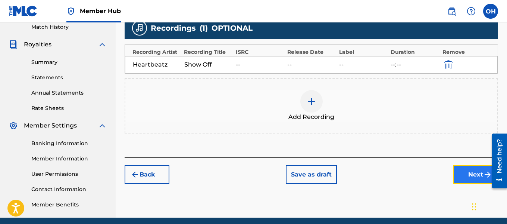
click at [472, 169] on button "Next" at bounding box center [475, 174] width 45 height 19
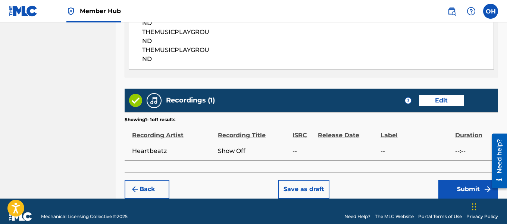
scroll to position [461, 0]
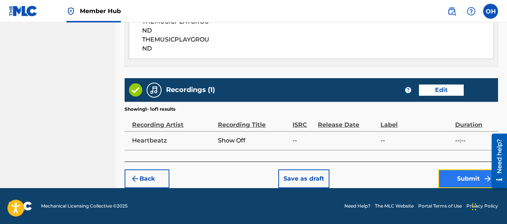
click at [458, 179] on button "Submit" at bounding box center [468, 178] width 60 height 19
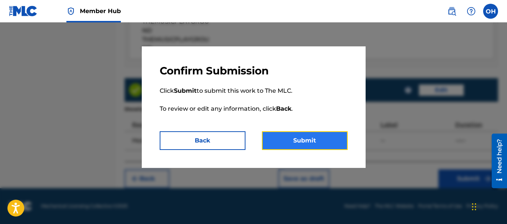
click at [322, 149] on button "Submit" at bounding box center [305, 140] width 86 height 19
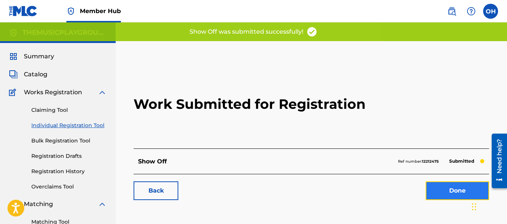
click at [442, 187] on link "Done" at bounding box center [457, 190] width 63 height 19
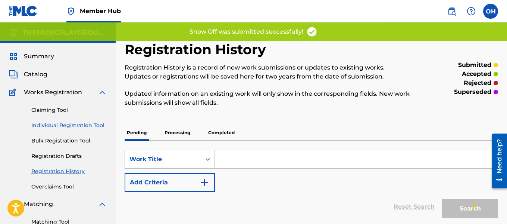
click at [93, 123] on link "Individual Registration Tool" at bounding box center [68, 125] width 75 height 8
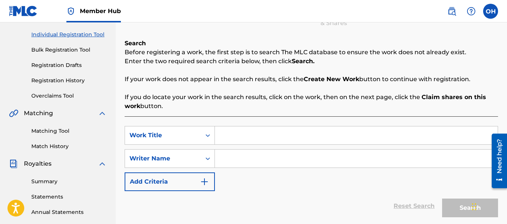
scroll to position [104, 0]
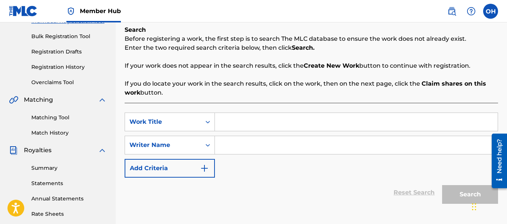
click at [239, 149] on input "Search Form" at bounding box center [356, 145] width 283 height 18
type input "[PERSON_NAME]"
click at [230, 121] on input "Search Form" at bounding box center [356, 122] width 283 height 18
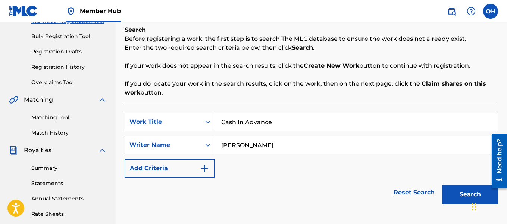
type input "Cash In Advance"
click at [458, 199] on button "Search" at bounding box center [470, 194] width 56 height 19
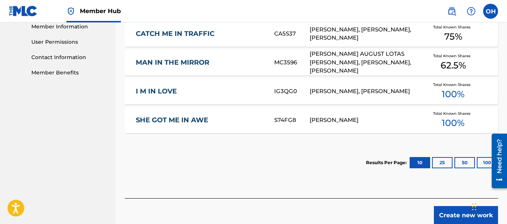
scroll to position [374, 0]
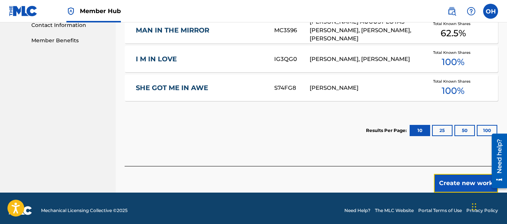
drag, startPoint x: 446, startPoint y: 176, endPoint x: 388, endPoint y: 171, distance: 58.4
click at [389, 171] on div "Create new work" at bounding box center [312, 179] width 374 height 26
click at [464, 177] on button "Create new work" at bounding box center [466, 183] width 64 height 19
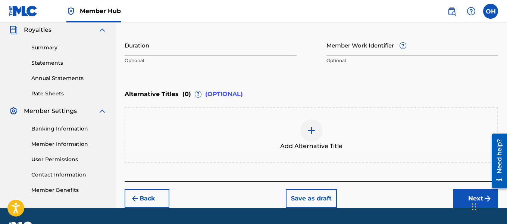
scroll to position [244, 0]
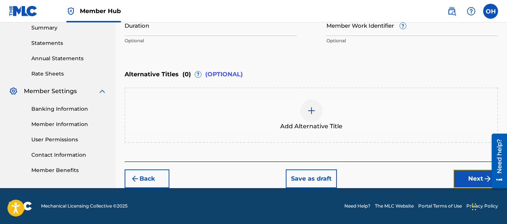
click at [460, 181] on button "Next" at bounding box center [475, 178] width 45 height 19
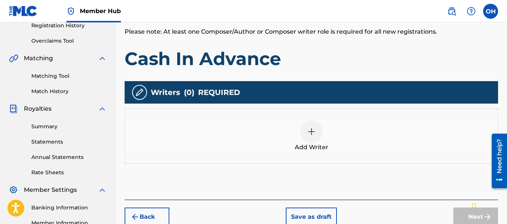
scroll to position [149, 0]
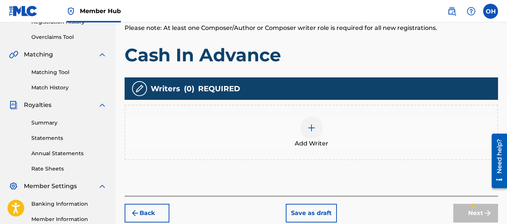
click at [306, 135] on div at bounding box center [311, 127] width 22 height 22
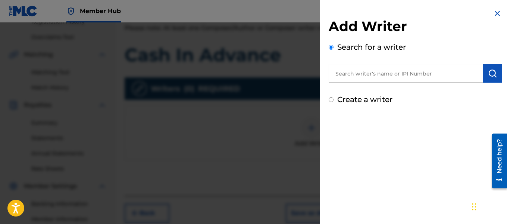
click at [392, 74] on input "text" at bounding box center [406, 73] width 154 height 19
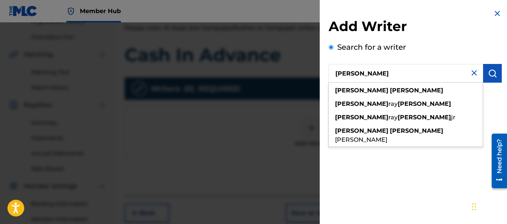
type input "[PERSON_NAME]"
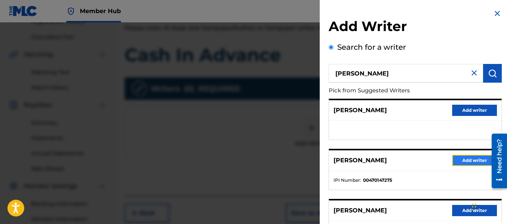
click at [459, 159] on button "Add writer" at bounding box center [474, 159] width 45 height 11
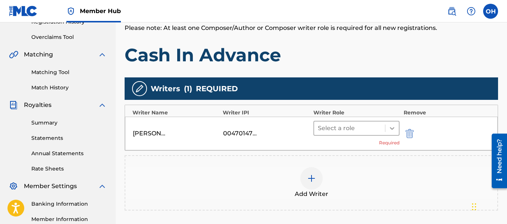
click at [394, 127] on icon at bounding box center [391, 127] width 7 height 7
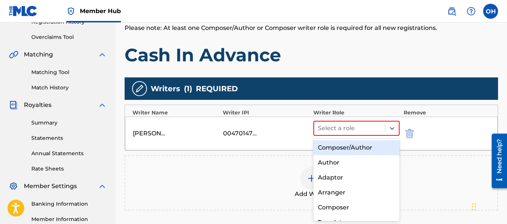
click at [372, 151] on div "Composer/Author" at bounding box center [356, 147] width 87 height 15
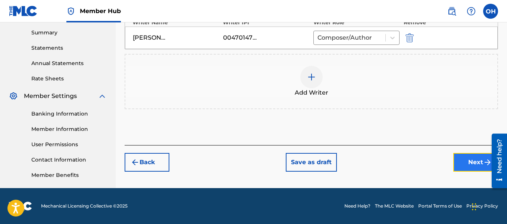
click at [468, 164] on button "Next" at bounding box center [475, 162] width 45 height 19
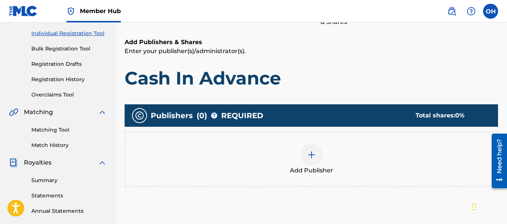
scroll to position [92, 0]
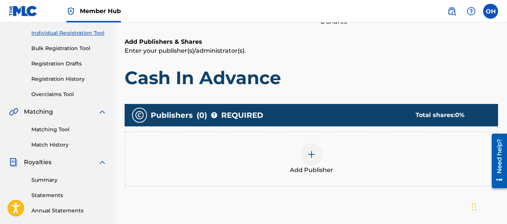
click at [315, 156] on img at bounding box center [311, 154] width 9 height 9
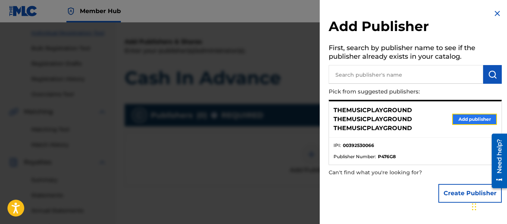
click at [471, 120] on button "Add publisher" at bounding box center [474, 118] width 45 height 11
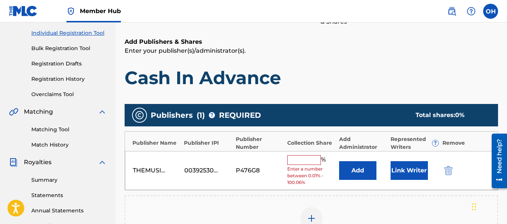
click at [296, 161] on input "text" at bounding box center [304, 160] width 34 height 10
type input "50"
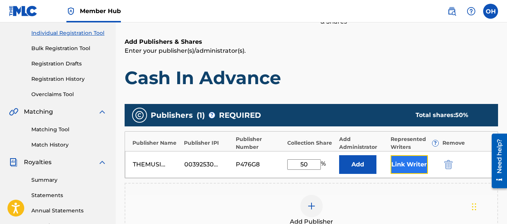
click at [408, 164] on button "Link Writer" at bounding box center [409, 164] width 37 height 19
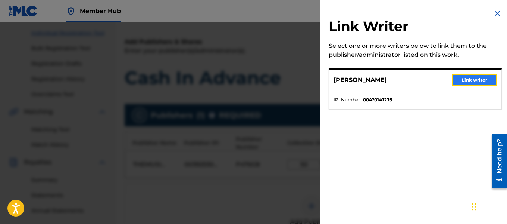
click at [468, 79] on button "Link writer" at bounding box center [474, 79] width 45 height 11
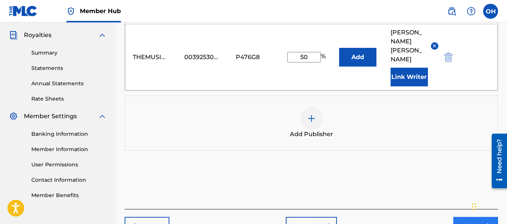
scroll to position [230, 0]
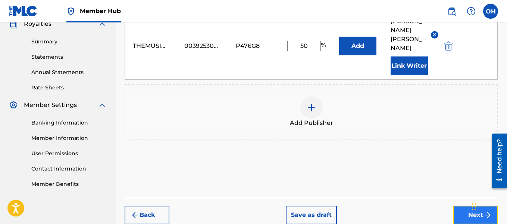
click at [462, 205] on button "Next" at bounding box center [475, 214] width 45 height 19
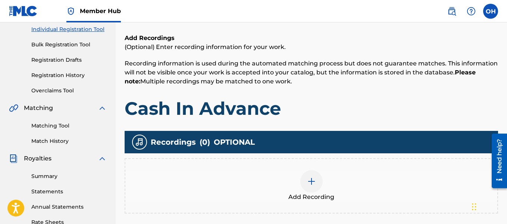
scroll to position [97, 0]
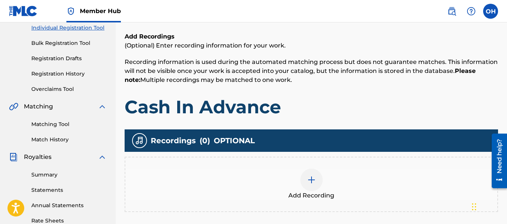
click at [325, 185] on div "Add Recording" at bounding box center [311, 183] width 372 height 31
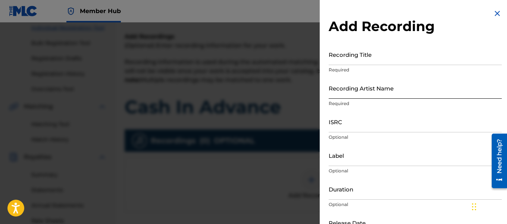
click at [381, 93] on input "Recording Artist Name" at bounding box center [415, 87] width 173 height 21
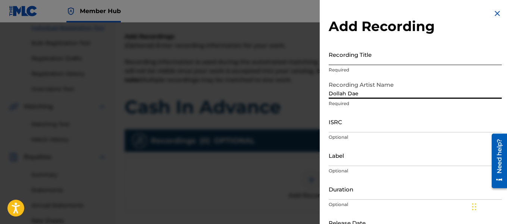
type input "Dollah Dae"
click at [374, 58] on input "Recording Title" at bounding box center [415, 54] width 173 height 21
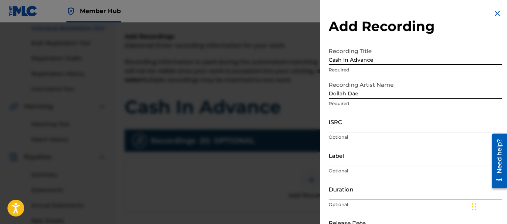
type input "Cash In Advance"
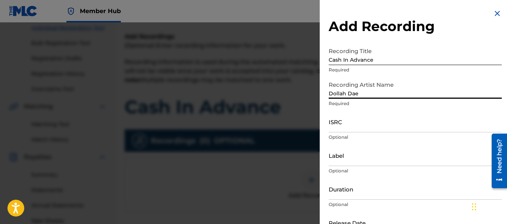
drag, startPoint x: 361, startPoint y: 93, endPoint x: 308, endPoint y: 93, distance: 52.6
click at [308, 93] on div "Add Recording Recording Title Cash In Advance Required Recording Artist Name [P…" at bounding box center [253, 122] width 507 height 201
type input "Heatrbeatz"
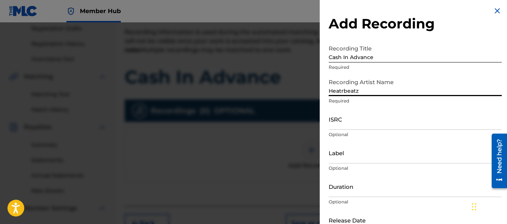
scroll to position [3, 0]
drag, startPoint x: 367, startPoint y: 88, endPoint x: 325, endPoint y: 97, distance: 42.4
click at [325, 97] on div "Add Recording Recording Title Cash In Advance Required Recording Artist Name He…" at bounding box center [415, 133] width 191 height 273
type input "Heartbeatz"
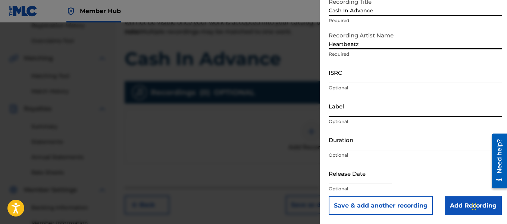
scroll to position [147, 0]
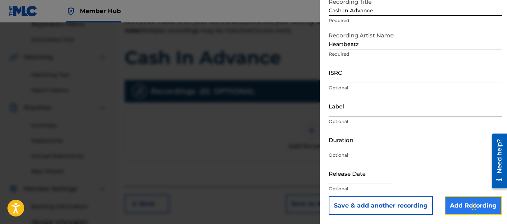
click at [447, 206] on input "Add Recording" at bounding box center [473, 205] width 57 height 19
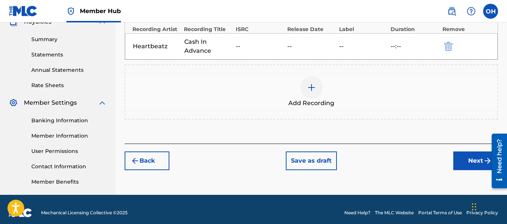
scroll to position [239, 0]
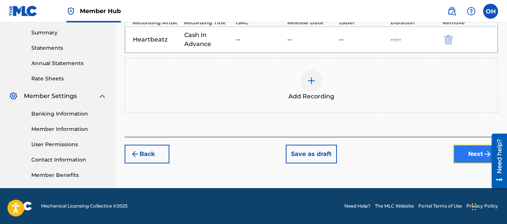
click at [459, 160] on button "Next" at bounding box center [475, 153] width 45 height 19
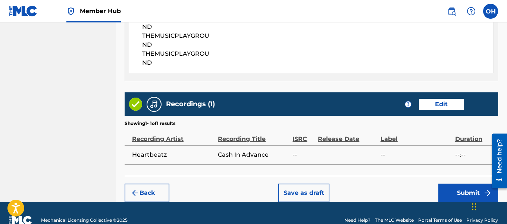
scroll to position [461, 0]
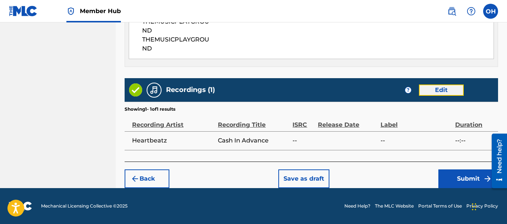
click at [437, 93] on button "Edit" at bounding box center [441, 89] width 45 height 11
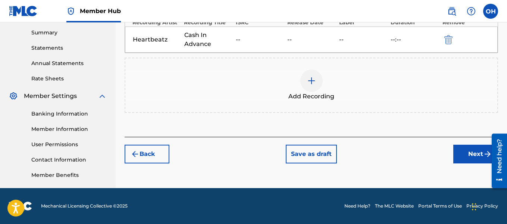
click at [303, 78] on div at bounding box center [311, 80] width 22 height 22
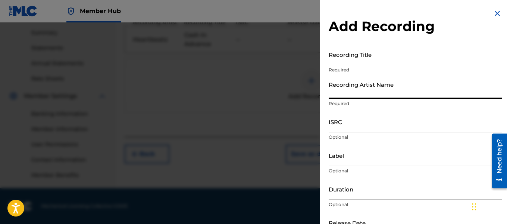
click at [374, 96] on input "Recording Artist Name" at bounding box center [415, 87] width 173 height 21
type input "Dollah Dae"
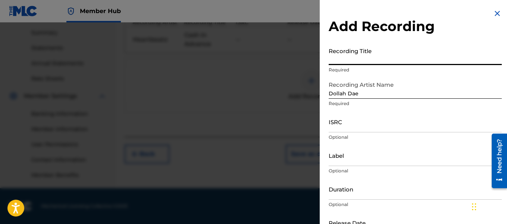
click at [369, 61] on input "Recording Title" at bounding box center [415, 54] width 173 height 21
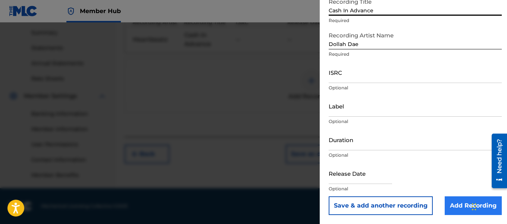
type input "Cash In Advance"
click at [461, 200] on input "Add Recording" at bounding box center [473, 205] width 57 height 19
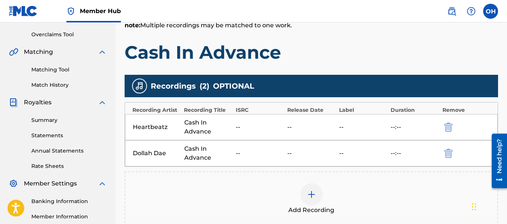
scroll to position [152, 0]
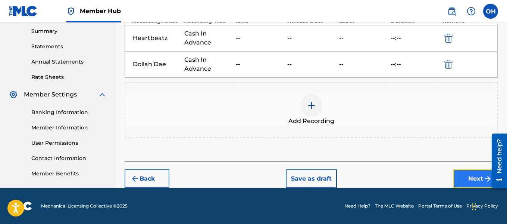
click at [458, 173] on button "Next" at bounding box center [475, 178] width 45 height 19
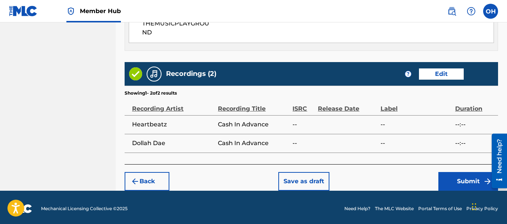
scroll to position [480, 0]
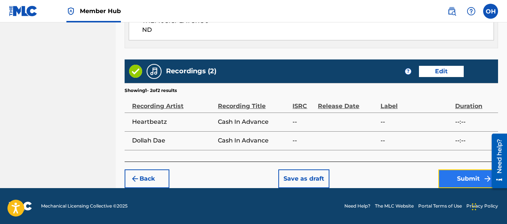
click at [450, 175] on button "Submit" at bounding box center [468, 178] width 60 height 19
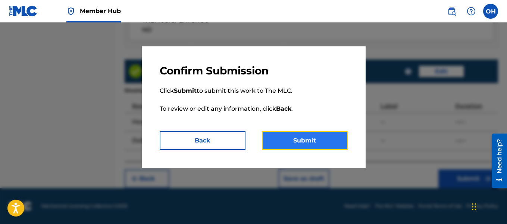
click at [335, 135] on button "Submit" at bounding box center [305, 140] width 86 height 19
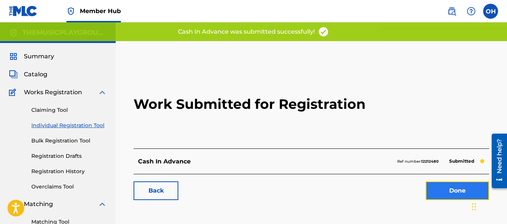
click at [447, 195] on link "Done" at bounding box center [457, 190] width 63 height 19
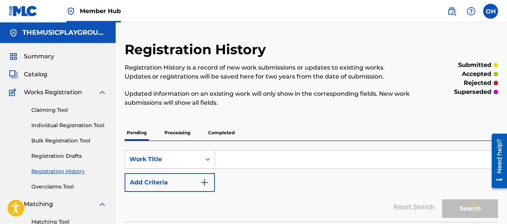
click at [85, 120] on div "Claiming Tool Individual Registration Tool Bulk Registration Tool Registration …" at bounding box center [58, 144] width 98 height 94
click at [87, 123] on link "Individual Registration Tool" at bounding box center [68, 125] width 75 height 8
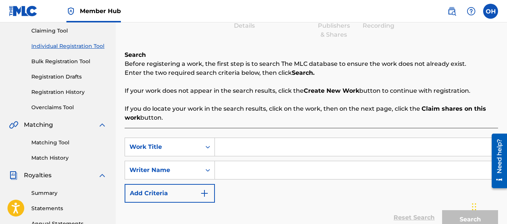
scroll to position [80, 0]
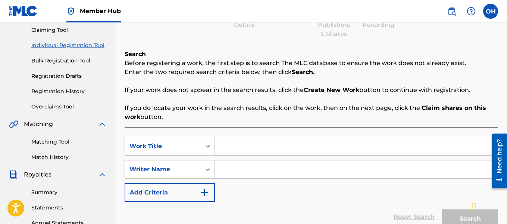
click at [225, 167] on input "Search Form" at bounding box center [356, 169] width 283 height 18
type input "[PERSON_NAME]"
click at [226, 150] on input "Search Form" at bounding box center [356, 146] width 283 height 18
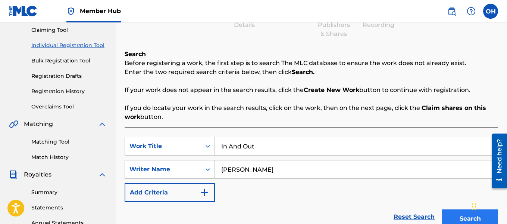
type input "In And Out"
click at [452, 213] on button "Search" at bounding box center [470, 218] width 56 height 19
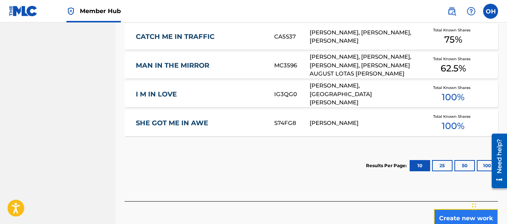
click at [451, 212] on button "Create new work" at bounding box center [466, 218] width 64 height 19
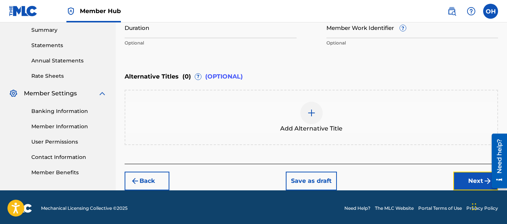
click at [458, 181] on button "Next" at bounding box center [475, 180] width 45 height 19
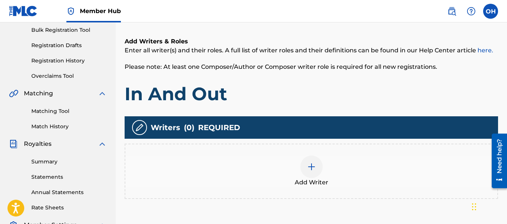
scroll to position [111, 0]
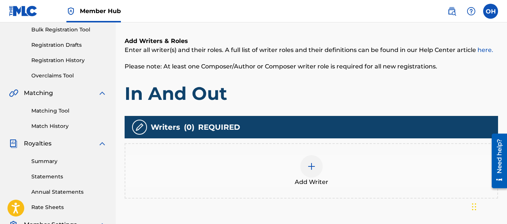
click at [318, 164] on div at bounding box center [311, 166] width 22 height 22
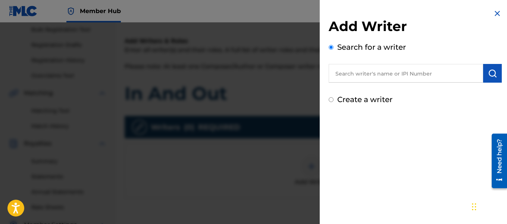
click at [366, 66] on input "text" at bounding box center [406, 73] width 154 height 19
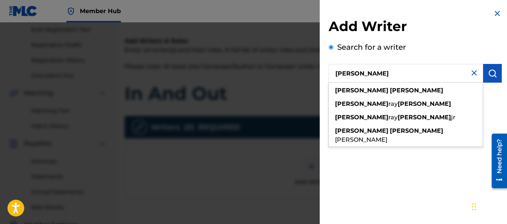
type input "[PERSON_NAME]"
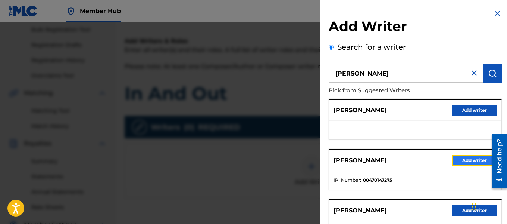
click at [454, 157] on button "Add writer" at bounding box center [474, 159] width 45 height 11
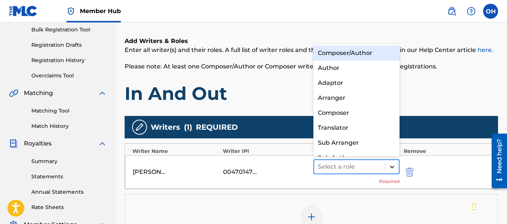
click at [391, 169] on icon at bounding box center [391, 166] width 7 height 7
click at [365, 60] on div "Composer/Author" at bounding box center [356, 53] width 87 height 15
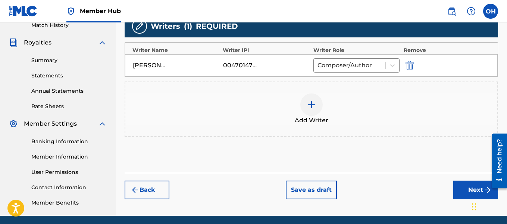
scroll to position [212, 0]
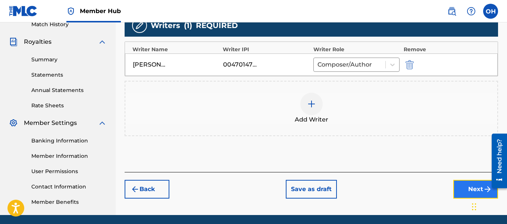
click at [456, 185] on button "Next" at bounding box center [475, 188] width 45 height 19
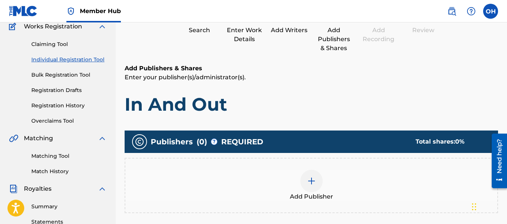
scroll to position [68, 0]
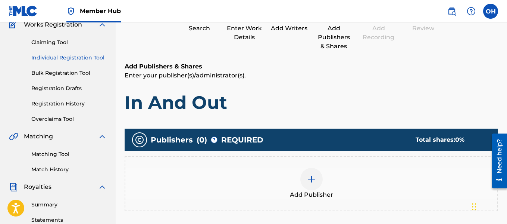
click at [318, 178] on div at bounding box center [311, 179] width 22 height 22
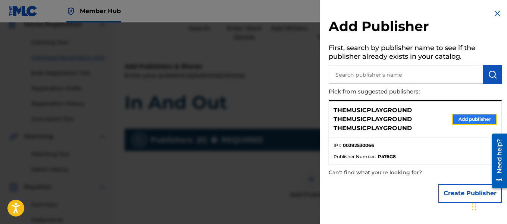
click at [455, 117] on button "Add publisher" at bounding box center [474, 118] width 45 height 11
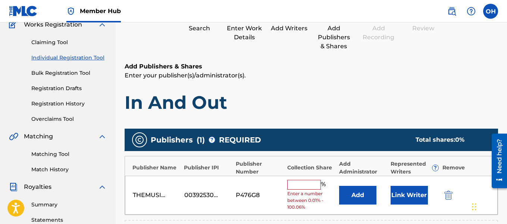
click at [314, 187] on input "text" at bounding box center [304, 184] width 34 height 10
type input "100"
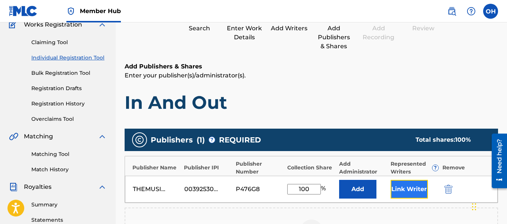
click at [395, 194] on button "Link Writer" at bounding box center [409, 188] width 37 height 19
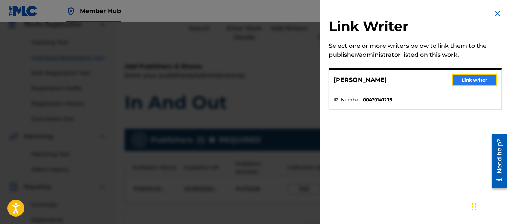
click at [471, 75] on button "Link writer" at bounding box center [474, 79] width 45 height 11
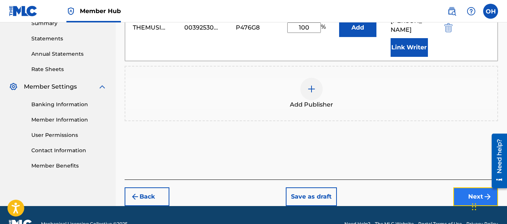
click at [465, 187] on button "Next" at bounding box center [475, 196] width 45 height 19
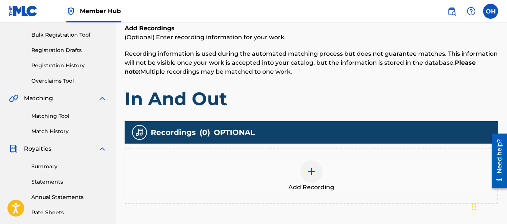
scroll to position [106, 0]
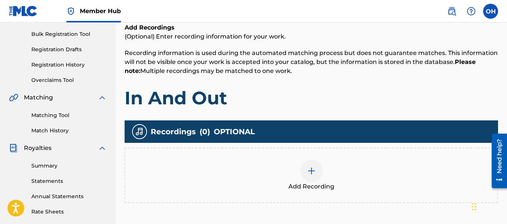
click at [317, 174] on div at bounding box center [311, 170] width 22 height 22
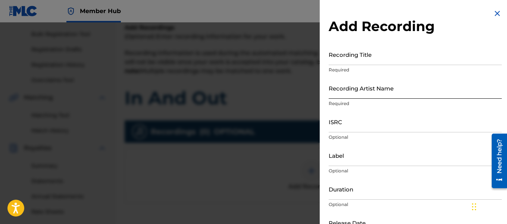
click at [383, 89] on input "Recording Artist Name" at bounding box center [415, 87] width 173 height 21
type input "Heartbeatz"
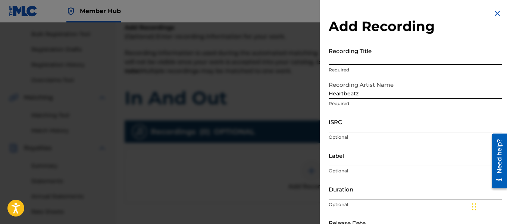
click at [376, 63] on input "Recording Title" at bounding box center [415, 54] width 173 height 21
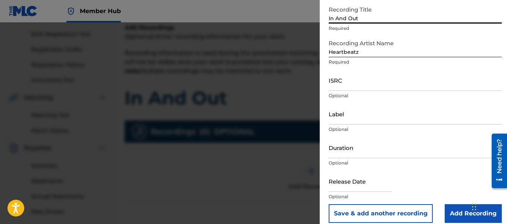
scroll to position [49, 0]
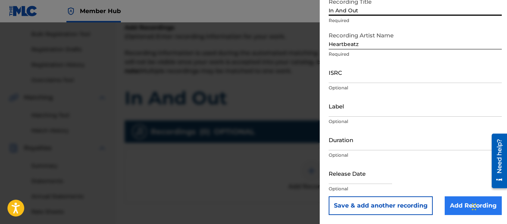
type input "In And Out"
click at [453, 202] on input "Add Recording" at bounding box center [473, 205] width 57 height 19
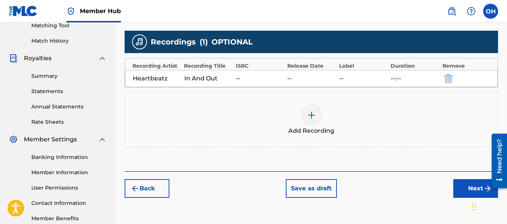
scroll to position [201, 0]
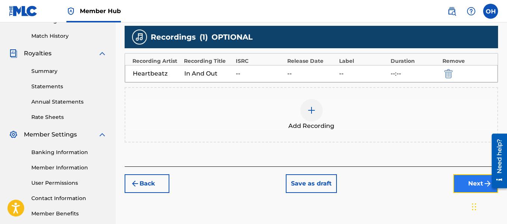
click at [474, 182] on button "Next" at bounding box center [475, 183] width 45 height 19
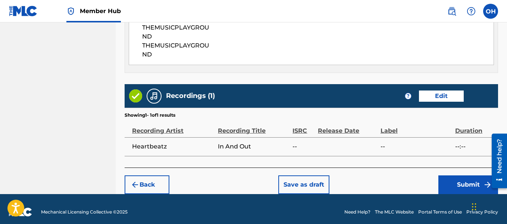
scroll to position [461, 0]
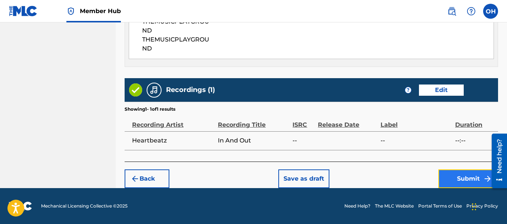
click at [447, 177] on button "Submit" at bounding box center [468, 178] width 60 height 19
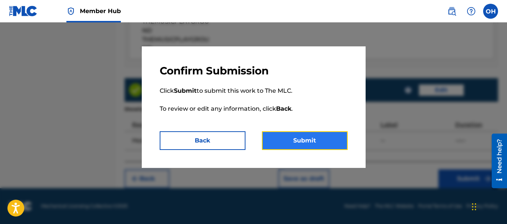
click at [301, 144] on button "Submit" at bounding box center [305, 140] width 86 height 19
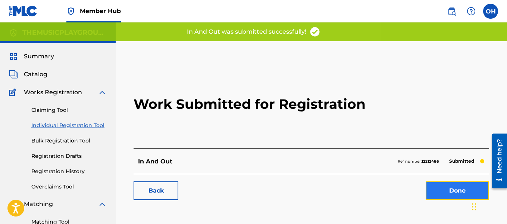
click at [444, 195] on link "Done" at bounding box center [457, 190] width 63 height 19
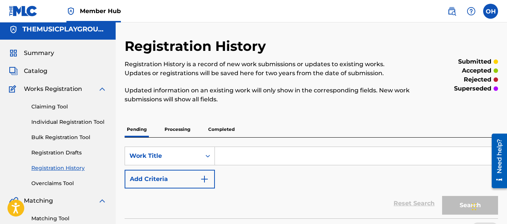
scroll to position [2, 0]
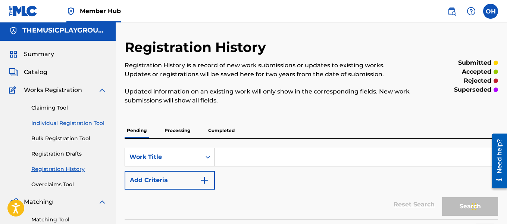
click at [58, 123] on link "Individual Registration Tool" at bounding box center [68, 123] width 75 height 8
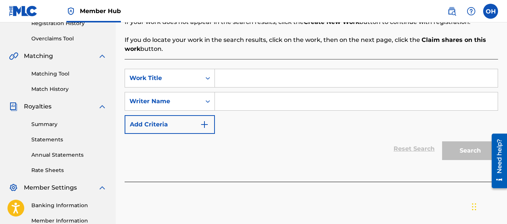
scroll to position [160, 0]
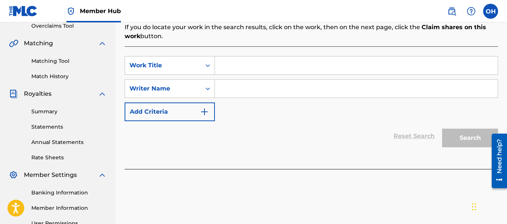
click at [237, 89] on input "Search Form" at bounding box center [356, 88] width 283 height 18
type input "[PERSON_NAME]"
click at [238, 71] on input "Search Form" at bounding box center [356, 65] width 283 height 18
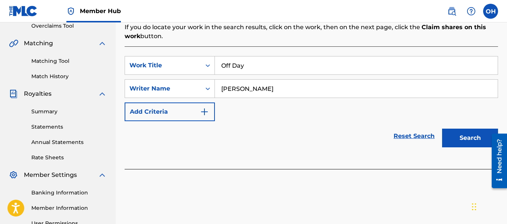
type input "Off Day"
click at [442, 128] on button "Search" at bounding box center [470, 137] width 56 height 19
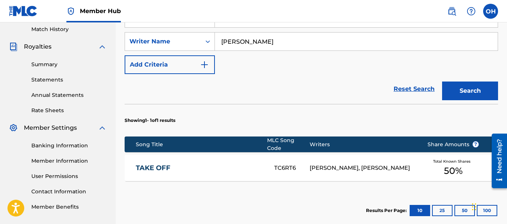
scroll to position [208, 0]
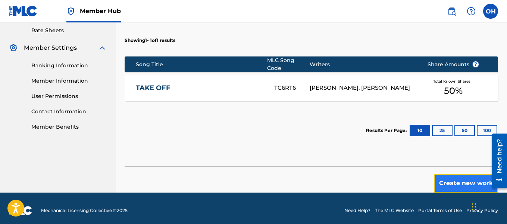
click at [458, 175] on button "Create new work" at bounding box center [466, 183] width 64 height 19
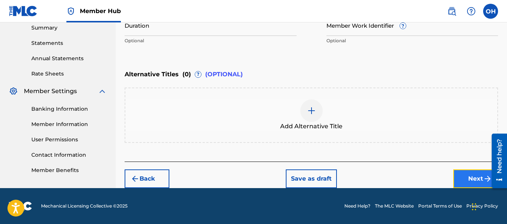
click at [459, 182] on button "Next" at bounding box center [475, 178] width 45 height 19
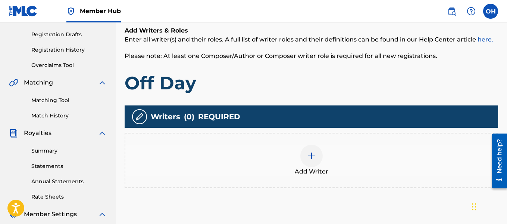
scroll to position [122, 0]
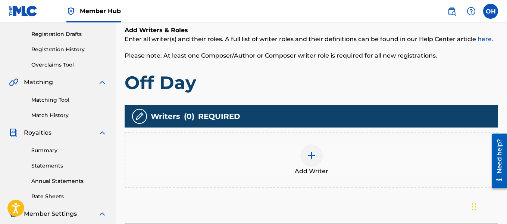
click at [299, 161] on div "Add Writer" at bounding box center [311, 159] width 372 height 31
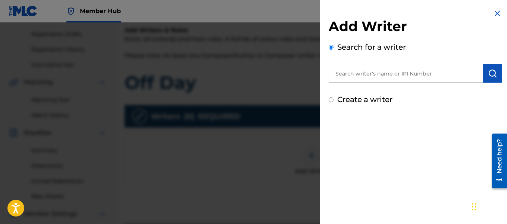
click at [367, 70] on input "text" at bounding box center [406, 73] width 154 height 19
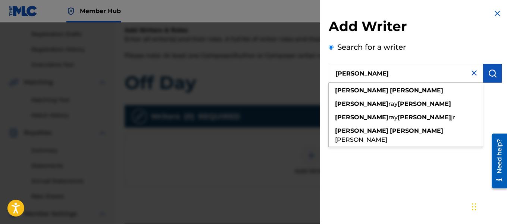
type input "[PERSON_NAME]"
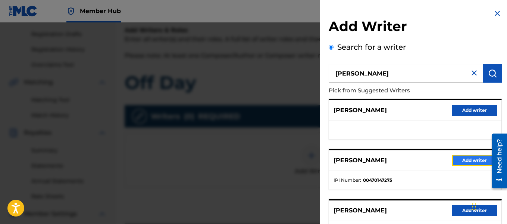
click at [459, 160] on button "Add writer" at bounding box center [474, 159] width 45 height 11
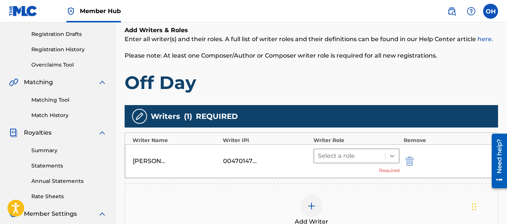
click at [396, 156] on icon at bounding box center [391, 155] width 7 height 7
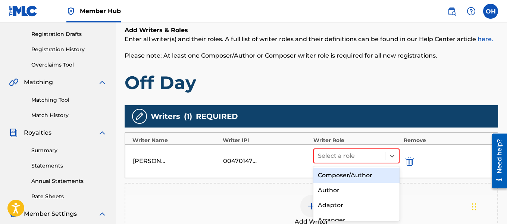
click at [376, 176] on div "Composer/Author" at bounding box center [356, 175] width 87 height 15
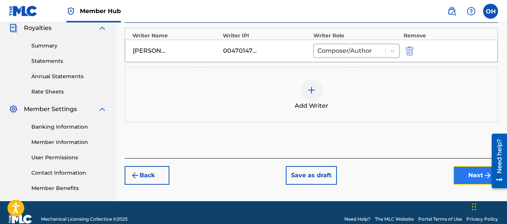
click at [469, 181] on button "Next" at bounding box center [475, 175] width 45 height 19
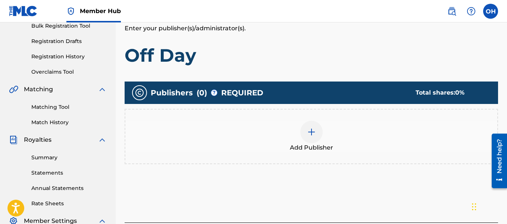
scroll to position [120, 0]
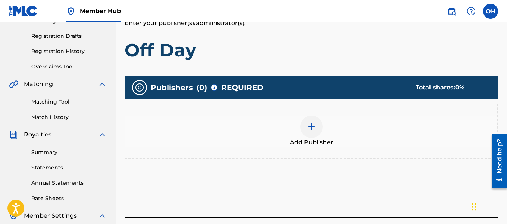
click at [319, 133] on div at bounding box center [311, 126] width 22 height 22
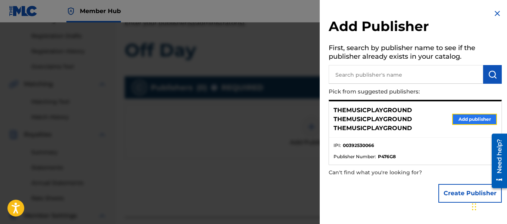
click at [472, 122] on button "Add publisher" at bounding box center [474, 118] width 45 height 11
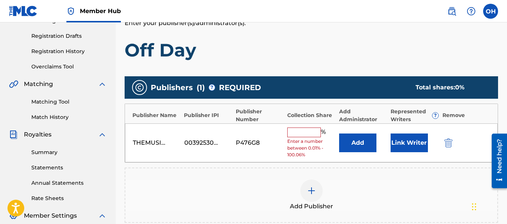
click at [300, 131] on input "text" at bounding box center [304, 132] width 34 height 10
type input "100"
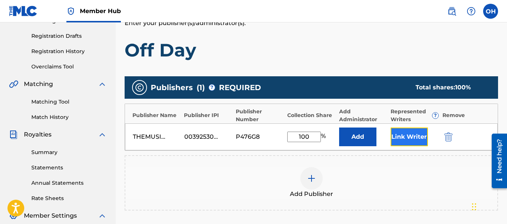
click at [396, 134] on button "Link Writer" at bounding box center [409, 136] width 37 height 19
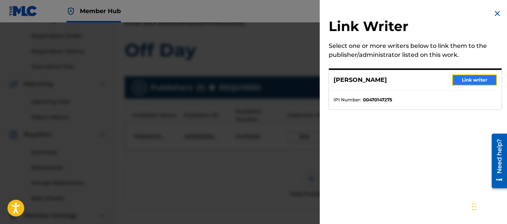
click at [473, 78] on button "Link writer" at bounding box center [474, 79] width 45 height 11
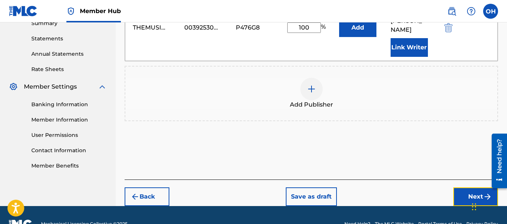
click at [465, 187] on button "Next" at bounding box center [475, 196] width 45 height 19
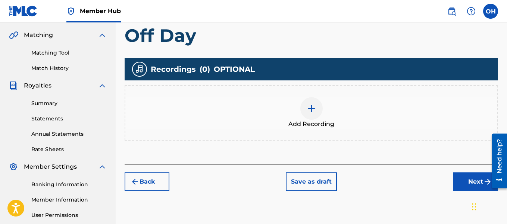
scroll to position [169, 0]
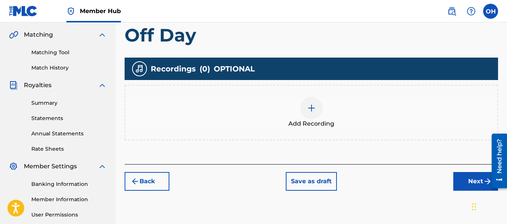
click at [316, 114] on div at bounding box center [311, 108] width 22 height 22
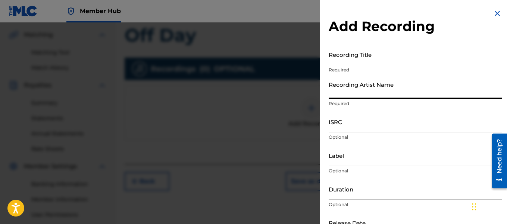
click at [355, 95] on input "Recording Artist Name" at bounding box center [415, 87] width 173 height 21
type input "Heartbeatz"
click at [349, 57] on input "Recording Title" at bounding box center [415, 54] width 173 height 21
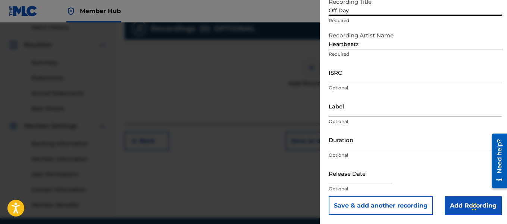
scroll to position [210, 0]
type input "Off Day"
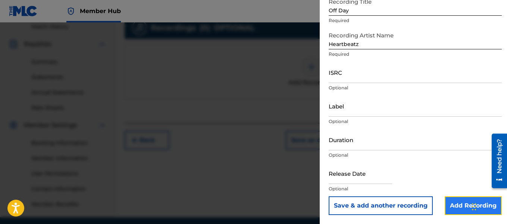
click at [453, 200] on input "Add Recording" at bounding box center [473, 205] width 57 height 19
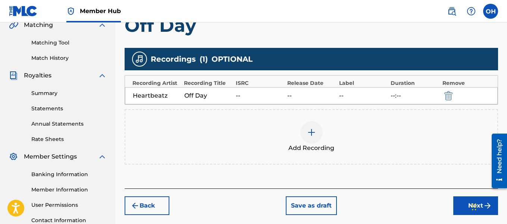
scroll to position [178, 0]
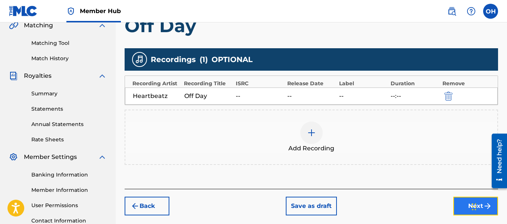
click at [456, 200] on button "Next" at bounding box center [475, 205] width 45 height 19
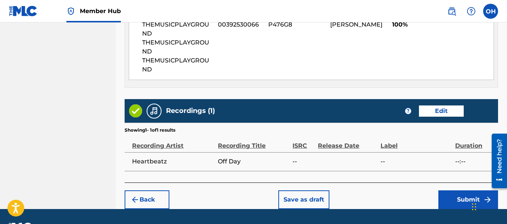
scroll to position [461, 0]
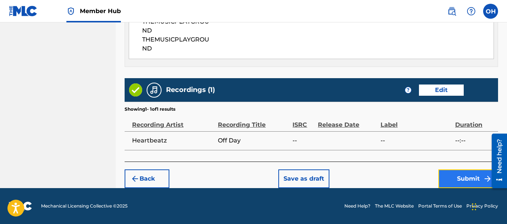
click at [448, 171] on button "Submit" at bounding box center [468, 178] width 60 height 19
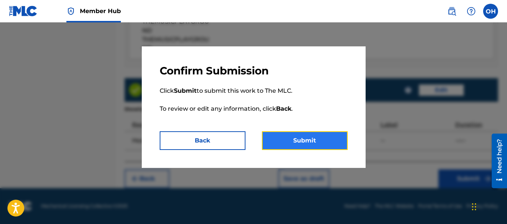
click at [328, 139] on button "Submit" at bounding box center [305, 140] width 86 height 19
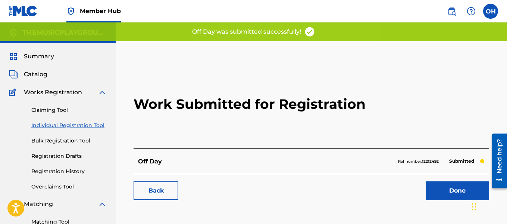
click at [422, 182] on div "Done" at bounding box center [453, 190] width 72 height 19
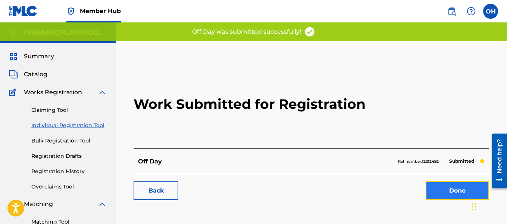
click at [432, 188] on link "Done" at bounding box center [457, 190] width 63 height 19
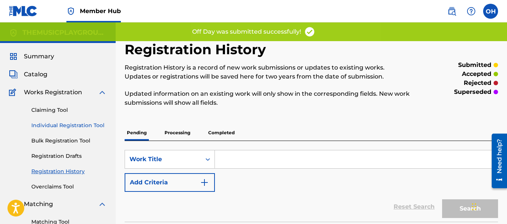
click at [70, 124] on link "Individual Registration Tool" at bounding box center [68, 125] width 75 height 8
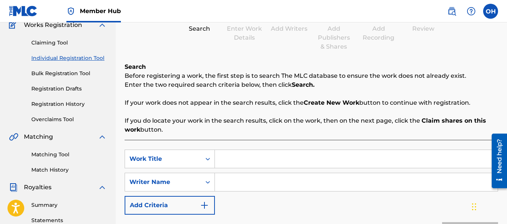
scroll to position [69, 0]
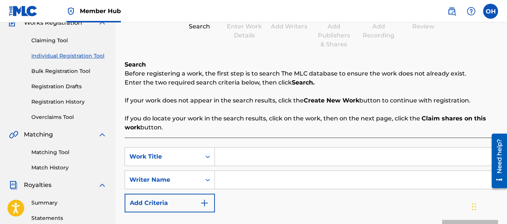
click at [226, 178] on input "Search Form" at bounding box center [356, 180] width 283 height 18
type input "[PERSON_NAME]"
click at [230, 153] on input "Search Form" at bounding box center [356, 156] width 283 height 18
type input "Druggin"
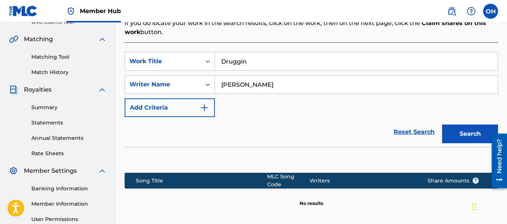
scroll to position [239, 0]
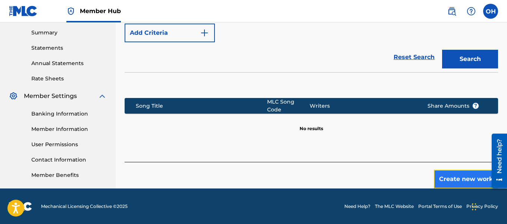
click at [455, 179] on button "Create new work" at bounding box center [466, 178] width 64 height 19
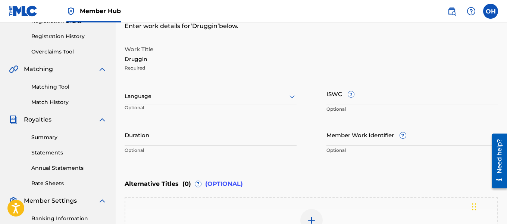
scroll to position [244, 0]
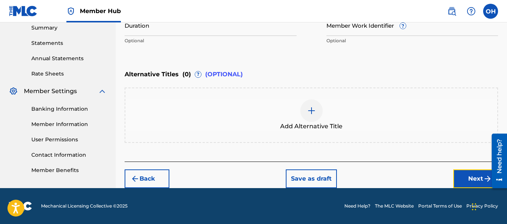
click at [460, 175] on button "Next" at bounding box center [475, 178] width 45 height 19
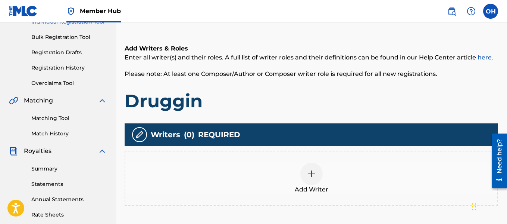
scroll to position [104, 0]
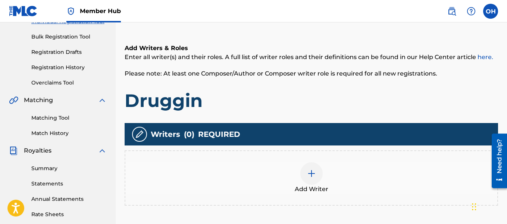
click at [307, 181] on div at bounding box center [311, 173] width 22 height 22
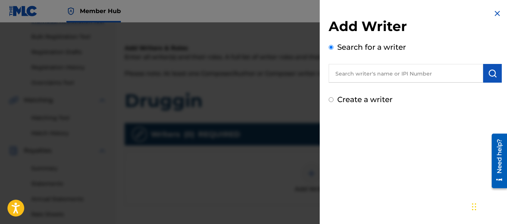
click at [383, 78] on input "text" at bounding box center [406, 73] width 154 height 19
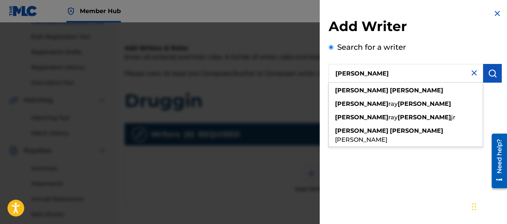
type input "[PERSON_NAME]"
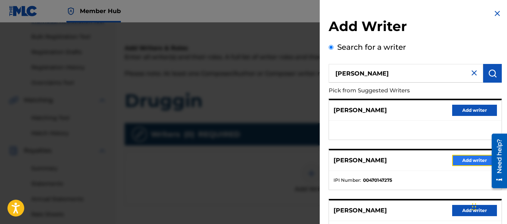
click at [459, 160] on button "Add writer" at bounding box center [474, 159] width 45 height 11
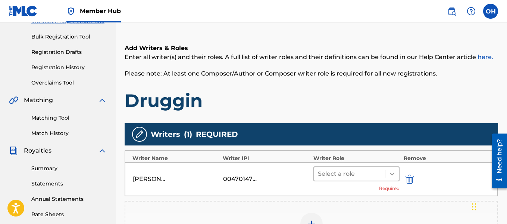
click at [391, 171] on icon at bounding box center [391, 173] width 7 height 7
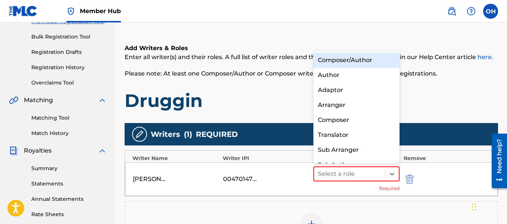
click at [373, 60] on div "Composer/Author" at bounding box center [356, 60] width 87 height 15
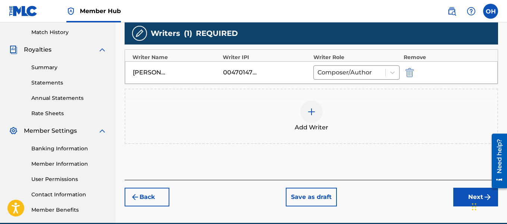
scroll to position [205, 0]
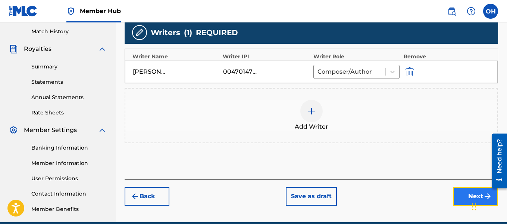
click at [463, 194] on button "Next" at bounding box center [475, 196] width 45 height 19
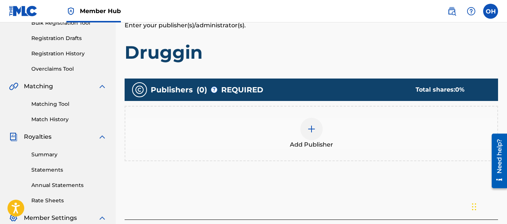
scroll to position [121, 0]
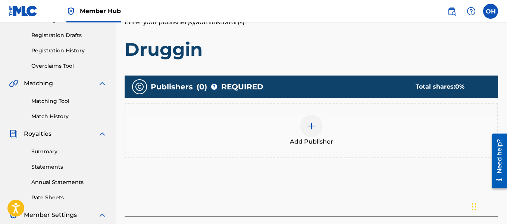
click at [312, 133] on div at bounding box center [311, 126] width 22 height 22
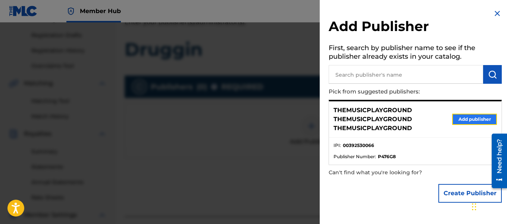
click at [452, 120] on button "Add publisher" at bounding box center [474, 118] width 45 height 11
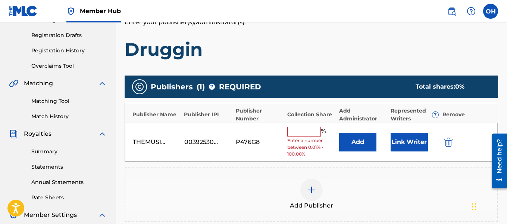
click at [303, 130] on input "text" at bounding box center [304, 131] width 34 height 10
type input "100"
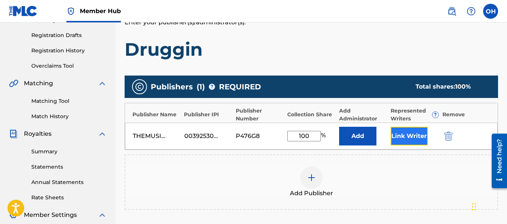
click at [404, 141] on button "Link Writer" at bounding box center [409, 135] width 37 height 19
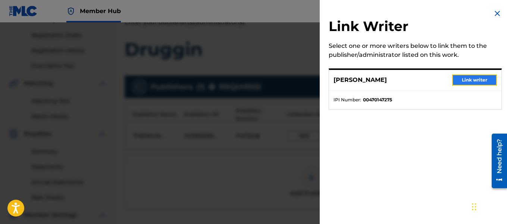
click at [472, 75] on button "Link writer" at bounding box center [474, 79] width 45 height 11
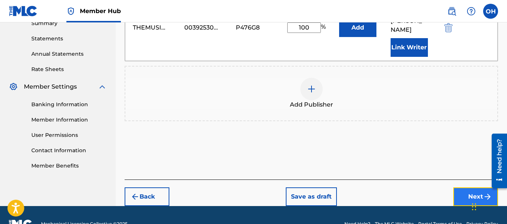
click at [469, 187] on button "Next" at bounding box center [475, 196] width 45 height 19
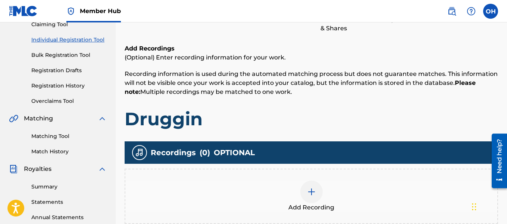
scroll to position [86, 0]
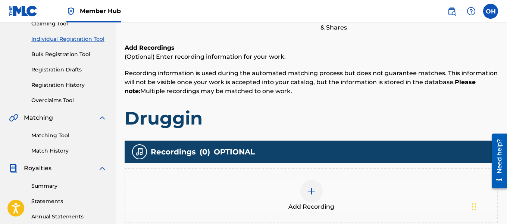
click at [319, 185] on div at bounding box center [311, 190] width 22 height 22
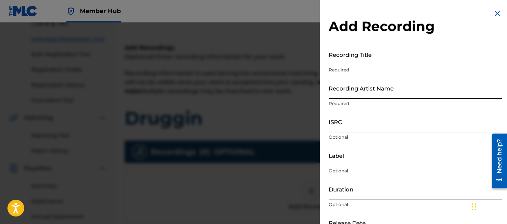
click at [388, 94] on input "Recording Artist Name" at bounding box center [415, 87] width 173 height 21
type input "Heartbeatz"
click at [380, 66] on div "Recording Title Required" at bounding box center [415, 61] width 173 height 34
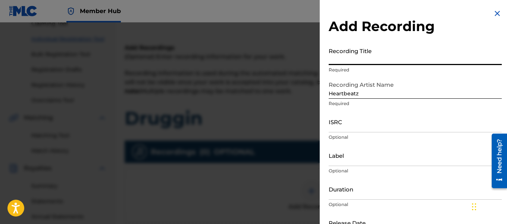
click at [379, 62] on input "Recording Title" at bounding box center [415, 54] width 173 height 21
type input "Druggin"
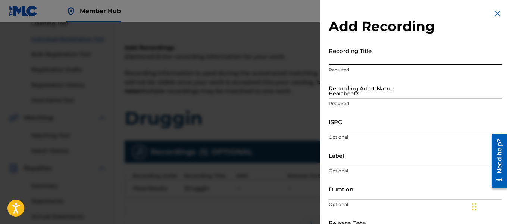
click at [379, 60] on input "Recording Title" at bounding box center [415, 54] width 173 height 21
click at [496, 13] on img at bounding box center [497, 13] width 9 height 9
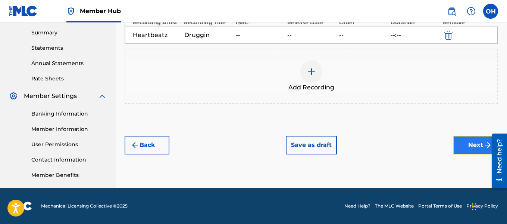
click at [474, 144] on button "Next" at bounding box center [475, 144] width 45 height 19
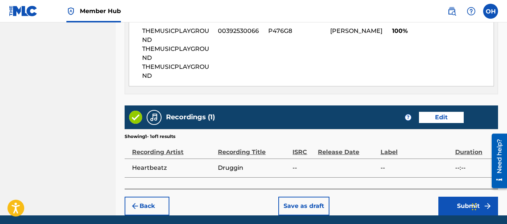
scroll to position [461, 0]
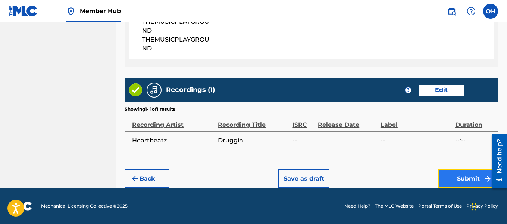
click at [444, 182] on button "Submit" at bounding box center [468, 178] width 60 height 19
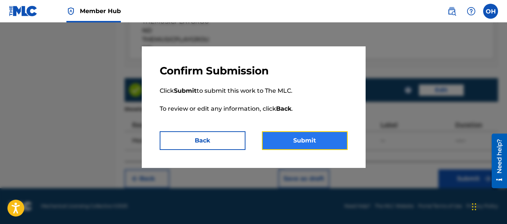
click at [322, 137] on button "Submit" at bounding box center [305, 140] width 86 height 19
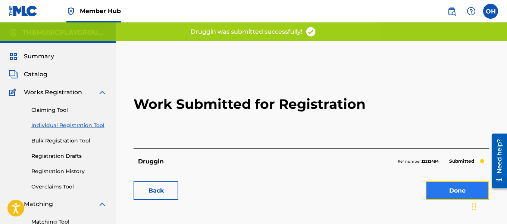
click at [439, 191] on link "Done" at bounding box center [457, 190] width 63 height 19
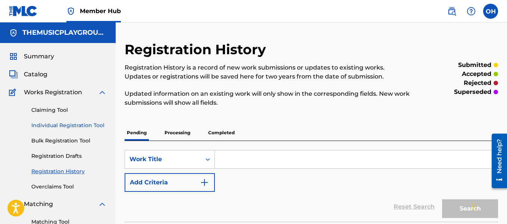
click at [69, 124] on link "Individual Registration Tool" at bounding box center [68, 125] width 75 height 8
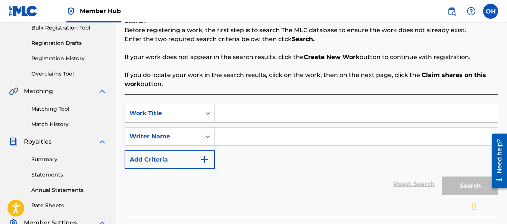
scroll to position [113, 0]
click at [254, 134] on input "Search Form" at bounding box center [356, 136] width 283 height 18
click at [233, 134] on input "otishinton" at bounding box center [356, 136] width 283 height 18
type input "[PERSON_NAME]"
click at [231, 111] on input "Search Form" at bounding box center [356, 113] width 283 height 18
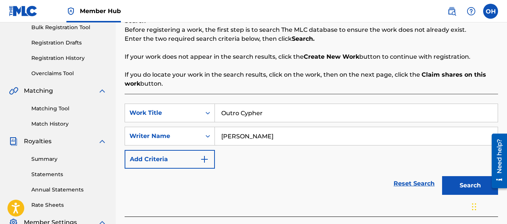
type input "Outro Cypher"
click at [442, 176] on button "Search" at bounding box center [470, 185] width 56 height 19
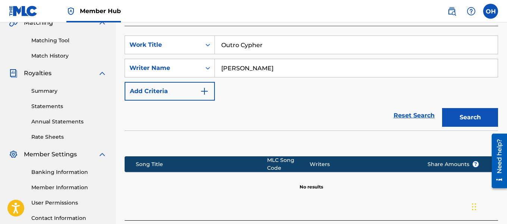
scroll to position [239, 0]
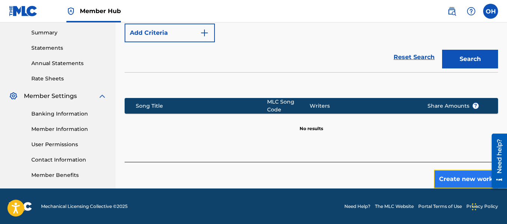
click at [454, 179] on button "Create new work" at bounding box center [466, 178] width 64 height 19
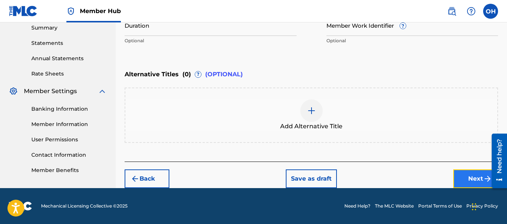
click at [457, 181] on button "Next" at bounding box center [475, 178] width 45 height 19
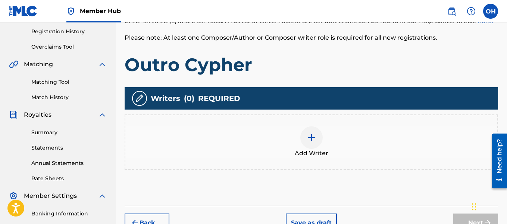
scroll to position [141, 0]
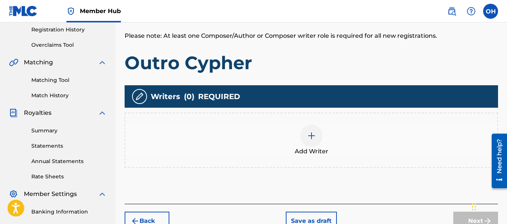
click at [310, 143] on div at bounding box center [311, 135] width 22 height 22
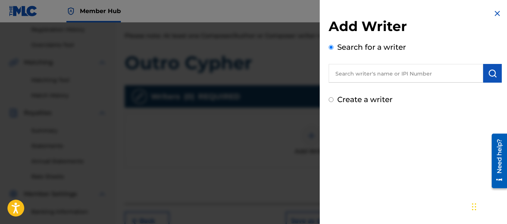
click at [388, 81] on input "text" at bounding box center [406, 73] width 154 height 19
click at [390, 75] on input "text" at bounding box center [406, 73] width 154 height 19
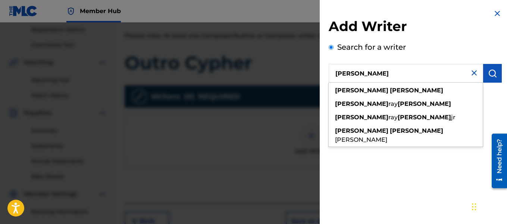
type input "[PERSON_NAME]"
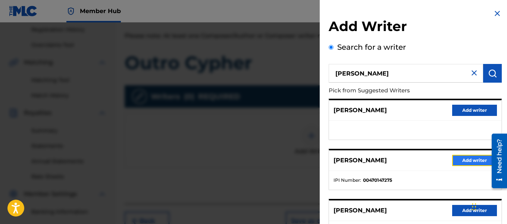
click at [462, 165] on button "Add writer" at bounding box center [474, 159] width 45 height 11
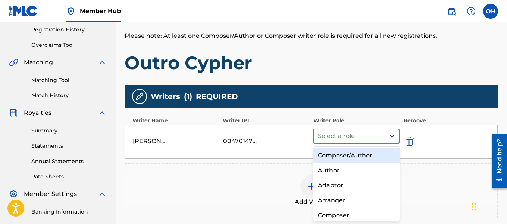
click at [390, 134] on icon at bounding box center [391, 135] width 7 height 7
click at [365, 154] on div "Composer/Author" at bounding box center [356, 155] width 87 height 15
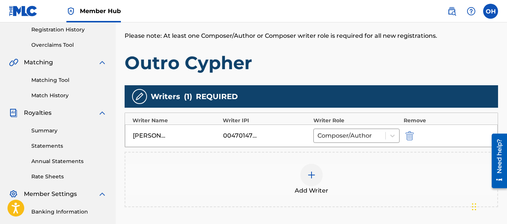
scroll to position [239, 0]
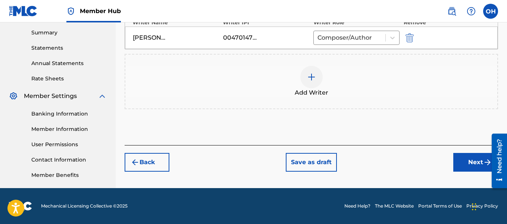
click at [462, 166] on button "Next" at bounding box center [475, 162] width 45 height 19
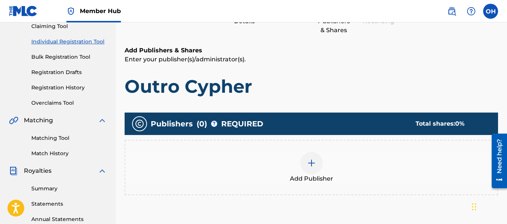
scroll to position [88, 0]
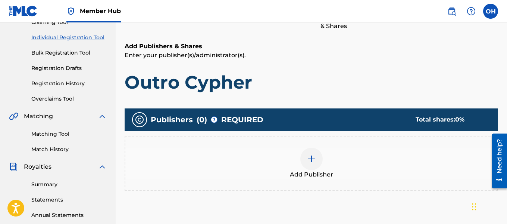
click at [319, 157] on div at bounding box center [311, 158] width 22 height 22
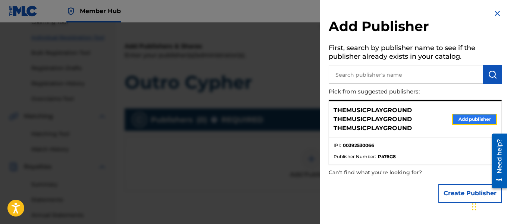
click at [452, 120] on button "Add publisher" at bounding box center [474, 118] width 45 height 11
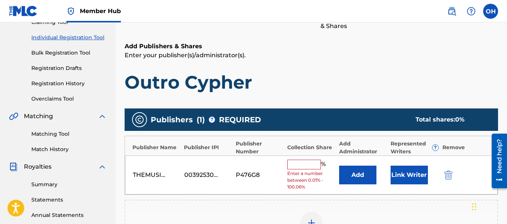
click at [295, 164] on input "text" at bounding box center [304, 164] width 34 height 10
type input "100"
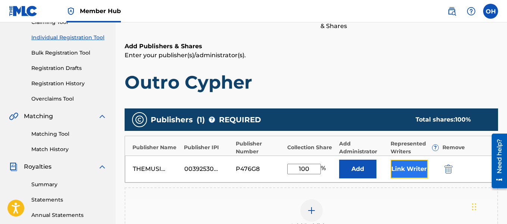
click at [406, 173] on button "Link Writer" at bounding box center [409, 168] width 37 height 19
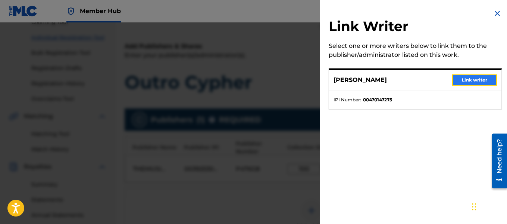
click at [454, 79] on button "Link writer" at bounding box center [474, 79] width 45 height 11
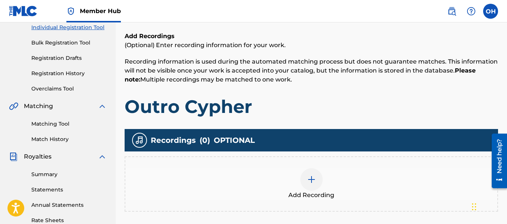
scroll to position [99, 0]
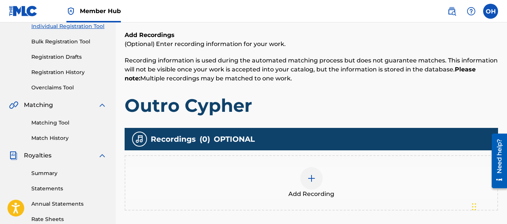
click at [311, 174] on img at bounding box center [311, 178] width 9 height 9
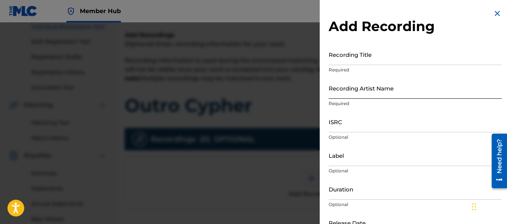
click at [407, 90] on input "Recording Artist Name" at bounding box center [415, 87] width 173 height 21
type input "Heartbeatz"
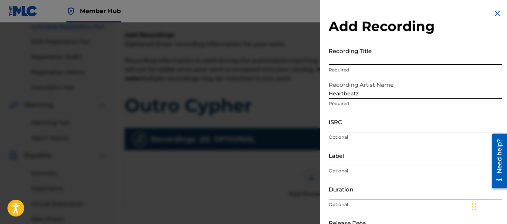
click at [373, 60] on input "Recording Title" at bounding box center [415, 54] width 173 height 21
type input "Outro Cypher"
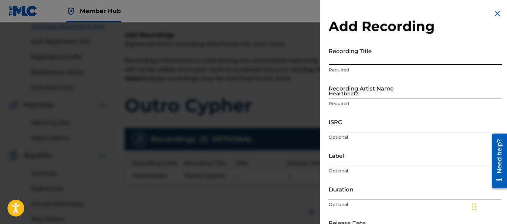
click at [495, 10] on img at bounding box center [497, 13] width 9 height 9
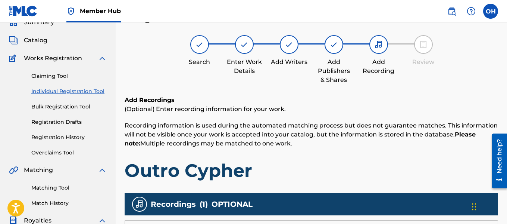
scroll to position [34, 0]
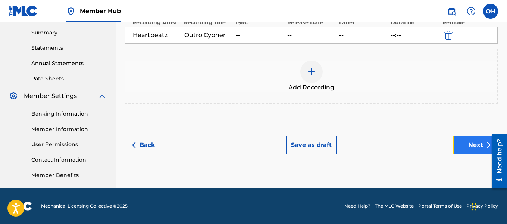
click at [457, 146] on button "Next" at bounding box center [475, 144] width 45 height 19
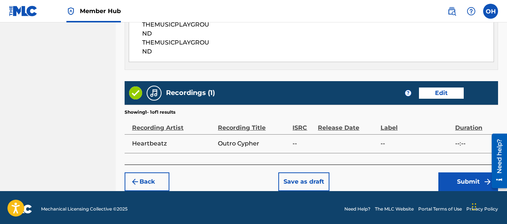
scroll to position [461, 0]
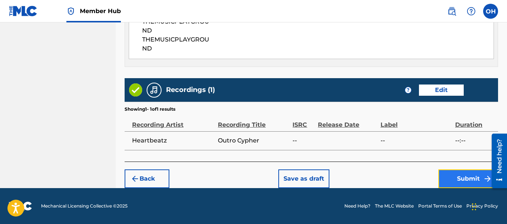
click at [451, 175] on button "Submit" at bounding box center [468, 178] width 60 height 19
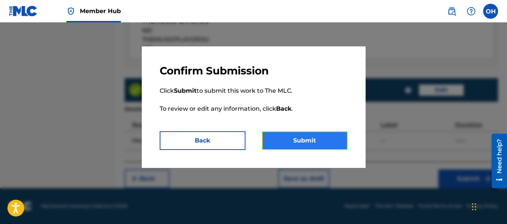
click at [314, 140] on button "Submit" at bounding box center [305, 140] width 86 height 19
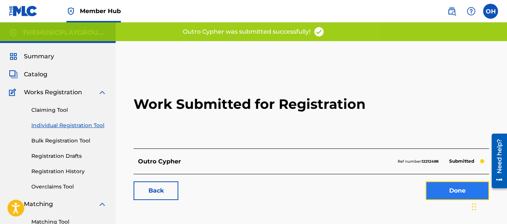
click at [449, 189] on link "Done" at bounding box center [457, 190] width 63 height 19
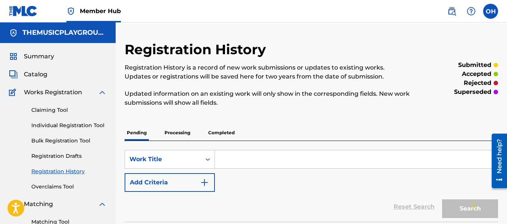
click at [74, 124] on link "Individual Registration Tool" at bounding box center [68, 125] width 75 height 8
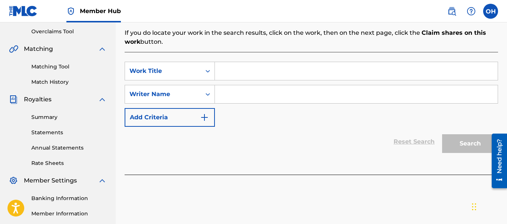
scroll to position [157, 0]
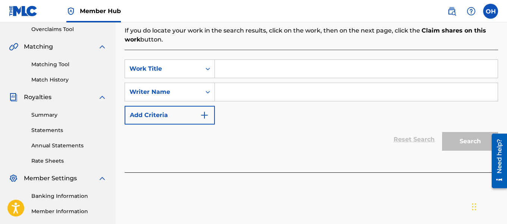
click at [252, 65] on input "Search Form" at bounding box center [356, 69] width 283 height 18
type input "G"
type input "Flash"
click at [249, 88] on input "Search Form" at bounding box center [356, 92] width 283 height 18
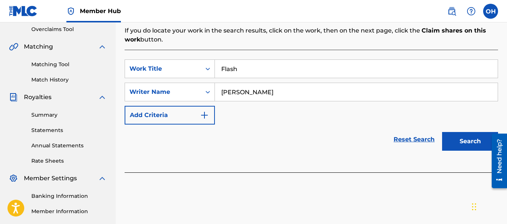
type input "[PERSON_NAME]"
click at [442, 132] on button "Search" at bounding box center [470, 141] width 56 height 19
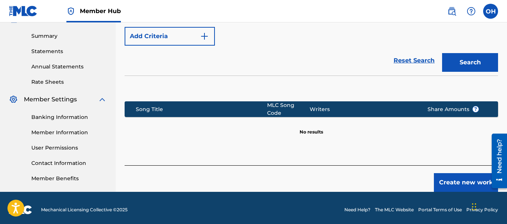
scroll to position [239, 0]
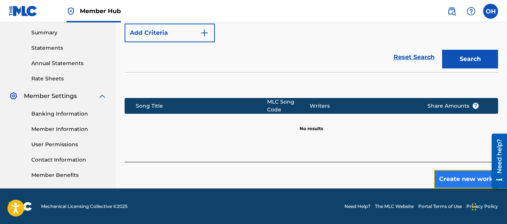
click at [449, 181] on button "Create new work" at bounding box center [466, 178] width 64 height 19
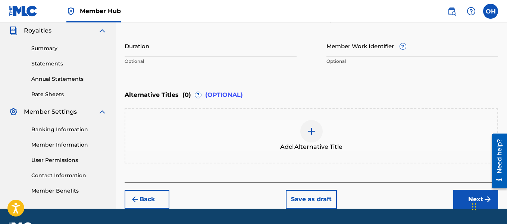
scroll to position [228, 0]
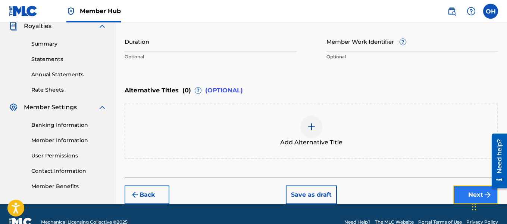
click at [462, 187] on button "Next" at bounding box center [475, 194] width 45 height 19
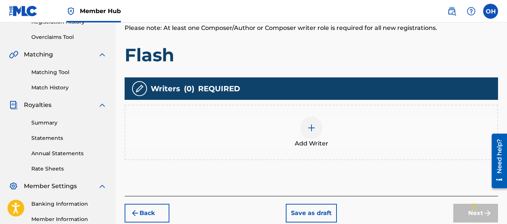
scroll to position [150, 0]
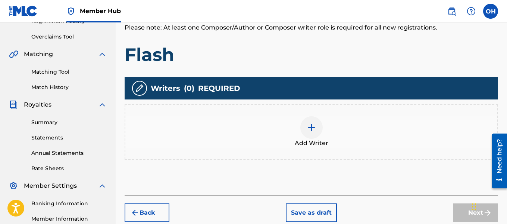
click at [314, 131] on img at bounding box center [311, 127] width 9 height 9
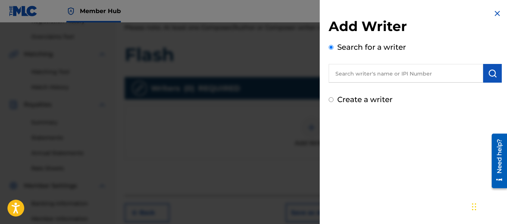
click at [386, 78] on input "text" at bounding box center [406, 73] width 154 height 19
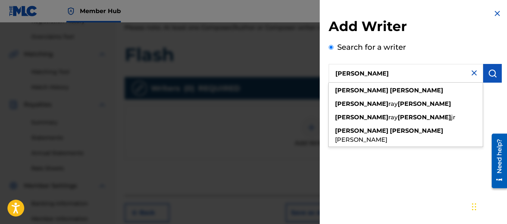
type input "[PERSON_NAME]"
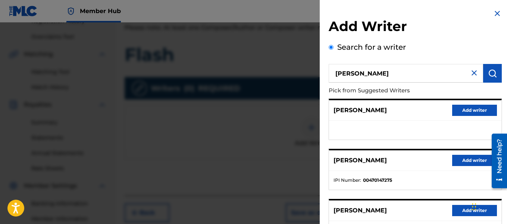
click at [459, 153] on div "[PERSON_NAME] Add writer" at bounding box center [415, 160] width 172 height 21
click at [460, 157] on button "Add writer" at bounding box center [474, 159] width 45 height 11
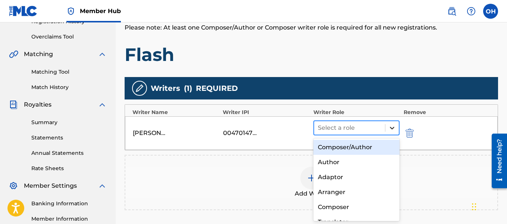
click at [393, 130] on icon at bounding box center [391, 127] width 7 height 7
click at [375, 151] on div "Composer/Author" at bounding box center [356, 147] width 87 height 15
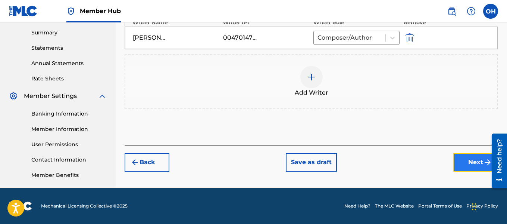
click at [473, 157] on button "Next" at bounding box center [475, 162] width 45 height 19
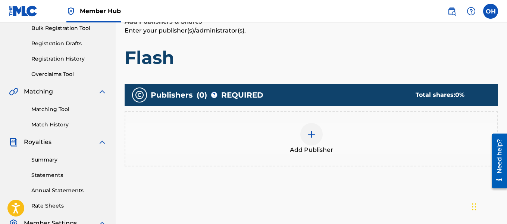
scroll to position [114, 0]
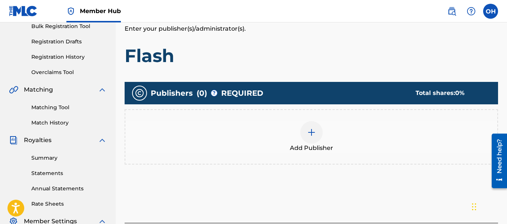
click at [313, 132] on img at bounding box center [311, 132] width 9 height 9
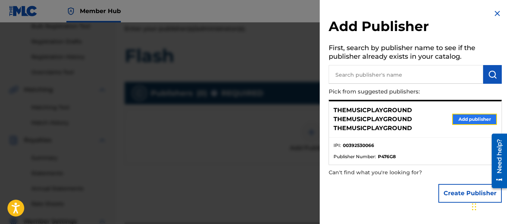
click at [481, 119] on button "Add publisher" at bounding box center [474, 118] width 45 height 11
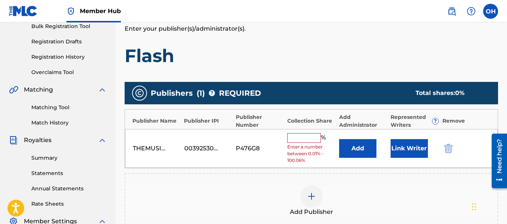
click at [309, 133] on input "text" at bounding box center [304, 138] width 34 height 10
type input "100"
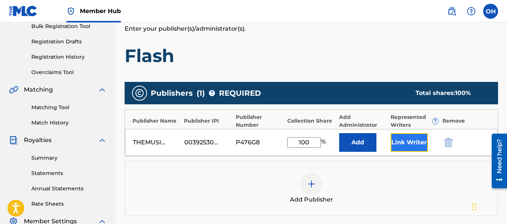
click at [413, 143] on button "Link Writer" at bounding box center [409, 142] width 37 height 19
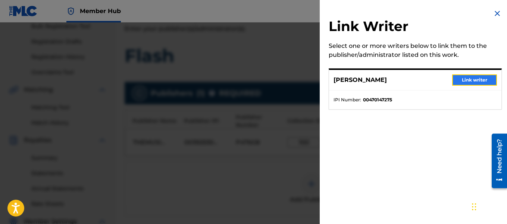
click at [455, 79] on button "Link writer" at bounding box center [474, 79] width 45 height 11
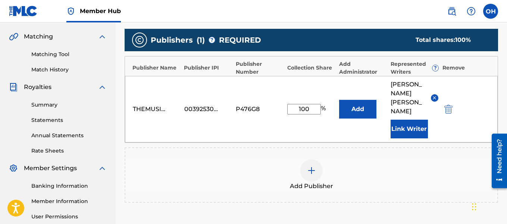
scroll to position [168, 0]
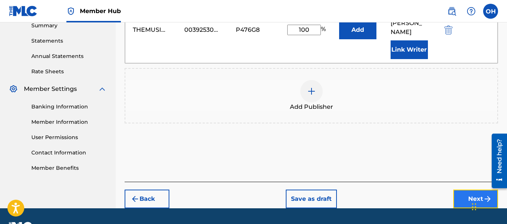
click at [458, 189] on button "Next" at bounding box center [475, 198] width 45 height 19
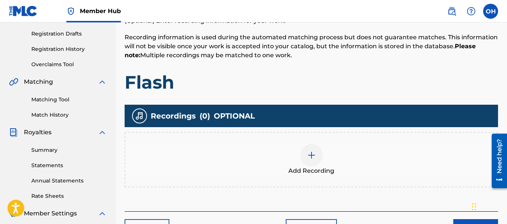
scroll to position [122, 0]
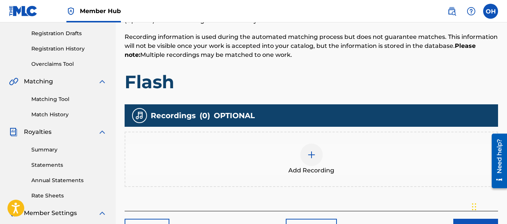
click at [314, 157] on img at bounding box center [311, 154] width 9 height 9
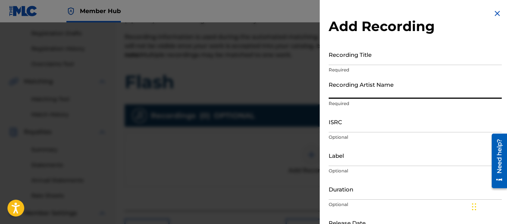
click at [405, 96] on input "Recording Artist Name" at bounding box center [415, 87] width 173 height 21
type input "Heartbeatz"
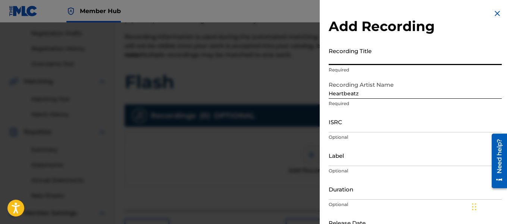
click at [390, 60] on input "Recording Title" at bounding box center [415, 54] width 173 height 21
type input "Flash"
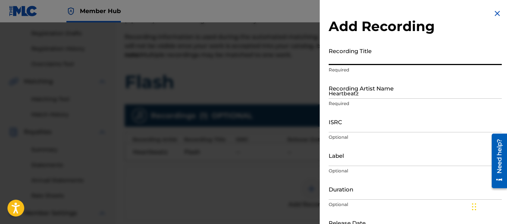
click at [290, 107] on div at bounding box center [253, 134] width 507 height 224
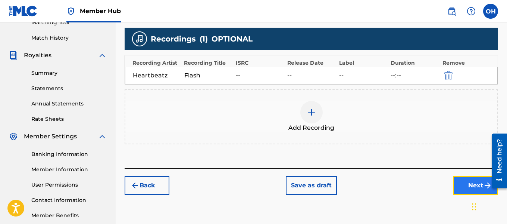
click at [479, 179] on button "Next" at bounding box center [475, 185] width 45 height 19
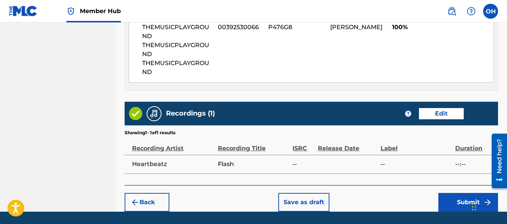
scroll to position [461, 0]
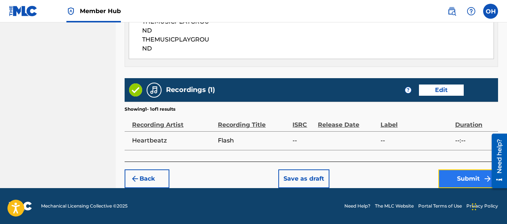
click at [456, 181] on button "Submit" at bounding box center [468, 178] width 60 height 19
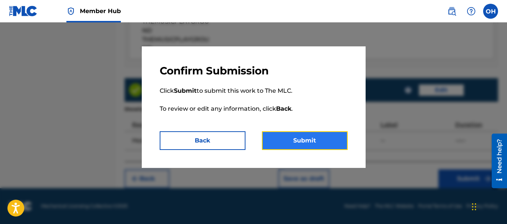
click at [292, 135] on button "Submit" at bounding box center [305, 140] width 86 height 19
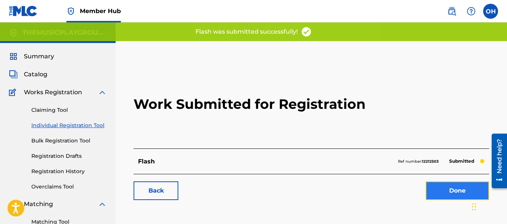
click at [450, 190] on link "Done" at bounding box center [457, 190] width 63 height 19
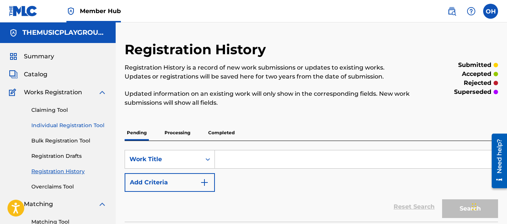
click at [75, 127] on link "Individual Registration Tool" at bounding box center [68, 125] width 75 height 8
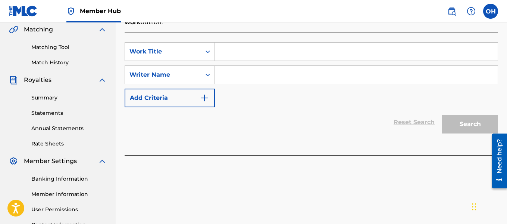
scroll to position [190, 0]
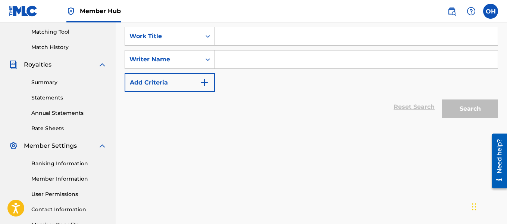
click at [260, 32] on input "Search Form" at bounding box center [356, 36] width 283 height 18
type input "Lay Down"
click at [249, 58] on input "Search Form" at bounding box center [356, 59] width 283 height 18
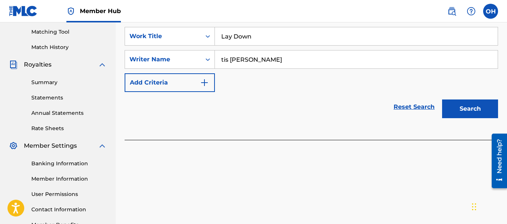
click at [442, 99] on button "Search" at bounding box center [470, 108] width 56 height 19
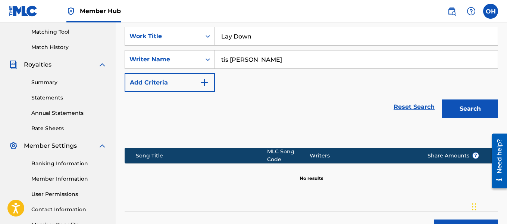
click at [220, 59] on input "tis [PERSON_NAME]" at bounding box center [356, 59] width 283 height 18
type input "[PERSON_NAME]"
click at [442, 99] on button "Search" at bounding box center [470, 108] width 56 height 19
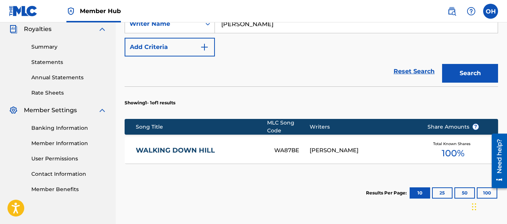
scroll to position [225, 0]
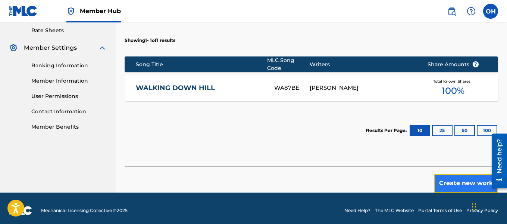
click at [457, 175] on button "Create new work" at bounding box center [466, 183] width 64 height 19
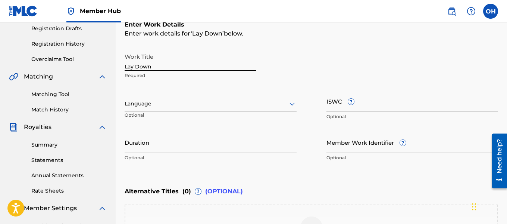
scroll to position [244, 0]
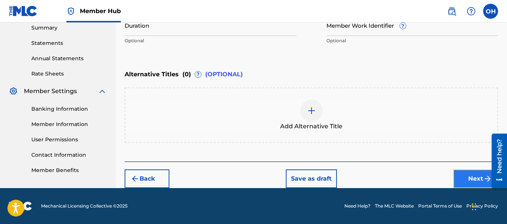
click at [457, 176] on button "Next" at bounding box center [475, 178] width 45 height 19
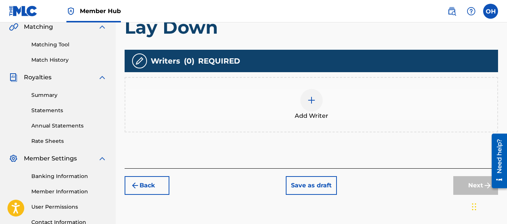
scroll to position [178, 0]
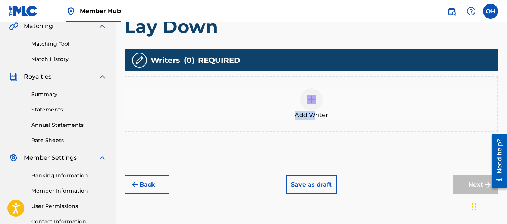
click at [312, 110] on div "Add Writer" at bounding box center [311, 103] width 372 height 31
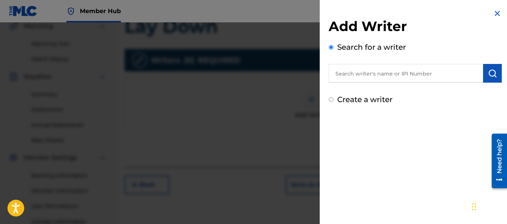
click at [367, 75] on input "text" at bounding box center [406, 73] width 154 height 19
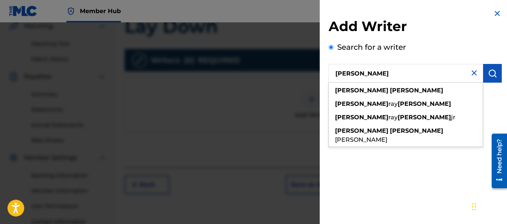
type input "[PERSON_NAME]"
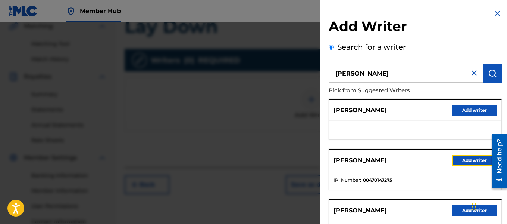
click at [462, 160] on button "Add writer" at bounding box center [474, 159] width 45 height 11
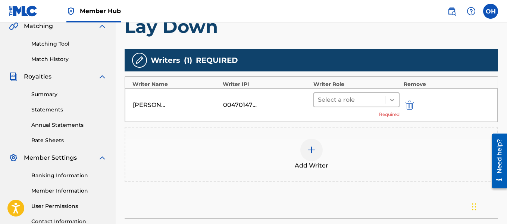
click at [397, 105] on div "Select a role Required" at bounding box center [356, 104] width 87 height 25
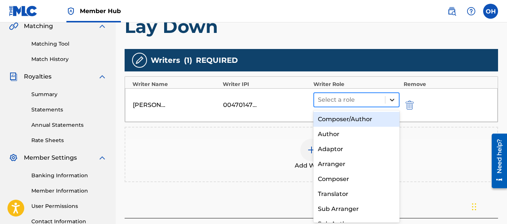
click at [396, 103] on div at bounding box center [391, 99] width 13 height 13
click at [374, 121] on div "Composer/Author" at bounding box center [356, 119] width 87 height 15
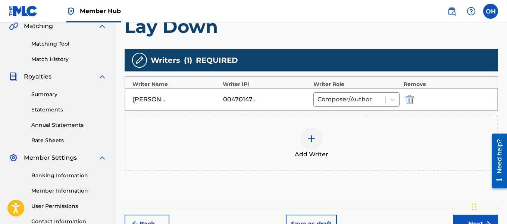
scroll to position [239, 0]
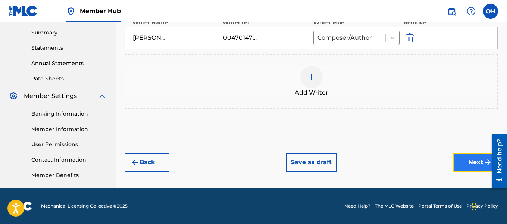
click at [472, 164] on button "Next" at bounding box center [475, 162] width 45 height 19
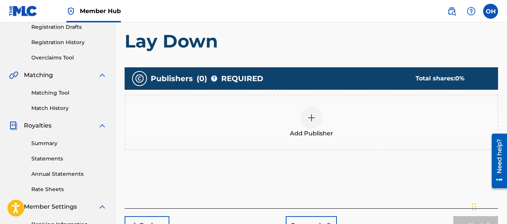
scroll to position [139, 0]
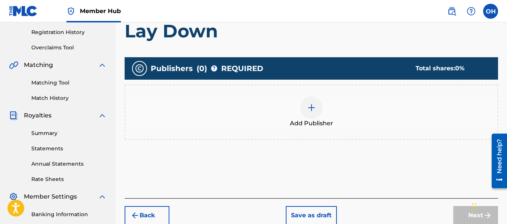
click at [306, 101] on div at bounding box center [311, 107] width 22 height 22
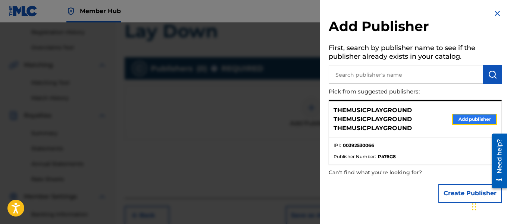
click at [466, 118] on button "Add publisher" at bounding box center [474, 118] width 45 height 11
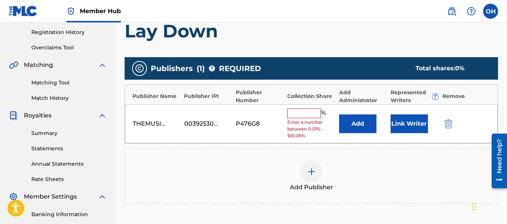
click at [310, 113] on input "text" at bounding box center [304, 113] width 34 height 10
type input "100"
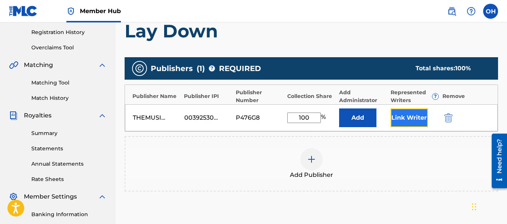
click at [399, 119] on button "Link Writer" at bounding box center [409, 117] width 37 height 19
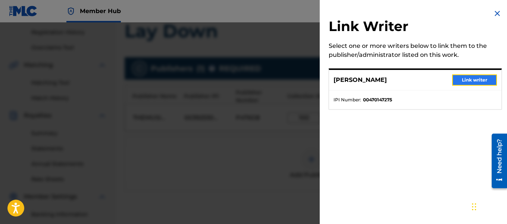
click at [462, 79] on button "Link writer" at bounding box center [474, 79] width 45 height 11
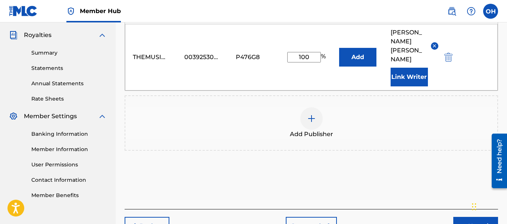
scroll to position [239, 0]
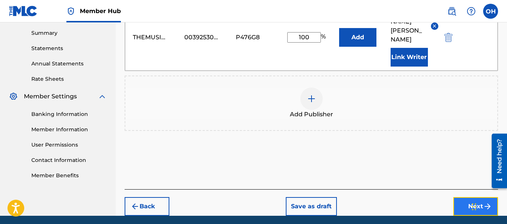
click at [460, 197] on button "Next" at bounding box center [475, 206] width 45 height 19
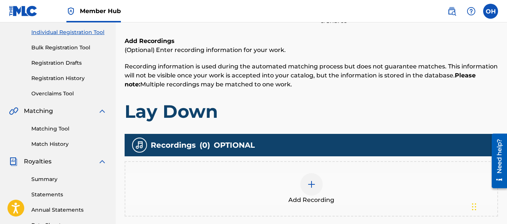
scroll to position [94, 0]
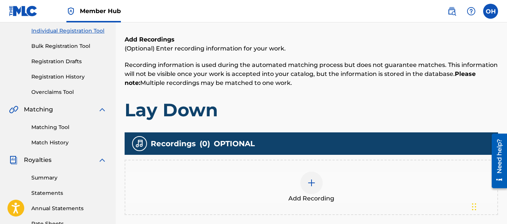
click at [314, 185] on img at bounding box center [311, 182] width 9 height 9
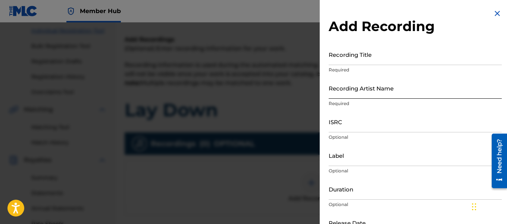
click at [357, 89] on input "Recording Artist Name" at bounding box center [415, 87] width 173 height 21
type input "Heartbeatz"
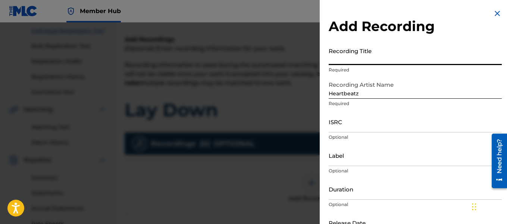
click at [356, 61] on input "Recording Title" at bounding box center [415, 54] width 173 height 21
type input "Lay Down"
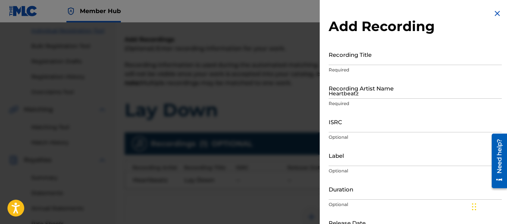
click at [301, 72] on div at bounding box center [253, 134] width 507 height 224
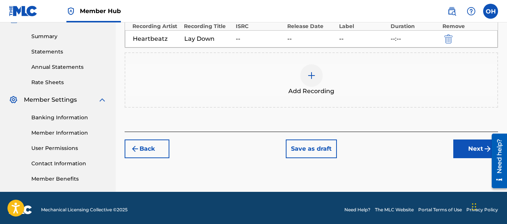
scroll to position [239, 0]
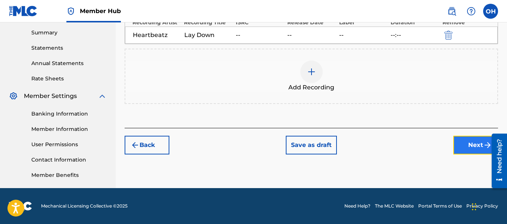
click at [460, 146] on button "Next" at bounding box center [475, 144] width 45 height 19
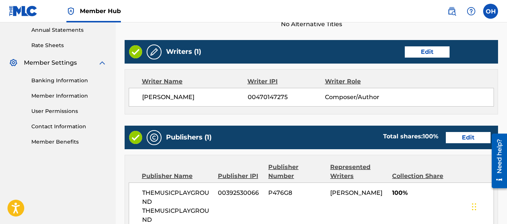
scroll to position [461, 0]
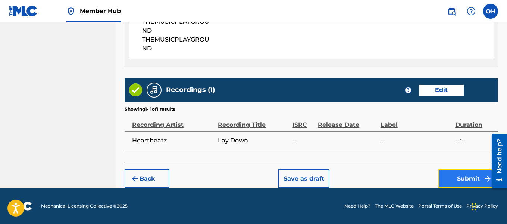
click at [455, 185] on button "Submit" at bounding box center [468, 178] width 60 height 19
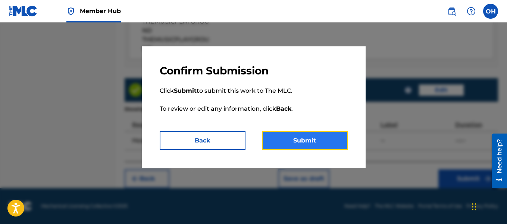
click at [338, 137] on button "Submit" at bounding box center [305, 140] width 86 height 19
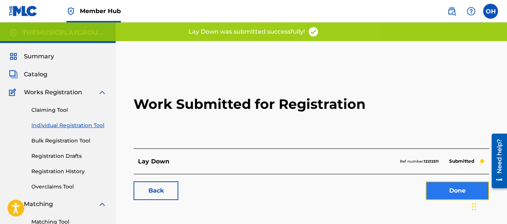
click at [433, 191] on link "Done" at bounding box center [457, 190] width 63 height 19
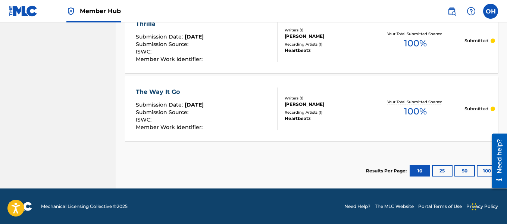
scroll to position [776, 0]
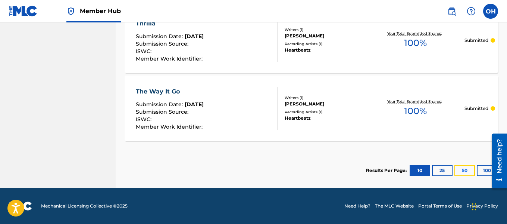
click at [466, 172] on button "50" at bounding box center [464, 170] width 21 height 11
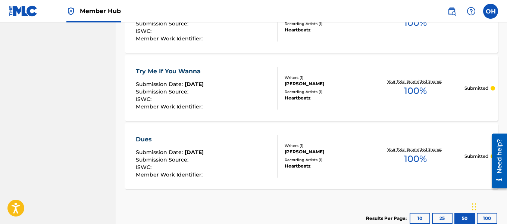
scroll to position [1387, 0]
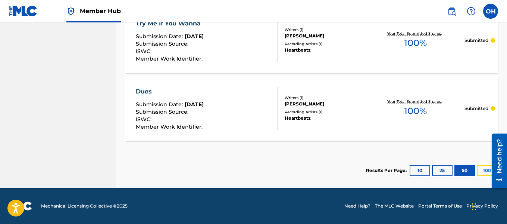
click at [481, 166] on button "100" at bounding box center [487, 170] width 21 height 11
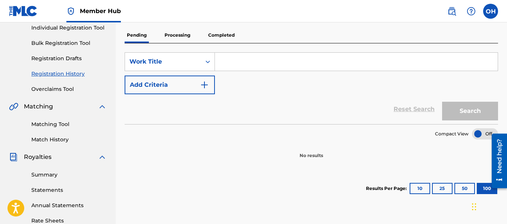
scroll to position [98, 0]
click at [467, 189] on button "50" at bounding box center [464, 187] width 21 height 11
click at [416, 180] on div "Results Per Page: 10 25 50 100" at bounding box center [432, 187] width 132 height 35
click at [184, 38] on p "Processing" at bounding box center [177, 35] width 30 height 16
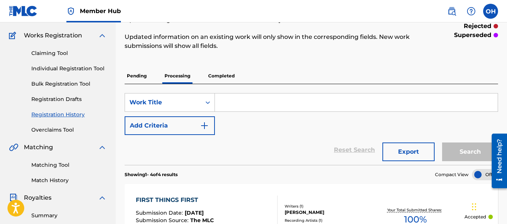
scroll to position [46, 0]
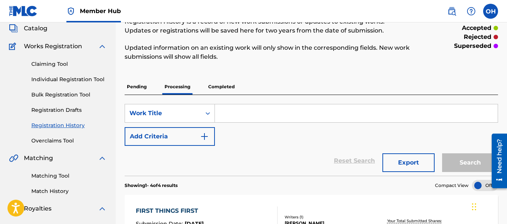
click at [139, 89] on p "Pending" at bounding box center [137, 87] width 24 height 16
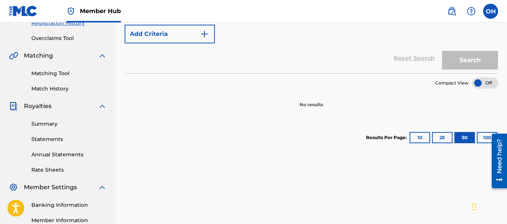
scroll to position [165, 0]
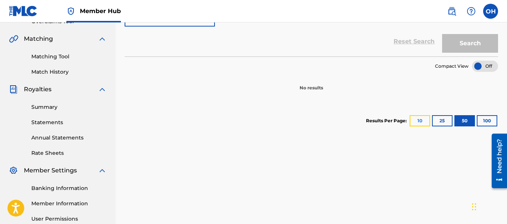
click at [415, 118] on button "10" at bounding box center [420, 120] width 21 height 11
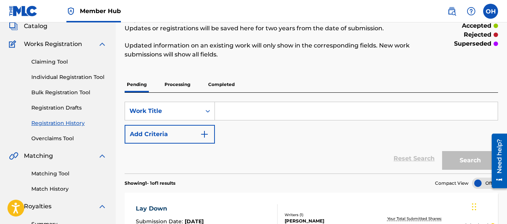
scroll to position [0, 0]
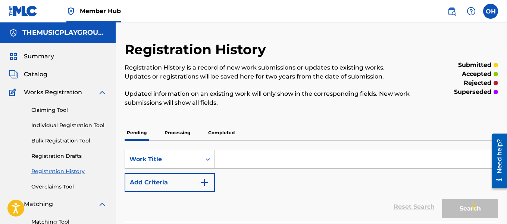
click at [179, 129] on p "Processing" at bounding box center [177, 133] width 30 height 16
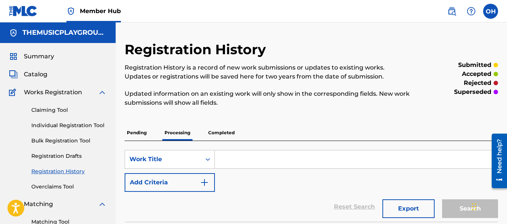
click at [217, 129] on p "Completed" at bounding box center [221, 133] width 31 height 16
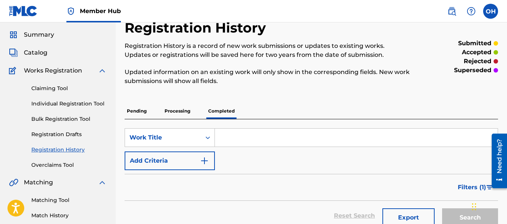
scroll to position [21, 0]
click at [180, 112] on p "Processing" at bounding box center [177, 111] width 30 height 16
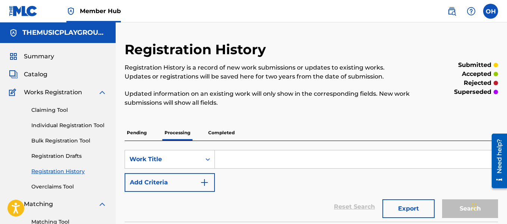
click at [52, 76] on div "Catalog" at bounding box center [58, 74] width 98 height 9
click at [44, 75] on span "Catalog" at bounding box center [36, 74] width 24 height 9
